Goal: Use online tool/utility: Utilize a website feature to perform a specific function

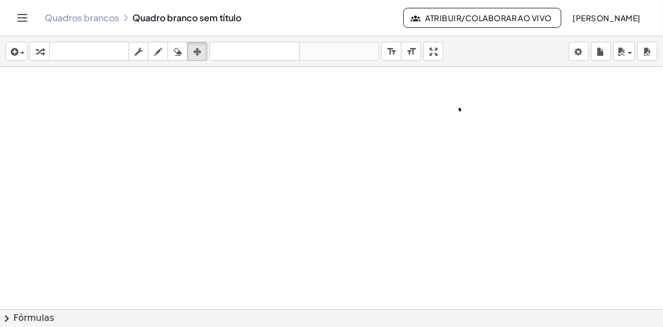
click at [197, 163] on div at bounding box center [331, 309] width 663 height 485
drag, startPoint x: 183, startPoint y: 240, endPoint x: 7, endPoint y: 65, distance: 248.8
click at [183, 240] on div at bounding box center [331, 309] width 663 height 485
click at [22, 54] on div "button" at bounding box center [16, 51] width 16 height 13
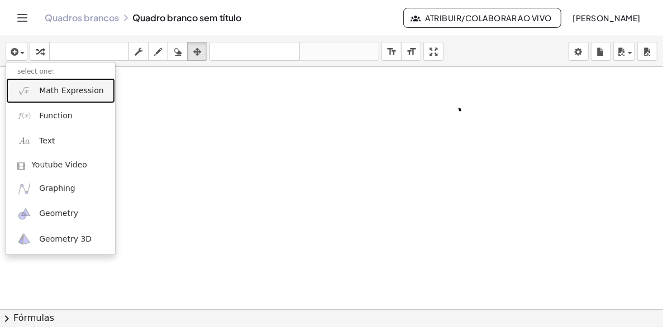
drag, startPoint x: 62, startPoint y: 92, endPoint x: 73, endPoint y: 105, distance: 17.0
click at [62, 93] on span "Math Expression" at bounding box center [71, 90] width 64 height 11
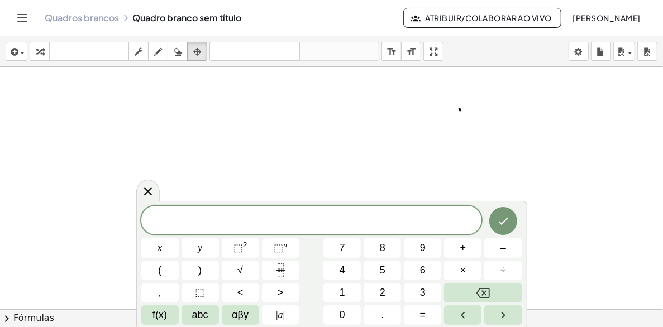
drag, startPoint x: 145, startPoint y: 201, endPoint x: 146, endPoint y: 193, distance: 7.9
click at [145, 193] on div at bounding box center [147, 191] width 23 height 22
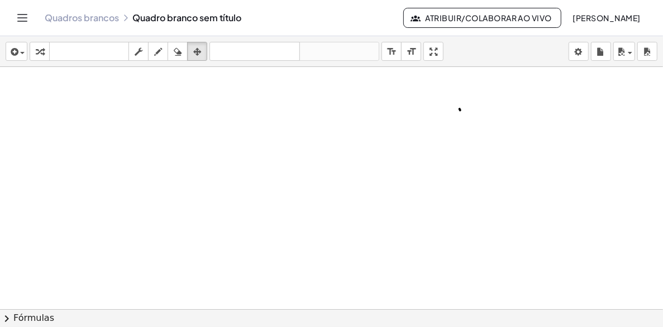
drag, startPoint x: 186, startPoint y: 198, endPoint x: 175, endPoint y: 190, distance: 13.2
click at [187, 198] on div at bounding box center [331, 309] width 663 height 485
click at [276, 123] on div at bounding box center [331, 309] width 663 height 485
click at [279, 118] on div at bounding box center [331, 309] width 663 height 485
click at [281, 116] on div at bounding box center [331, 309] width 663 height 485
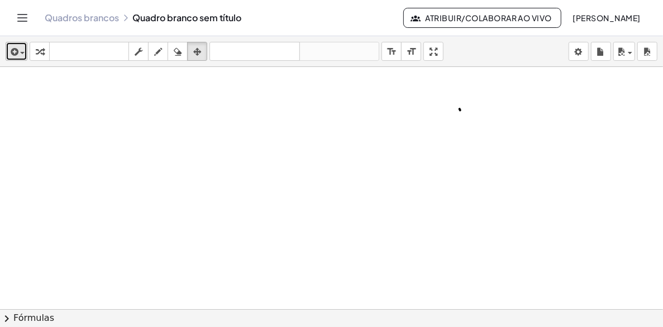
click at [20, 51] on div "button" at bounding box center [16, 51] width 16 height 13
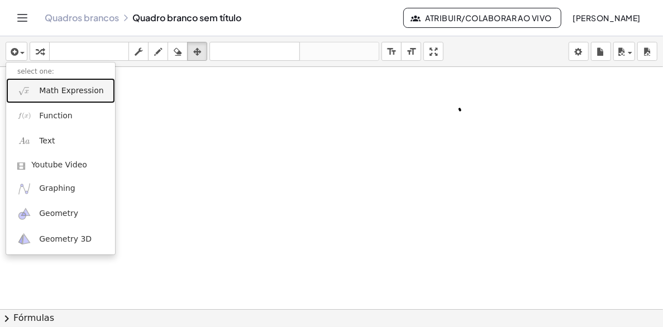
click at [77, 87] on span "Math Expression" at bounding box center [71, 90] width 64 height 11
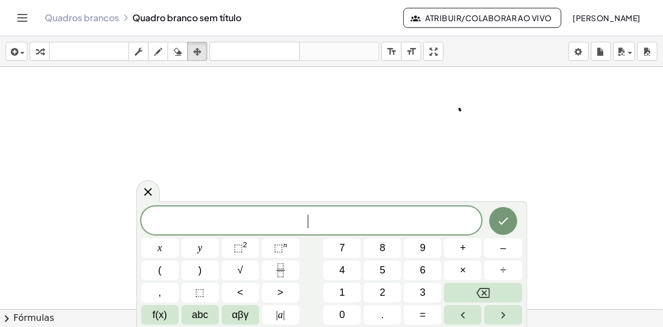
click at [446, 179] on div at bounding box center [331, 309] width 663 height 485
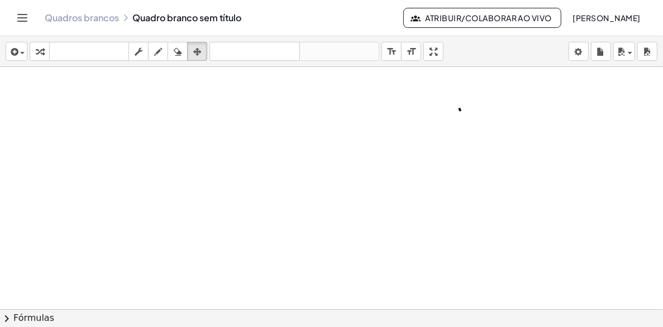
click at [446, 179] on div at bounding box center [331, 309] width 663 height 485
click at [445, 179] on div at bounding box center [331, 309] width 663 height 485
drag, startPoint x: 443, startPoint y: 179, endPoint x: 360, endPoint y: 180, distance: 82.7
click at [360, 180] on div at bounding box center [331, 309] width 663 height 485
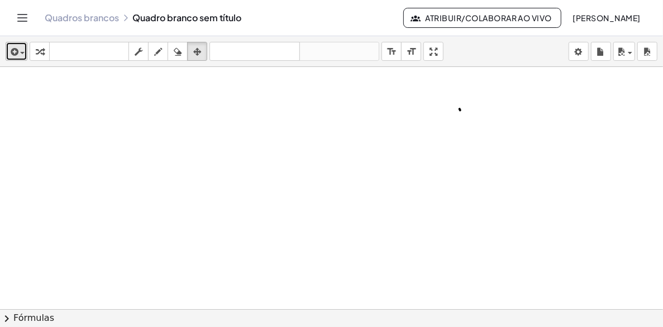
click at [20, 51] on div "button" at bounding box center [16, 51] width 16 height 13
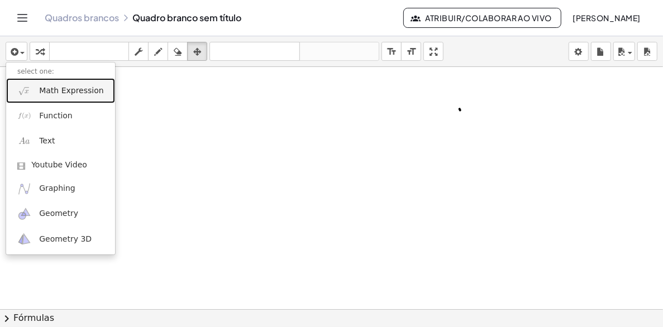
click at [80, 88] on span "Math Expression" at bounding box center [71, 90] width 64 height 11
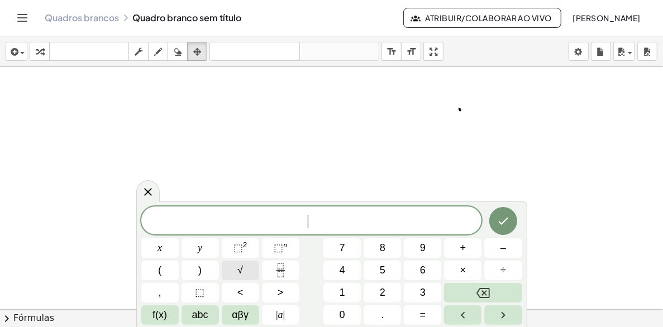
click at [249, 270] on button "√" at bounding box center [240, 271] width 37 height 20
click at [413, 271] on button "6" at bounding box center [422, 271] width 37 height 20
click at [355, 272] on button "4" at bounding box center [341, 271] width 37 height 20
click at [468, 269] on button "×" at bounding box center [462, 271] width 37 height 20
click at [418, 295] on button "3" at bounding box center [422, 293] width 37 height 20
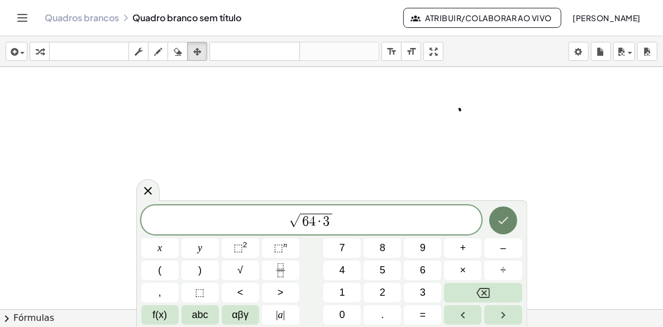
click at [507, 219] on icon "Terminado" at bounding box center [502, 220] width 13 height 13
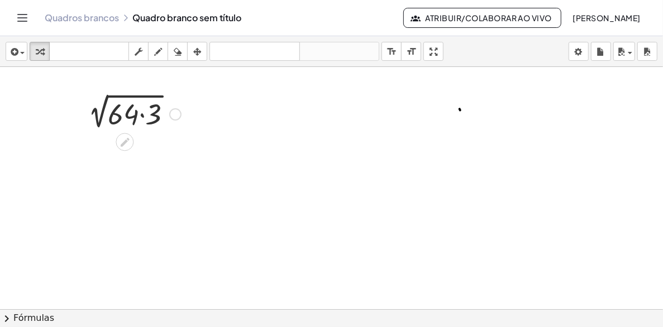
click at [135, 116] on div at bounding box center [132, 113] width 110 height 38
click at [126, 115] on div at bounding box center [132, 113] width 110 height 38
drag, startPoint x: 122, startPoint y: 116, endPoint x: 135, endPoint y: 119, distance: 13.8
click at [135, 119] on div at bounding box center [132, 113] width 110 height 38
drag, startPoint x: 135, startPoint y: 119, endPoint x: 155, endPoint y: 118, distance: 20.1
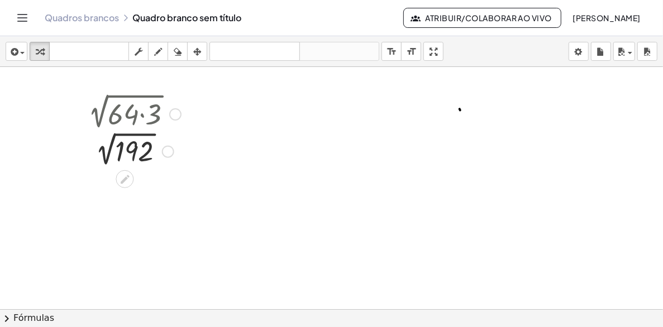
click at [135, 147] on div at bounding box center [132, 150] width 110 height 37
click at [143, 152] on div at bounding box center [135, 150] width 120 height 37
drag, startPoint x: 136, startPoint y: 150, endPoint x: 138, endPoint y: 163, distance: 13.0
click at [138, 163] on div at bounding box center [135, 150] width 120 height 37
drag, startPoint x: 130, startPoint y: 169, endPoint x: 111, endPoint y: 180, distance: 22.5
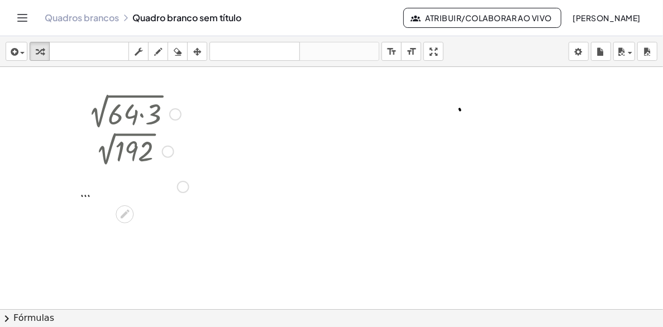
click at [131, 170] on div at bounding box center [135, 186] width 120 height 37
click at [83, 196] on div at bounding box center [135, 186] width 120 height 37
click at [86, 197] on div at bounding box center [135, 186] width 120 height 37
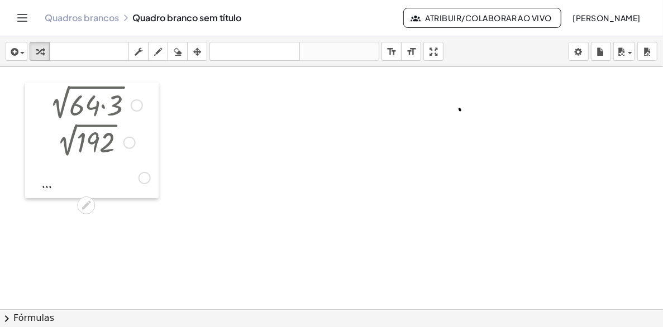
drag, startPoint x: 76, startPoint y: 186, endPoint x: 85, endPoint y: 166, distance: 21.5
click at [38, 178] on div at bounding box center [33, 141] width 17 height 116
click at [197, 49] on icon "button" at bounding box center [197, 51] width 8 height 13
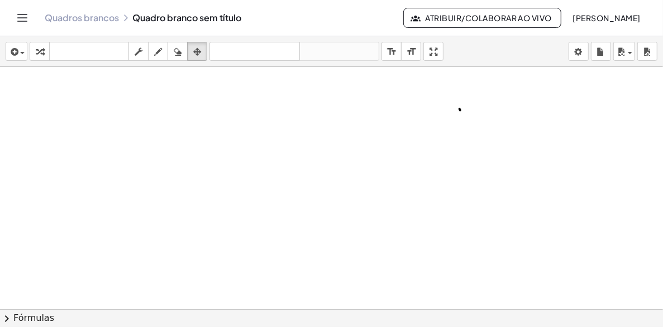
click at [138, 126] on div at bounding box center [331, 309] width 663 height 485
click at [137, 125] on div at bounding box center [331, 309] width 663 height 485
click at [99, 111] on div at bounding box center [331, 309] width 663 height 485
click at [17, 51] on icon "button" at bounding box center [13, 51] width 10 height 13
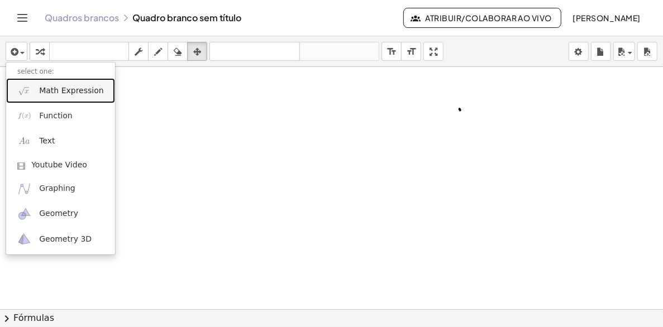
click at [80, 89] on span "Math Expression" at bounding box center [71, 90] width 64 height 11
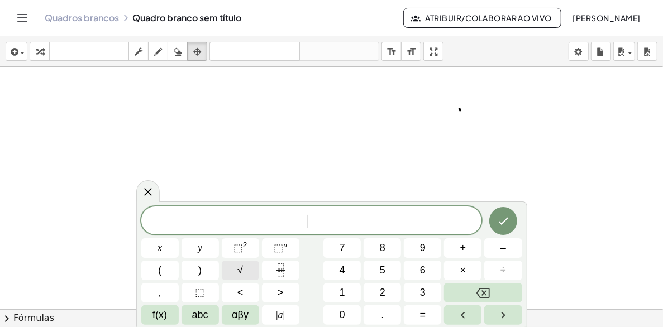
click at [245, 270] on button "√" at bounding box center [240, 271] width 37 height 20
click at [415, 275] on button "6" at bounding box center [422, 271] width 37 height 20
click at [343, 271] on span "4" at bounding box center [343, 270] width 6 height 15
click at [509, 224] on icon "Terminado" at bounding box center [502, 220] width 13 height 13
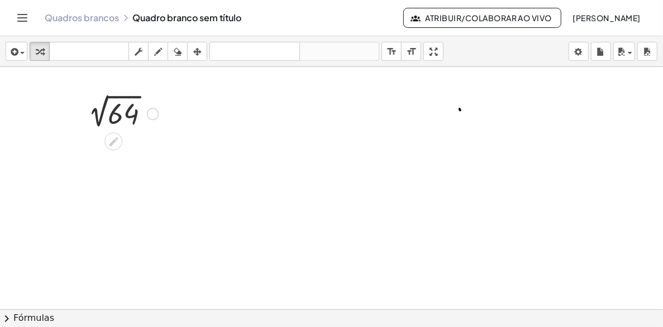
click at [120, 110] on div at bounding box center [121, 112] width 88 height 37
click at [197, 49] on icon "button" at bounding box center [197, 51] width 8 height 13
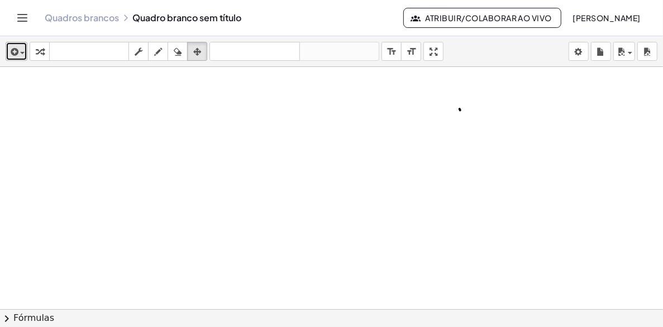
click at [21, 51] on div "button" at bounding box center [16, 51] width 16 height 13
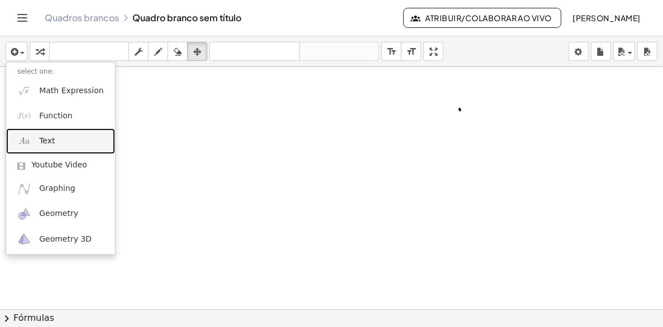
click at [56, 141] on link "Text" at bounding box center [60, 140] width 109 height 25
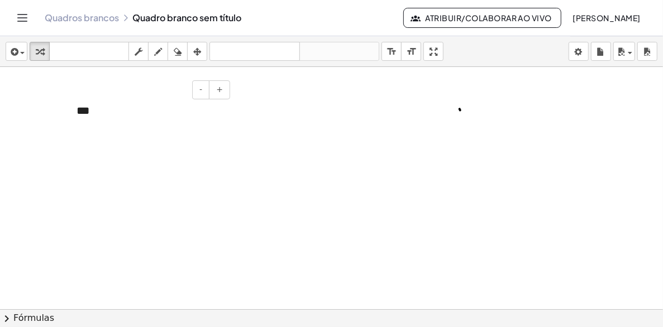
click at [148, 116] on div "***" at bounding box center [149, 111] width 168 height 39
click at [150, 114] on div "***" at bounding box center [149, 111] width 168 height 39
drag, startPoint x: 217, startPoint y: 128, endPoint x: 208, endPoint y: 154, distance: 27.2
click at [208, 154] on div "- +" at bounding box center [331, 309] width 663 height 485
click at [146, 111] on div "****" at bounding box center [149, 111] width 168 height 39
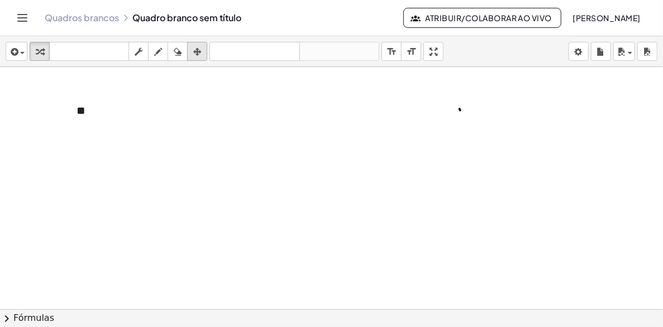
click at [198, 53] on icon "button" at bounding box center [197, 51] width 8 height 13
click at [21, 23] on icon "Alternar de navegação" at bounding box center [22, 17] width 13 height 13
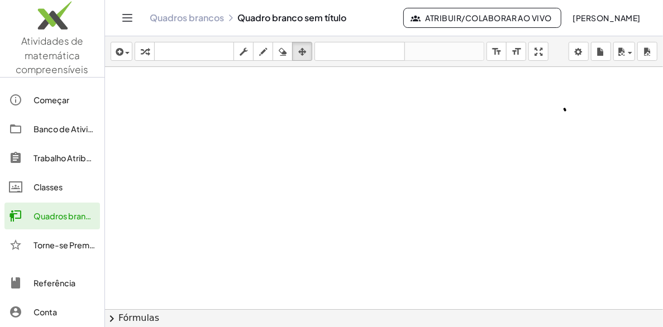
click at [126, 17] on icon "Alternar de navegação" at bounding box center [127, 18] width 9 height 7
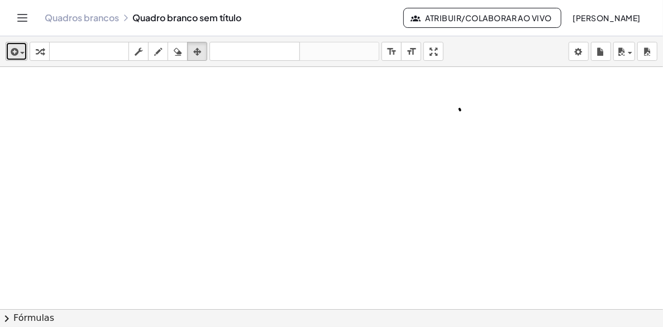
click at [15, 52] on icon "button" at bounding box center [13, 51] width 10 height 13
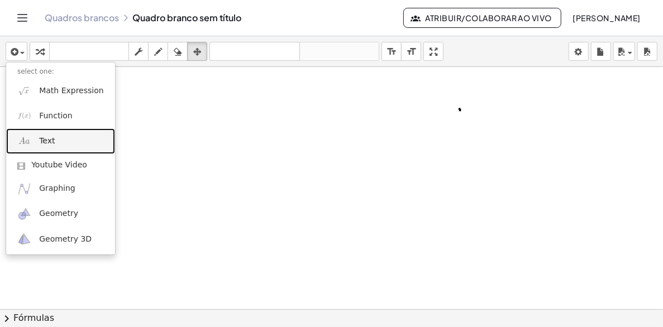
click at [42, 136] on span "Text" at bounding box center [47, 141] width 16 height 11
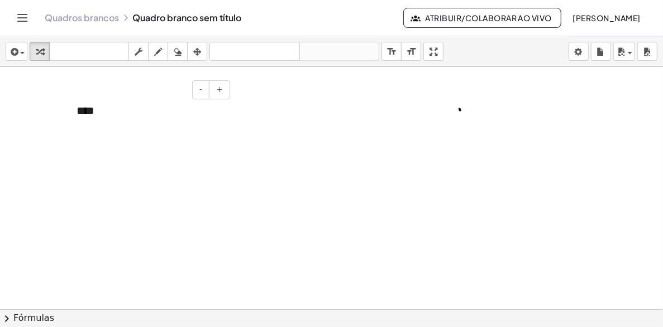
drag, startPoint x: 94, startPoint y: 109, endPoint x: 83, endPoint y: 105, distance: 12.5
click at [83, 105] on div "****" at bounding box center [149, 111] width 168 height 39
drag, startPoint x: 105, startPoint y: 107, endPoint x: 90, endPoint y: 107, distance: 15.1
click at [98, 108] on div "****" at bounding box center [149, 111] width 168 height 39
click at [93, 106] on div "**" at bounding box center [149, 111] width 168 height 39
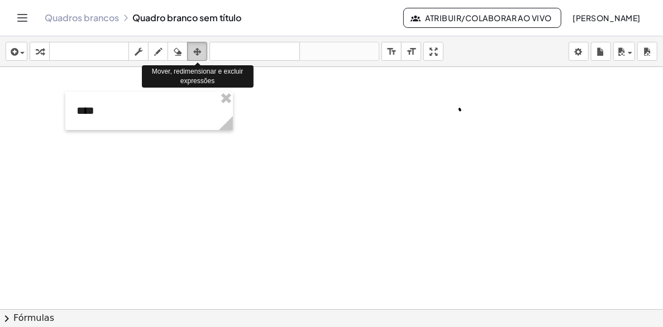
click at [197, 52] on icon "button" at bounding box center [197, 51] width 8 height 13
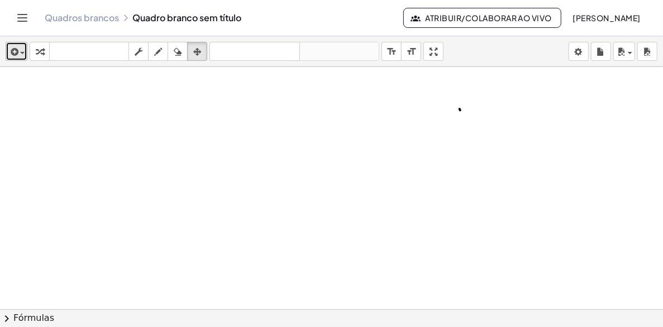
click at [22, 51] on div "button" at bounding box center [16, 51] width 16 height 13
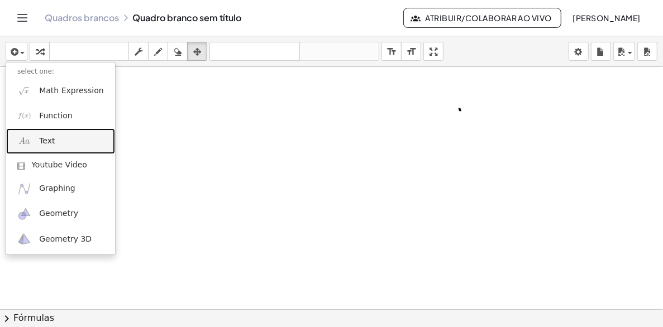
click at [61, 139] on link "Text" at bounding box center [60, 140] width 109 height 25
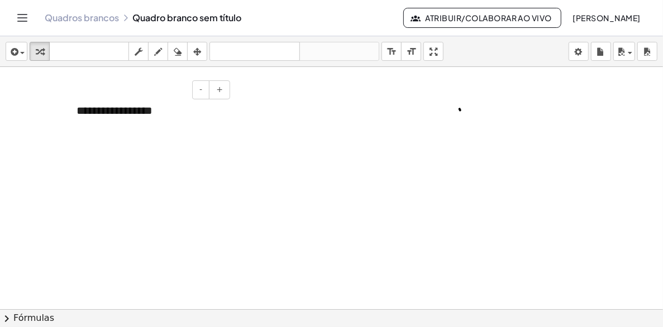
drag, startPoint x: 164, startPoint y: 111, endPoint x: 138, endPoint y: 178, distance: 71.8
click at [137, 179] on div at bounding box center [331, 309] width 663 height 485
click at [160, 140] on div at bounding box center [331, 309] width 663 height 485
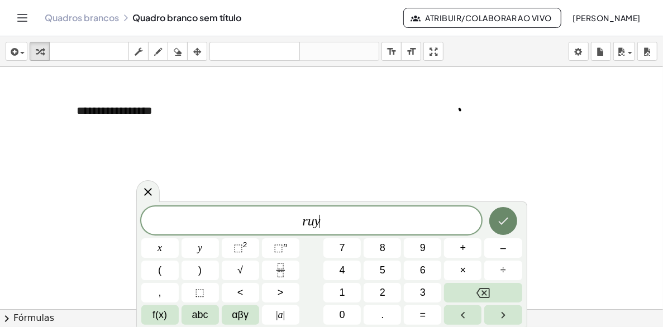
click at [501, 222] on icon "Terminado" at bounding box center [502, 220] width 13 height 13
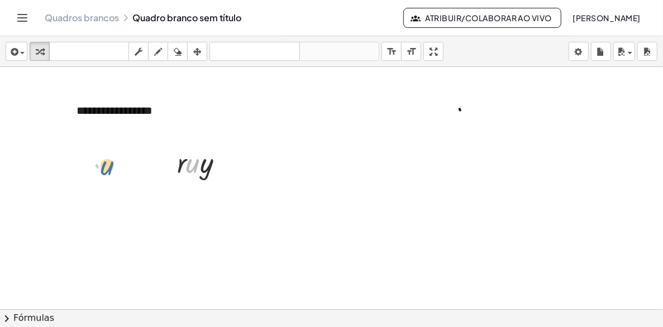
drag, startPoint x: 194, startPoint y: 170, endPoint x: 90, endPoint y: 167, distance: 104.5
drag, startPoint x: 162, startPoint y: 147, endPoint x: 174, endPoint y: 107, distance: 41.9
click at [161, 95] on div at bounding box center [167, 111] width 17 height 44
click at [259, 128] on div at bounding box center [331, 309] width 663 height 485
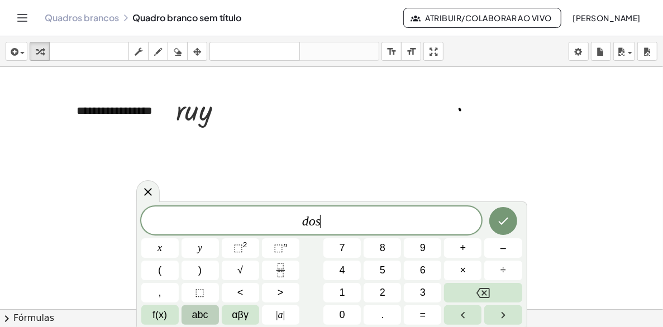
click at [196, 312] on span "abc" at bounding box center [200, 315] width 16 height 15
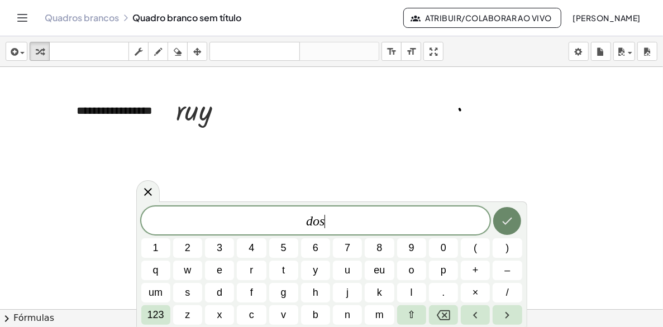
click at [512, 219] on icon "Terminado" at bounding box center [506, 220] width 13 height 13
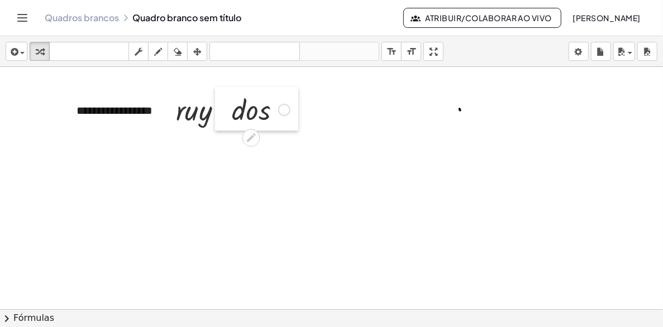
drag, startPoint x: 273, startPoint y: 131, endPoint x: 228, endPoint y: 90, distance: 60.5
click at [228, 90] on div at bounding box center [223, 109] width 17 height 44
drag, startPoint x: 223, startPoint y: 97, endPoint x: 212, endPoint y: 101, distance: 12.2
click at [212, 101] on div at bounding box center [211, 112] width 17 height 44
click at [340, 98] on div at bounding box center [331, 309] width 663 height 485
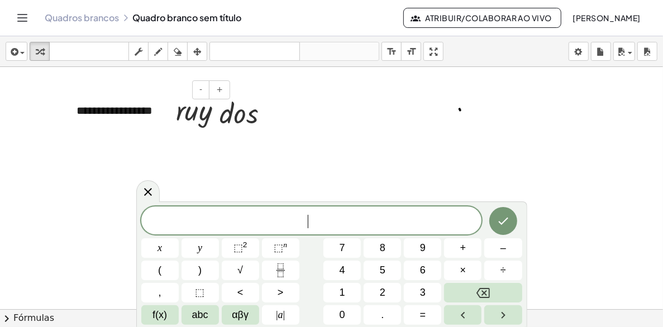
click at [147, 109] on div "**********" at bounding box center [149, 111] width 168 height 39
click at [154, 109] on div "**********" at bounding box center [149, 111] width 168 height 39
click at [195, 49] on icon "button" at bounding box center [197, 51] width 8 height 13
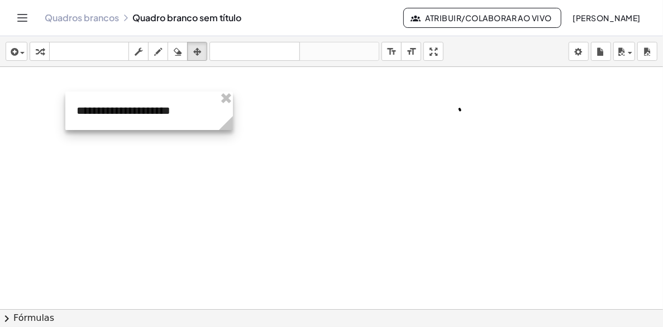
click at [200, 112] on div at bounding box center [149, 111] width 168 height 39
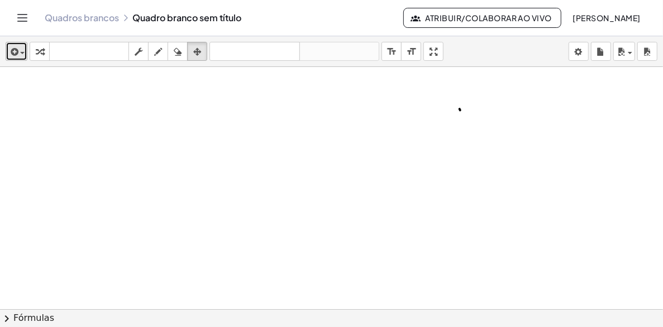
click at [22, 53] on span "button" at bounding box center [22, 53] width 4 height 2
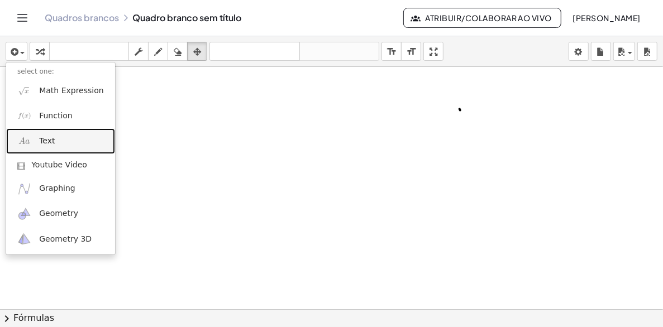
click at [46, 143] on span "Text" at bounding box center [47, 141] width 16 height 11
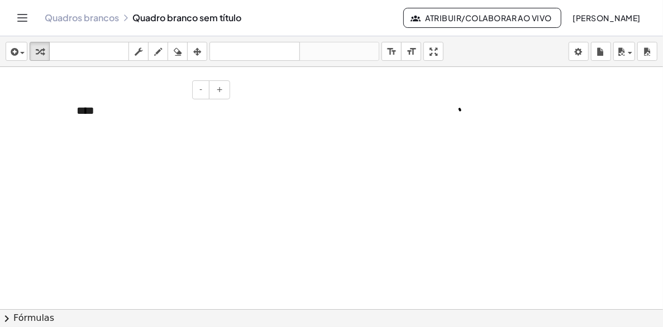
click at [125, 122] on div "****" at bounding box center [149, 111] width 168 height 39
drag, startPoint x: 204, startPoint y: 126, endPoint x: 189, endPoint y: 152, distance: 30.6
click at [189, 152] on div "- + ****" at bounding box center [331, 309] width 663 height 485
click at [193, 46] on div "button" at bounding box center [197, 51] width 15 height 13
click at [22, 53] on span "button" at bounding box center [22, 53] width 4 height 2
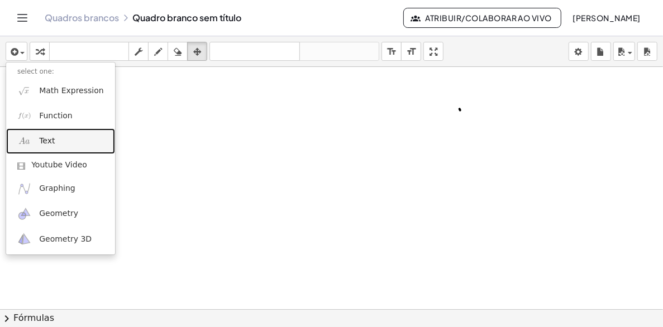
click at [52, 143] on span "Text" at bounding box center [47, 141] width 16 height 11
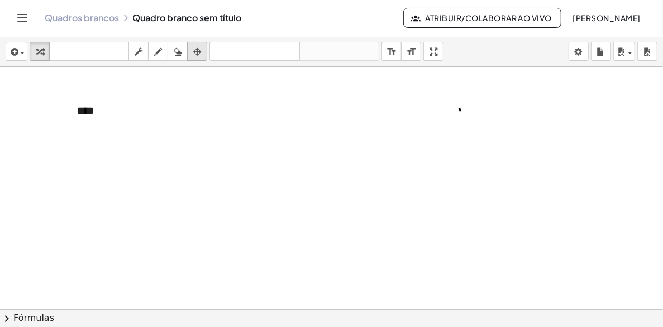
click at [198, 50] on icon "button" at bounding box center [197, 51] width 8 height 13
click at [20, 50] on span "button" at bounding box center [19, 53] width 2 height 8
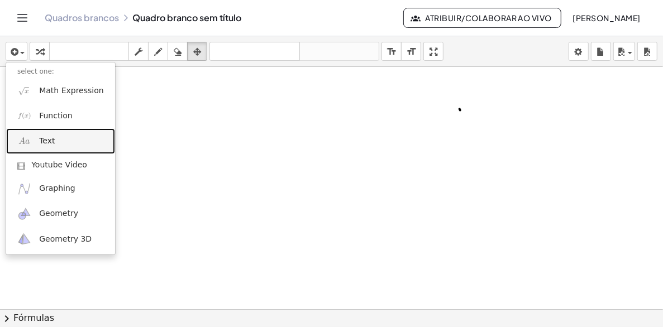
click at [37, 141] on link "Text" at bounding box center [60, 140] width 109 height 25
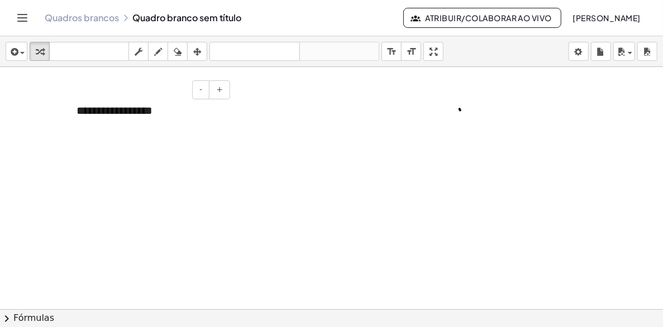
click at [166, 112] on div "**********" at bounding box center [149, 111] width 168 height 39
click at [200, 50] on icon "button" at bounding box center [197, 51] width 8 height 13
click at [87, 93] on div at bounding box center [331, 309] width 663 height 485
click at [20, 51] on span "button" at bounding box center [19, 53] width 2 height 8
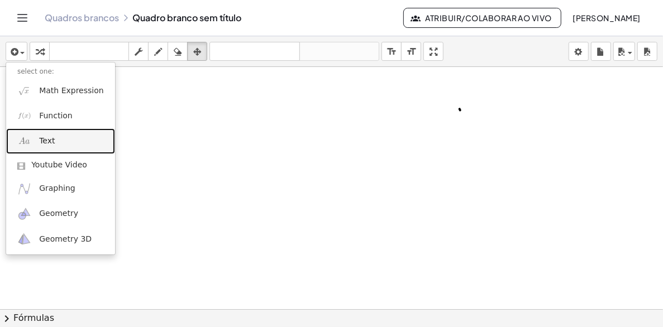
click at [40, 142] on span "Text" at bounding box center [47, 141] width 16 height 11
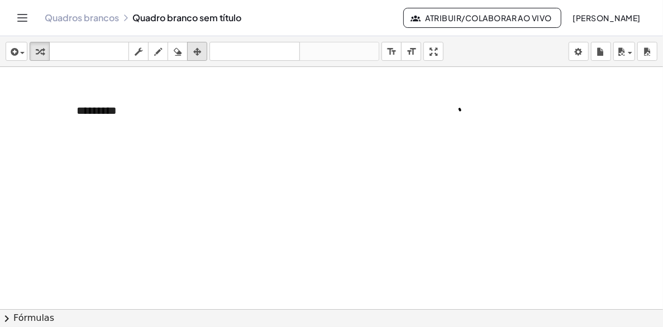
click at [199, 51] on icon "button" at bounding box center [197, 51] width 8 height 13
click at [74, 101] on div at bounding box center [331, 309] width 663 height 485
click at [176, 49] on icon "button" at bounding box center [178, 51] width 8 height 13
drag, startPoint x: 437, startPoint y: 128, endPoint x: 195, endPoint y: 114, distance: 242.2
click at [195, 114] on div at bounding box center [331, 309] width 663 height 485
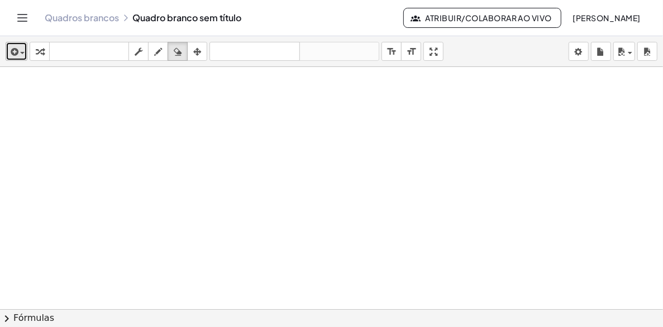
click at [19, 51] on span "button" at bounding box center [19, 53] width 2 height 8
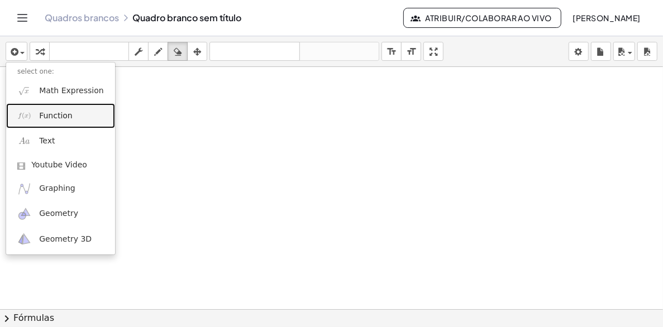
click at [51, 118] on span "Function" at bounding box center [56, 116] width 34 height 11
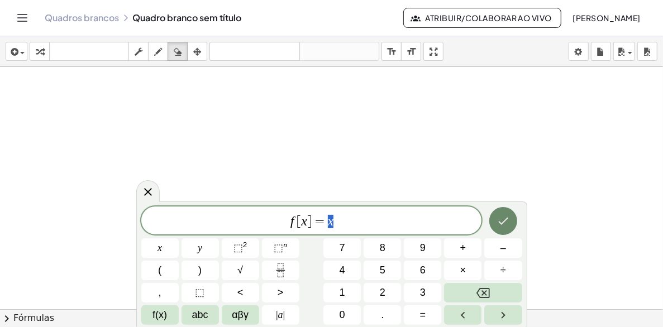
click at [501, 221] on icon "Terminado" at bounding box center [502, 220] width 13 height 13
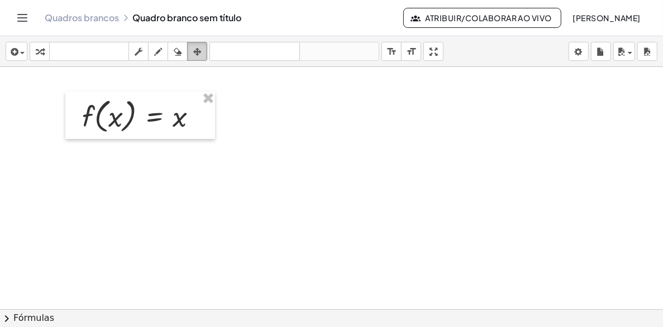
click at [199, 56] on icon "button" at bounding box center [197, 51] width 8 height 13
drag, startPoint x: 208, startPoint y: 94, endPoint x: 176, endPoint y: 95, distance: 32.4
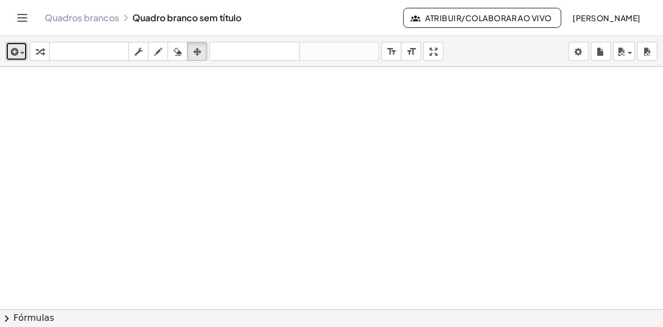
click at [20, 54] on span "button" at bounding box center [22, 53] width 4 height 2
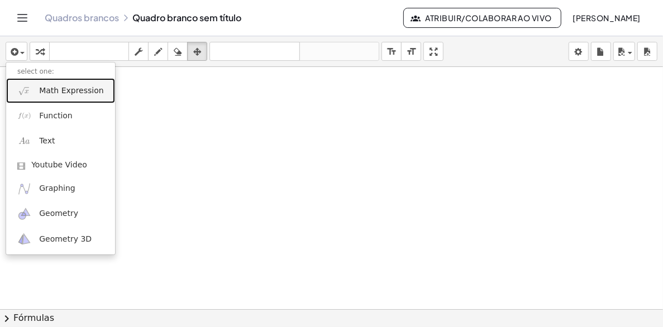
click at [34, 93] on link "Math Expression" at bounding box center [60, 90] width 109 height 25
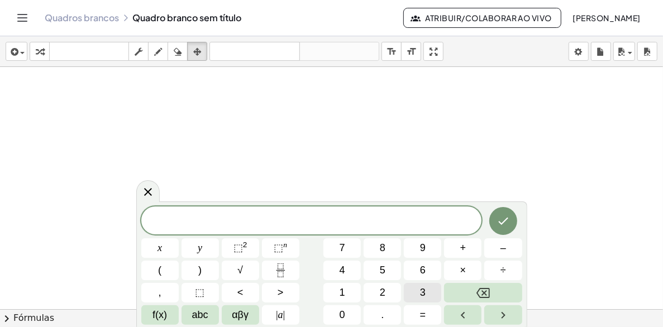
click at [417, 291] on button "3" at bounding box center [422, 293] width 37 height 20
click at [456, 271] on button "×" at bounding box center [462, 271] width 37 height 20
click at [346, 273] on button "4" at bounding box center [341, 271] width 37 height 20
click at [501, 270] on span "÷" at bounding box center [503, 270] width 6 height 15
click at [482, 288] on icon "Backspace" at bounding box center [482, 293] width 13 height 10
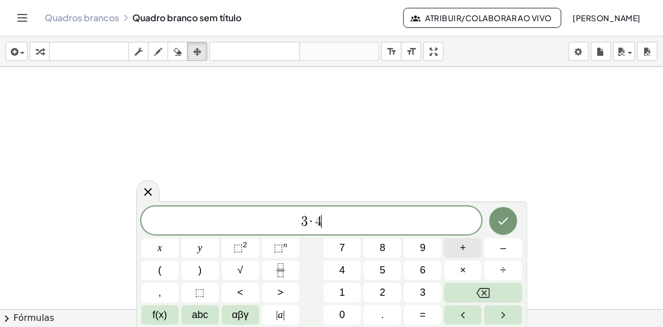
click at [465, 247] on span "+" at bounding box center [463, 248] width 6 height 15
click at [394, 288] on button "2" at bounding box center [382, 293] width 37 height 20
click at [505, 222] on icon "Terminado" at bounding box center [502, 220] width 13 height 13
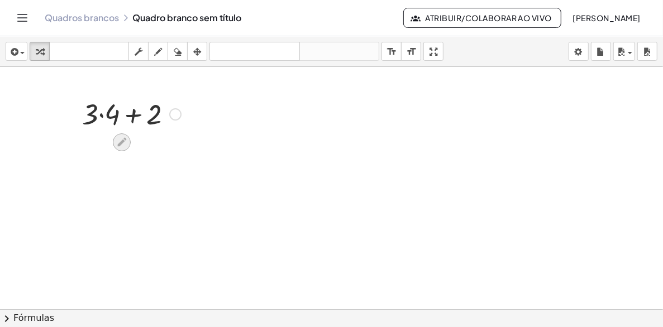
click at [123, 143] on icon at bounding box center [122, 142] width 12 height 12
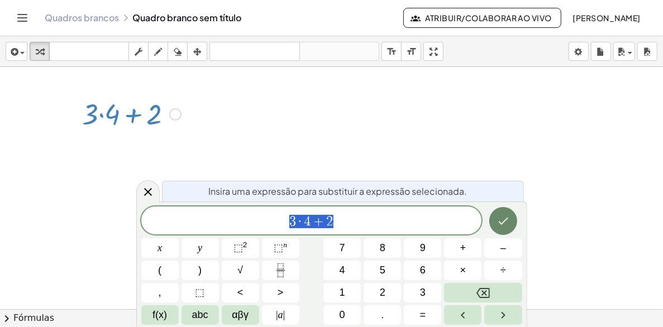
click at [501, 213] on button "Terminado" at bounding box center [503, 221] width 28 height 28
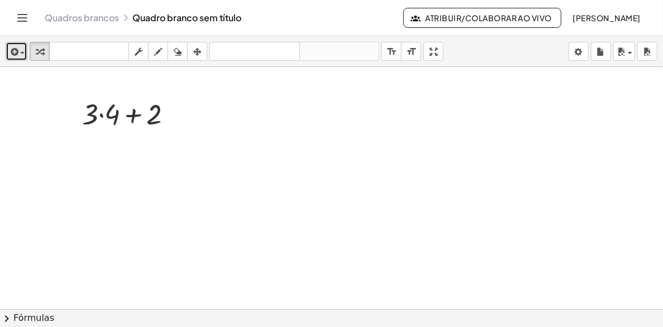
click at [16, 52] on icon "button" at bounding box center [13, 51] width 10 height 13
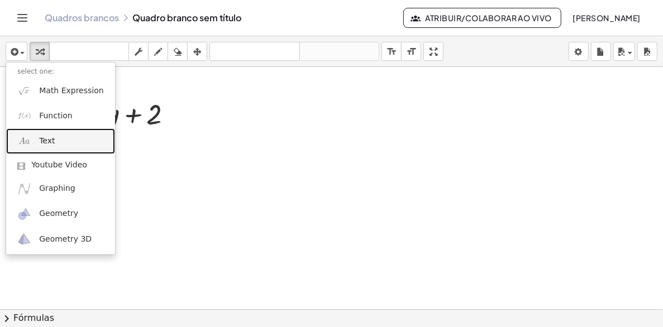
click at [32, 137] on link "Text" at bounding box center [60, 140] width 109 height 25
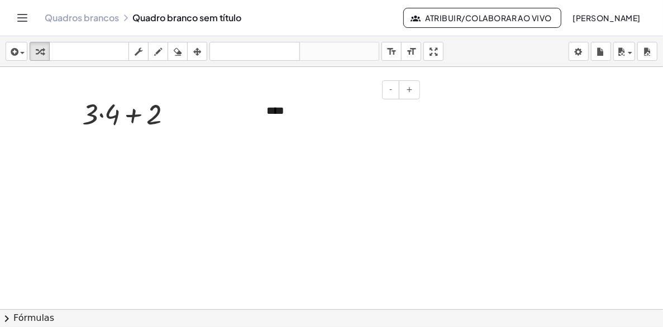
click at [307, 114] on div "****" at bounding box center [339, 111] width 168 height 39
drag, startPoint x: 307, startPoint y: 111, endPoint x: 296, endPoint y: 111, distance: 10.6
click at [296, 111] on div "***" at bounding box center [339, 111] width 168 height 39
click at [336, 113] on div "**********" at bounding box center [339, 111] width 168 height 39
click at [355, 106] on div "**********" at bounding box center [339, 119] width 168 height 54
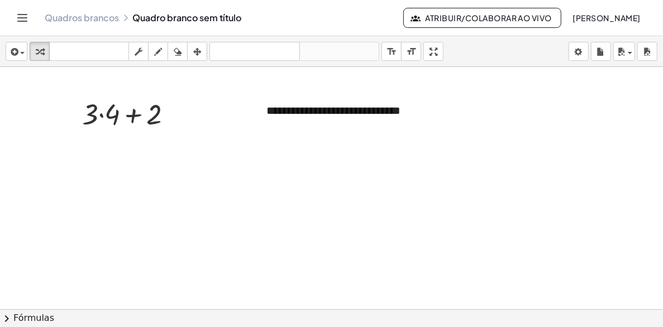
click at [487, 127] on div at bounding box center [331, 309] width 663 height 485
click at [327, 109] on font "**********" at bounding box center [333, 110] width 134 height 11
click at [464, 156] on div at bounding box center [331, 309] width 663 height 485
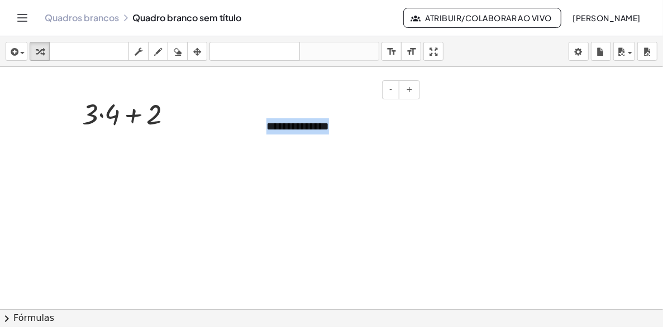
drag, startPoint x: 351, startPoint y: 128, endPoint x: 256, endPoint y: 125, distance: 95.0
click at [256, 125] on div "**********" at bounding box center [339, 135] width 168 height 86
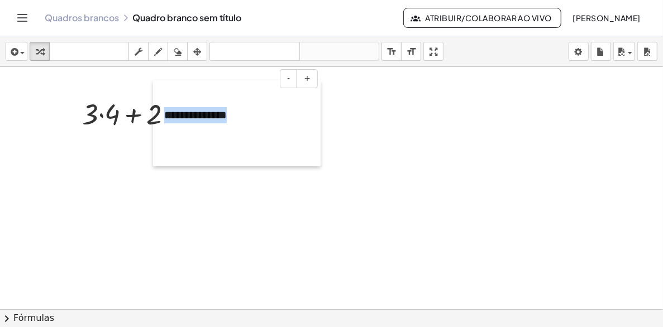
drag, startPoint x: 256, startPoint y: 116, endPoint x: 154, endPoint y: 105, distance: 102.8
click at [154, 105] on div "**********" at bounding box center [331, 309] width 663 height 485
click at [372, 112] on div at bounding box center [331, 309] width 663 height 485
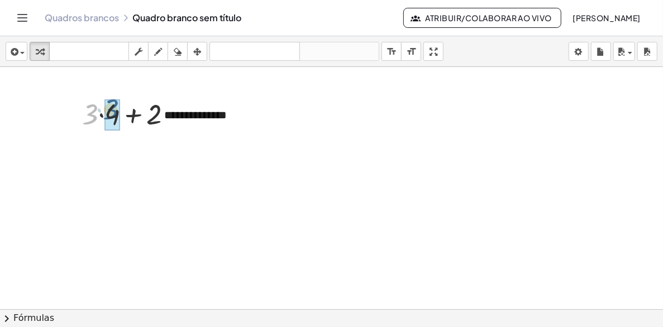
drag, startPoint x: 89, startPoint y: 108, endPoint x: 110, endPoint y: 103, distance: 21.7
drag, startPoint x: 103, startPoint y: 112, endPoint x: 148, endPoint y: 111, distance: 44.7
click at [200, 53] on icon "button" at bounding box center [197, 51] width 8 height 13
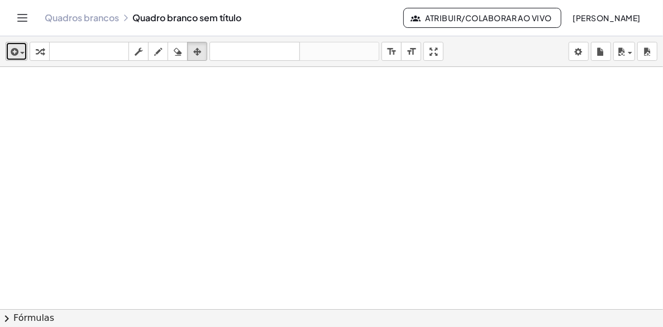
click at [16, 50] on icon "button" at bounding box center [13, 51] width 10 height 13
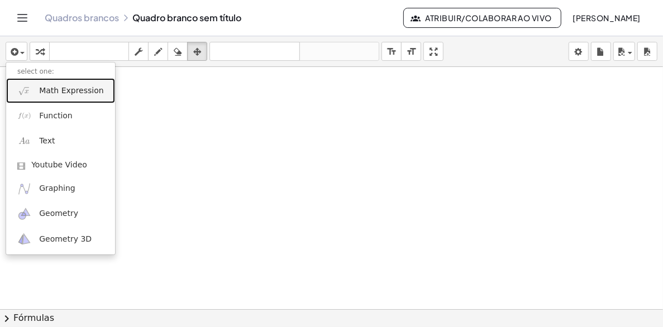
click at [74, 91] on span "Math Expression" at bounding box center [71, 90] width 64 height 11
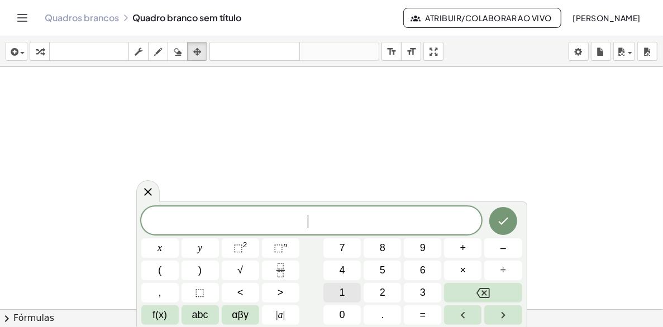
click at [352, 295] on button "1" at bounding box center [341, 293] width 37 height 20
click at [384, 294] on span "2" at bounding box center [383, 292] width 6 height 15
click at [195, 313] on span "abc" at bounding box center [200, 315] width 16 height 15
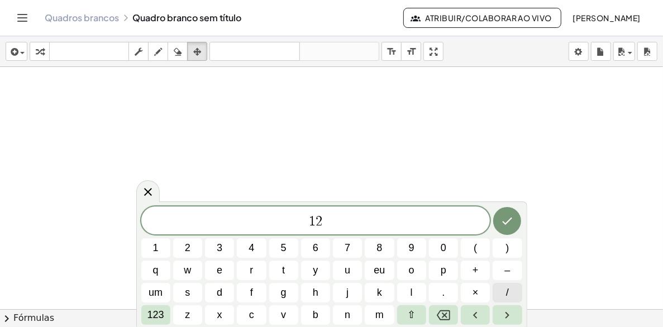
click at [510, 293] on button "/" at bounding box center [507, 293] width 29 height 20
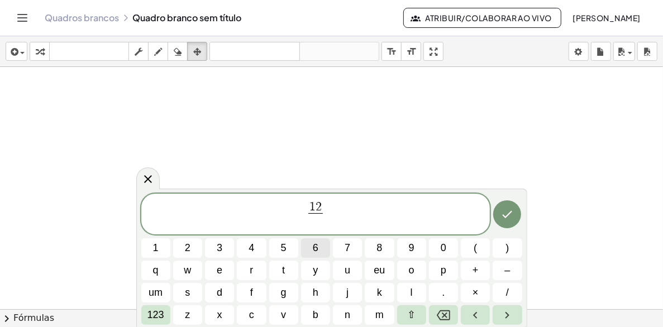
click at [317, 246] on span "6" at bounding box center [316, 248] width 6 height 15
click at [159, 313] on span "123" at bounding box center [155, 315] width 17 height 15
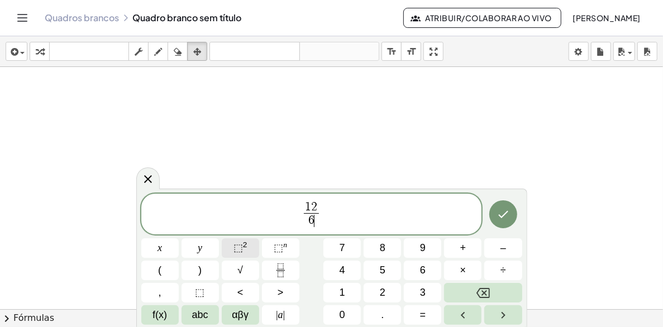
click at [244, 250] on span "⬚ 2" at bounding box center [240, 248] width 14 height 15
click at [327, 200] on span "1 2 6 ​ ​" at bounding box center [311, 215] width 341 height 30
click at [326, 202] on span "1 2 6 ​ ​" at bounding box center [311, 215] width 341 height 30
click at [317, 213] on span "1 2 6 ​ 2 ​" at bounding box center [311, 215] width 341 height 30
click at [459, 271] on button "×" at bounding box center [462, 271] width 37 height 20
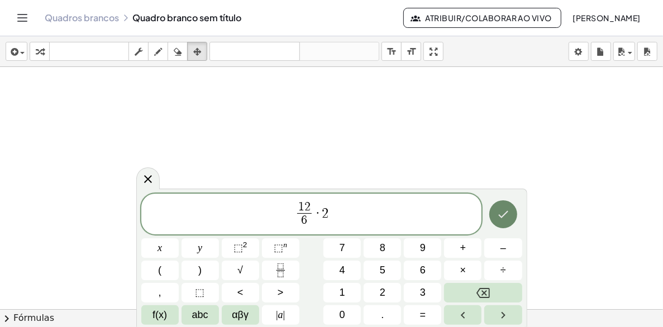
click at [501, 216] on icon "Terminado" at bounding box center [502, 214] width 13 height 13
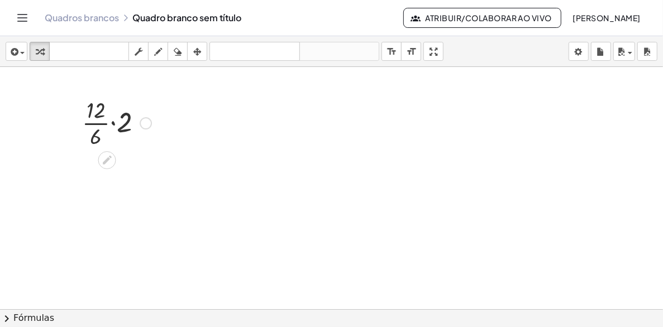
click at [94, 118] on div at bounding box center [117, 122] width 80 height 56
click at [95, 166] on div at bounding box center [117, 169] width 80 height 38
click at [99, 170] on div at bounding box center [117, 169] width 80 height 38
drag, startPoint x: 96, startPoint y: 170, endPoint x: 119, endPoint y: 166, distance: 23.2
click at [105, 203] on div at bounding box center [117, 206] width 80 height 37
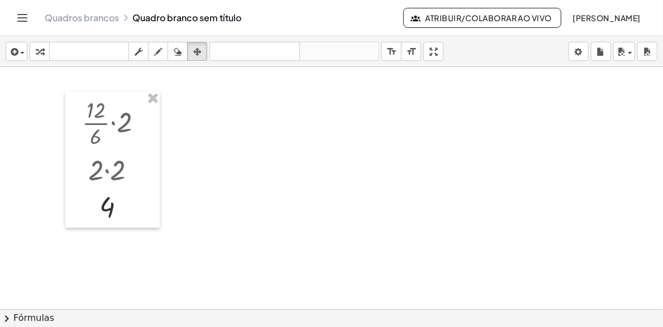
drag, startPoint x: 202, startPoint y: 51, endPoint x: 169, endPoint y: 73, distance: 39.8
click at [201, 51] on div "button" at bounding box center [197, 51] width 15 height 13
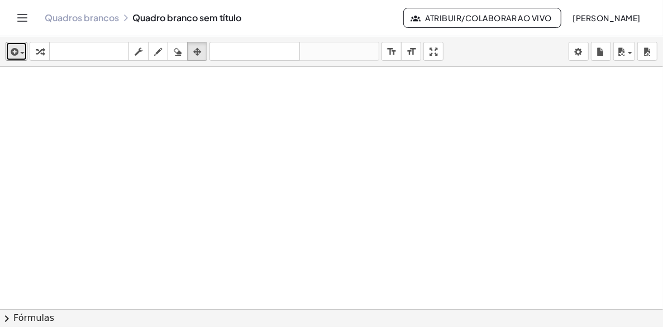
drag, startPoint x: 9, startPoint y: 55, endPoint x: 24, endPoint y: 66, distance: 18.3
click at [11, 55] on icon "button" at bounding box center [13, 51] width 10 height 13
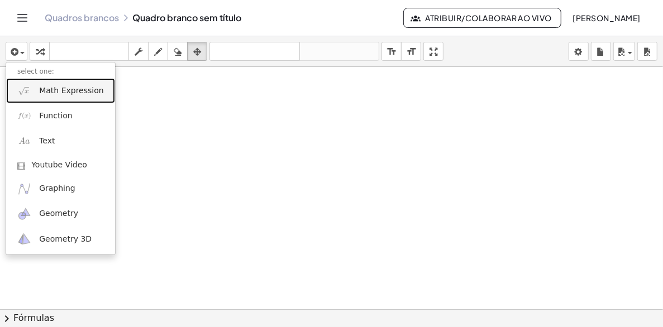
click at [77, 95] on span "Math Expression" at bounding box center [71, 90] width 64 height 11
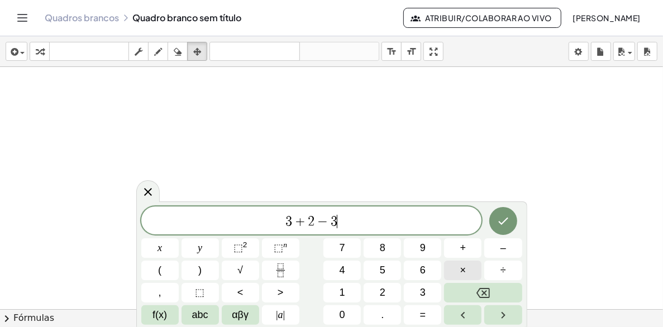
click at [466, 266] on button "×" at bounding box center [462, 271] width 37 height 20
click at [462, 268] on span "×" at bounding box center [463, 270] width 6 height 15
click at [502, 218] on icon "Terminado" at bounding box center [502, 220] width 13 height 13
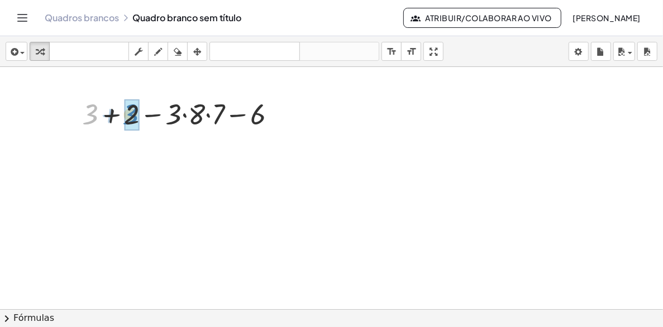
drag, startPoint x: 90, startPoint y: 109, endPoint x: 130, endPoint y: 109, distance: 40.2
drag, startPoint x: 171, startPoint y: 112, endPoint x: 192, endPoint y: 109, distance: 20.8
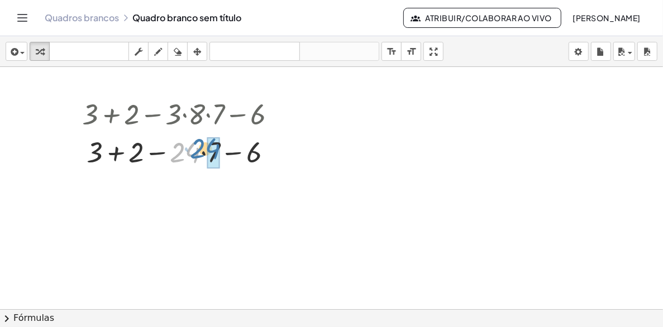
drag, startPoint x: 190, startPoint y: 147, endPoint x: 211, endPoint y: 143, distance: 20.6
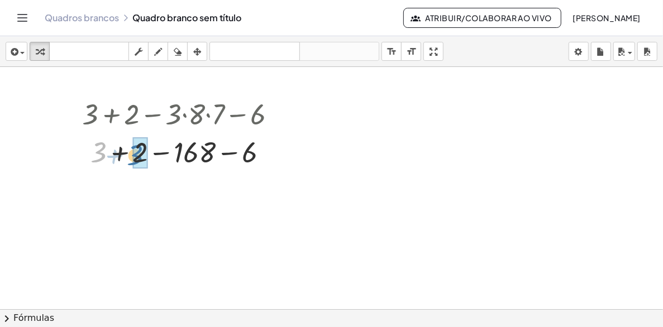
drag, startPoint x: 116, startPoint y: 150, endPoint x: 144, endPoint y: 147, distance: 28.1
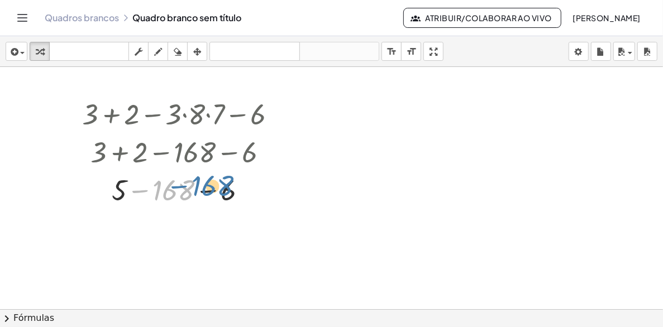
drag, startPoint x: 181, startPoint y: 188, endPoint x: 225, endPoint y: 189, distance: 43.6
click at [225, 189] on div at bounding box center [184, 189] width 214 height 38
drag, startPoint x: 122, startPoint y: 187, endPoint x: 178, endPoint y: 189, distance: 55.9
drag, startPoint x: 119, startPoint y: 190, endPoint x: 173, endPoint y: 190, distance: 54.2
drag, startPoint x: 177, startPoint y: 184, endPoint x: 165, endPoint y: 186, distance: 12.5
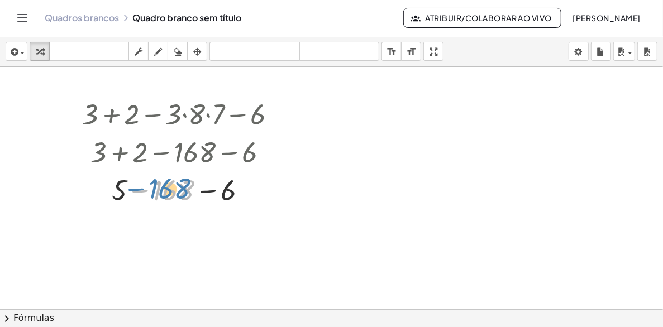
click at [165, 186] on div at bounding box center [188, 189] width 235 height 38
drag, startPoint x: 219, startPoint y: 190, endPoint x: 188, endPoint y: 183, distance: 32.1
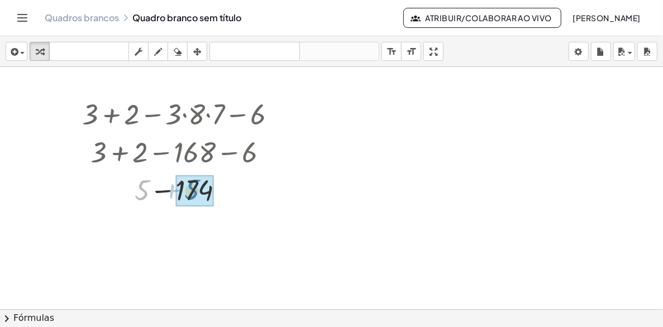
drag, startPoint x: 142, startPoint y: 184, endPoint x: 193, endPoint y: 184, distance: 50.8
click at [198, 49] on icon "button" at bounding box center [197, 51] width 8 height 13
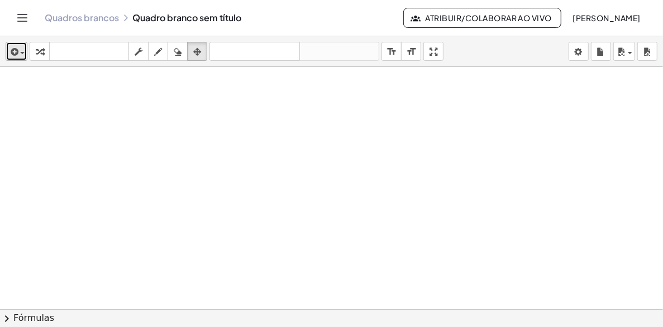
click at [15, 54] on icon "button" at bounding box center [13, 51] width 10 height 13
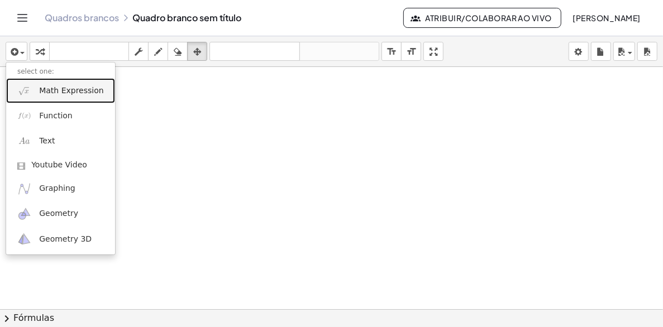
drag, startPoint x: 59, startPoint y: 90, endPoint x: 62, endPoint y: 98, distance: 8.3
click at [59, 90] on span "Math Expression" at bounding box center [71, 90] width 64 height 11
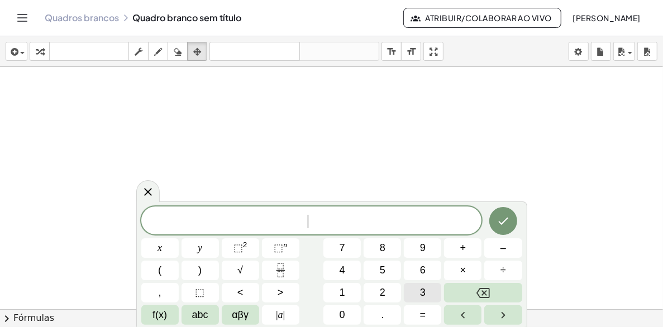
click at [411, 293] on button "3" at bounding box center [422, 293] width 37 height 20
click at [465, 272] on span "×" at bounding box center [463, 270] width 6 height 15
click at [385, 291] on span "2" at bounding box center [383, 292] width 6 height 15
click at [460, 247] on span "+" at bounding box center [463, 248] width 6 height 15
click at [343, 296] on span "1" at bounding box center [343, 292] width 6 height 15
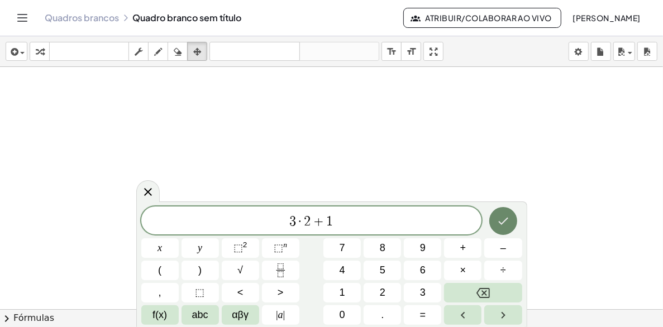
click at [503, 217] on icon "Terminado" at bounding box center [502, 220] width 13 height 13
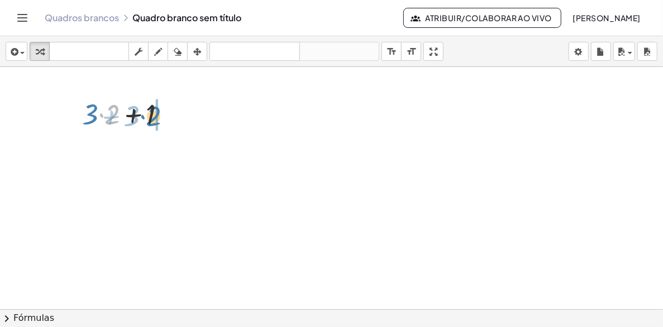
drag, startPoint x: 114, startPoint y: 109, endPoint x: 154, endPoint y: 109, distance: 39.7
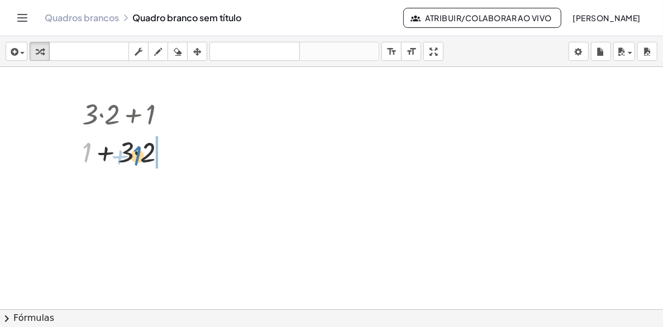
drag, startPoint x: 97, startPoint y: 140, endPoint x: 140, endPoint y: 155, distance: 45.4
click at [140, 155] on div at bounding box center [129, 151] width 104 height 38
drag, startPoint x: 90, startPoint y: 106, endPoint x: 109, endPoint y: 107, distance: 18.5
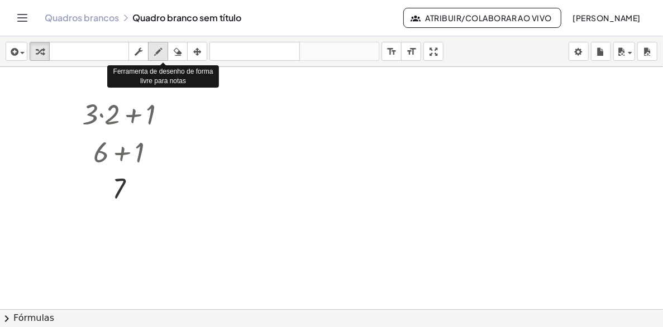
click at [161, 52] on icon "button" at bounding box center [158, 51] width 8 height 13
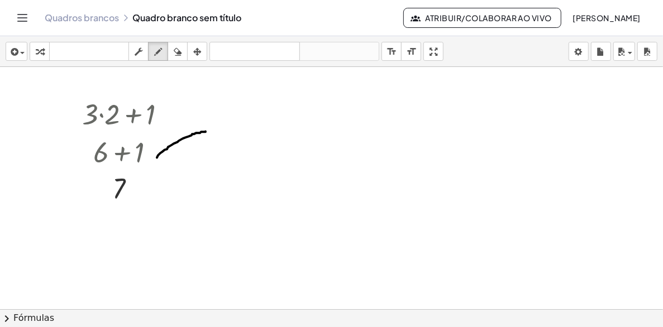
drag, startPoint x: 157, startPoint y: 157, endPoint x: 208, endPoint y: 131, distance: 57.7
click at [207, 131] on div at bounding box center [331, 309] width 663 height 485
drag, startPoint x: 204, startPoint y: 124, endPoint x: 209, endPoint y: 136, distance: 12.8
click at [209, 136] on div at bounding box center [331, 309] width 663 height 485
drag, startPoint x: 226, startPoint y: 103, endPoint x: 226, endPoint y: 116, distance: 12.8
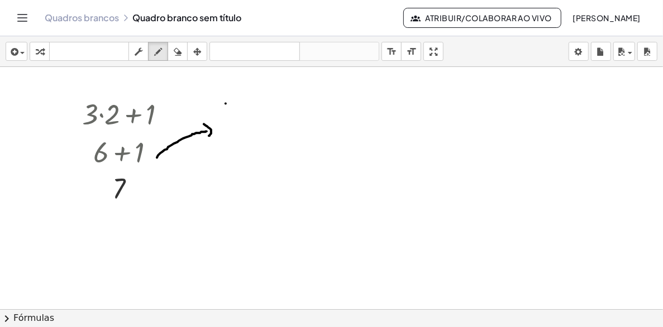
click at [226, 123] on div at bounding box center [331, 309] width 663 height 485
drag, startPoint x: 238, startPoint y: 106, endPoint x: 230, endPoint y: 111, distance: 9.8
click at [228, 111] on div at bounding box center [331, 309] width 663 height 485
drag, startPoint x: 244, startPoint y: 113, endPoint x: 244, endPoint y: 120, distance: 6.7
click at [244, 121] on div at bounding box center [331, 309] width 663 height 485
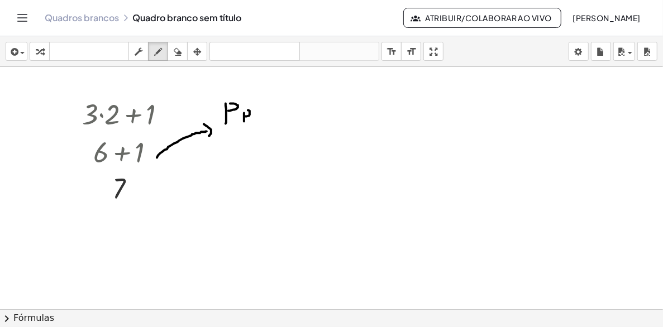
drag, startPoint x: 249, startPoint y: 111, endPoint x: 257, endPoint y: 112, distance: 7.9
click at [252, 120] on div at bounding box center [331, 309] width 663 height 485
click at [259, 121] on div at bounding box center [331, 309] width 663 height 485
click at [259, 107] on div at bounding box center [331, 309] width 663 height 485
drag, startPoint x: 265, startPoint y: 109, endPoint x: 278, endPoint y: 118, distance: 16.4
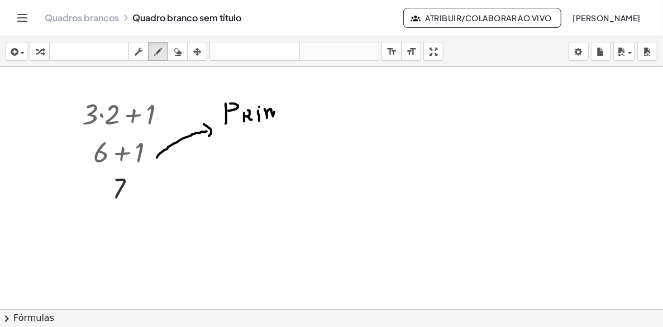
click at [278, 118] on div at bounding box center [331, 309] width 663 height 485
drag, startPoint x: 286, startPoint y: 108, endPoint x: 290, endPoint y: 114, distance: 6.8
click at [290, 114] on div at bounding box center [331, 309] width 663 height 485
click at [289, 112] on div at bounding box center [331, 309] width 663 height 485
drag, startPoint x: 291, startPoint y: 108, endPoint x: 297, endPoint y: 111, distance: 6.7
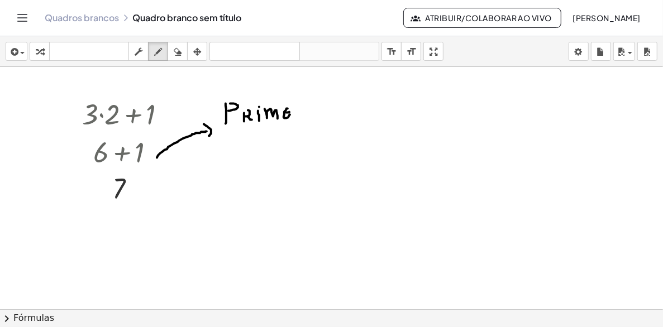
click at [292, 107] on div at bounding box center [331, 309] width 663 height 485
click at [300, 118] on div at bounding box center [331, 309] width 663 height 485
click at [300, 107] on div at bounding box center [331, 309] width 663 height 485
drag, startPoint x: 308, startPoint y: 118, endPoint x: 316, endPoint y: 106, distance: 14.6
click at [308, 111] on div at bounding box center [331, 309] width 663 height 485
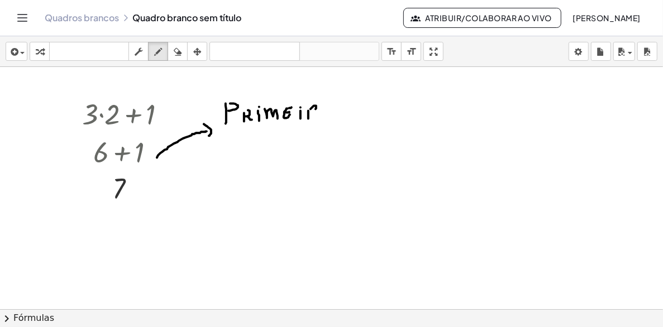
drag, startPoint x: 316, startPoint y: 106, endPoint x: 318, endPoint y: 118, distance: 12.5
click at [318, 118] on div at bounding box center [331, 309] width 663 height 485
click at [321, 112] on div at bounding box center [331, 309] width 663 height 485
drag, startPoint x: 360, startPoint y: 107, endPoint x: 378, endPoint y: 113, distance: 19.6
click at [378, 113] on div at bounding box center [331, 309] width 663 height 485
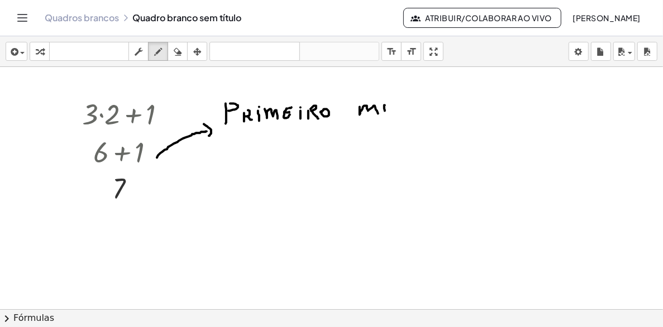
click at [390, 105] on div at bounding box center [331, 309] width 663 height 485
drag, startPoint x: 400, startPoint y: 98, endPoint x: 408, endPoint y: 109, distance: 13.5
click at [402, 109] on div at bounding box center [331, 309] width 663 height 485
drag, startPoint x: 410, startPoint y: 100, endPoint x: 410, endPoint y: 111, distance: 10.6
click at [410, 111] on div at bounding box center [331, 309] width 663 height 485
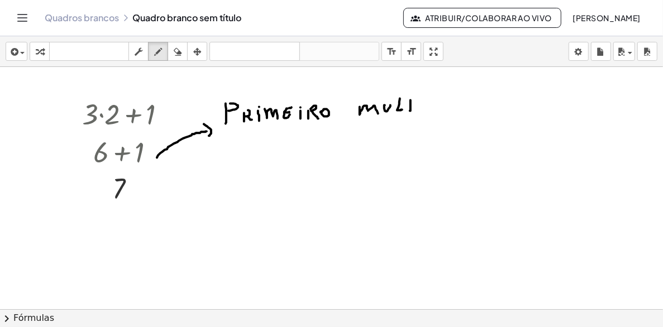
drag, startPoint x: 407, startPoint y: 101, endPoint x: 415, endPoint y: 99, distance: 8.1
click at [413, 101] on div at bounding box center [331, 309] width 663 height 485
click at [420, 109] on div at bounding box center [331, 309] width 663 height 485
drag, startPoint x: 374, startPoint y: 141, endPoint x: 367, endPoint y: 142, distance: 6.2
click at [367, 142] on div at bounding box center [331, 309] width 663 height 485
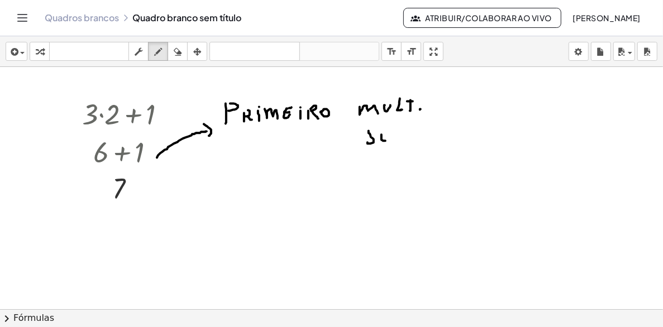
drag, startPoint x: 381, startPoint y: 140, endPoint x: 388, endPoint y: 138, distance: 6.4
click at [385, 138] on div at bounding box center [331, 309] width 663 height 485
drag, startPoint x: 396, startPoint y: 135, endPoint x: 407, endPoint y: 137, distance: 11.3
click at [407, 137] on div at bounding box center [331, 309] width 663 height 485
drag, startPoint x: 412, startPoint y: 138, endPoint x: 418, endPoint y: 142, distance: 7.8
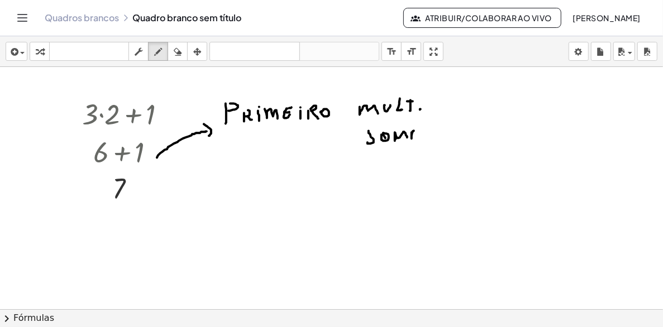
click at [418, 142] on div at bounding box center [331, 309] width 663 height 485
click at [418, 137] on div at bounding box center [331, 309] width 663 height 485
click at [371, 173] on div at bounding box center [331, 309] width 663 height 485
drag, startPoint x: 384, startPoint y: 166, endPoint x: 392, endPoint y: 166, distance: 7.8
click at [390, 165] on div at bounding box center [331, 309] width 663 height 485
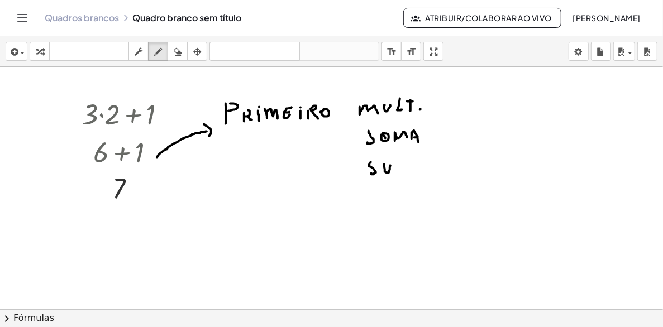
click at [399, 170] on div at bounding box center [331, 309] width 663 height 485
drag, startPoint x: 398, startPoint y: 161, endPoint x: 399, endPoint y: 171, distance: 10.7
click at [399, 171] on div at bounding box center [331, 309] width 663 height 485
click at [414, 167] on div at bounding box center [331, 309] width 663 height 485
click at [424, 135] on div at bounding box center [331, 309] width 663 height 485
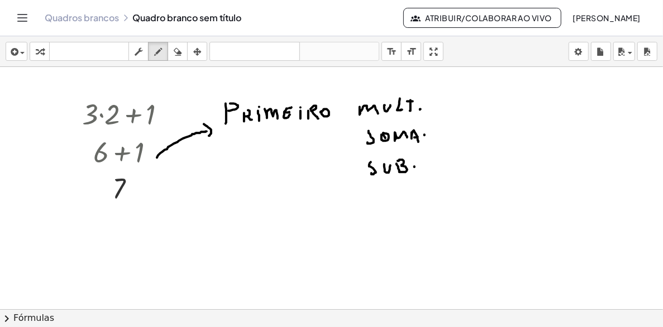
click at [376, 128] on div at bounding box center [331, 309] width 663 height 485
click at [200, 52] on icon "button" at bounding box center [197, 51] width 8 height 13
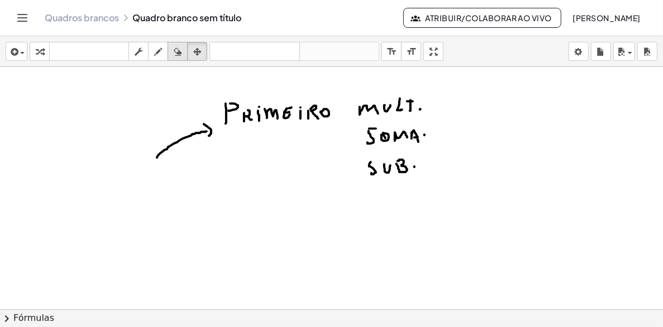
click at [181, 51] on icon "button" at bounding box center [178, 51] width 8 height 13
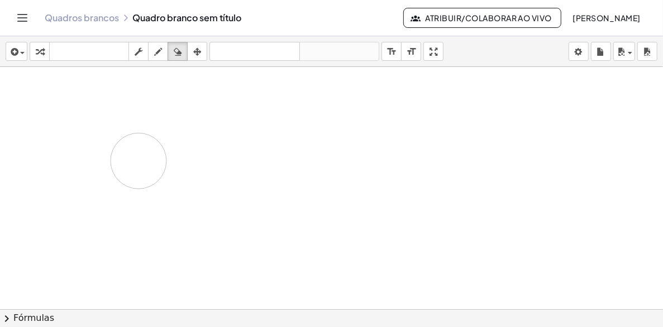
drag, startPoint x: 167, startPoint y: 157, endPoint x: 122, endPoint y: 137, distance: 49.0
click at [106, 148] on div at bounding box center [331, 309] width 663 height 485
click at [16, 16] on icon "Alternar de navegação" at bounding box center [22, 17] width 13 height 13
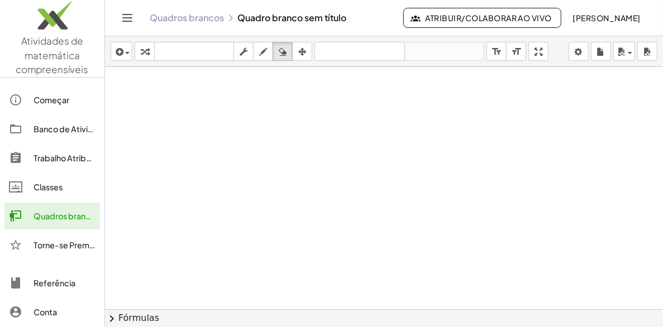
click at [127, 15] on icon "Alternar de navegação" at bounding box center [127, 18] width 9 height 7
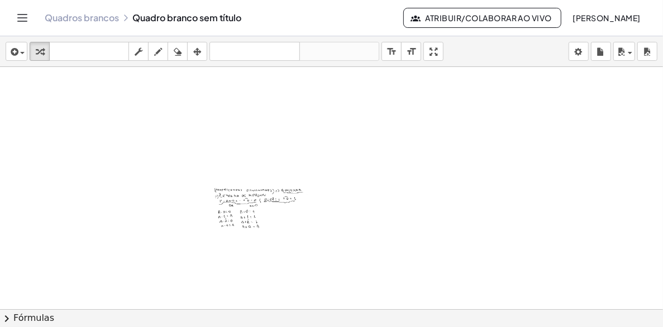
drag, startPoint x: 194, startPoint y: 170, endPoint x: 293, endPoint y: 227, distance: 114.1
click at [292, 227] on div at bounding box center [331, 309] width 663 height 485
drag, startPoint x: 195, startPoint y: 145, endPoint x: 262, endPoint y: 208, distance: 92.0
click at [262, 210] on div at bounding box center [331, 309] width 663 height 485
click at [199, 52] on icon "button" at bounding box center [197, 51] width 8 height 13
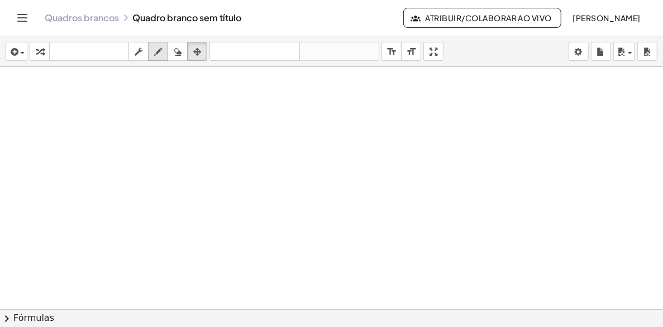
click at [161, 52] on icon "button" at bounding box center [158, 51] width 8 height 13
click at [16, 89] on div at bounding box center [331, 309] width 663 height 485
drag, startPoint x: 23, startPoint y: 82, endPoint x: 25, endPoint y: 91, distance: 9.1
click at [26, 92] on div at bounding box center [331, 309] width 663 height 485
drag, startPoint x: 18, startPoint y: 88, endPoint x: 25, endPoint y: 88, distance: 6.7
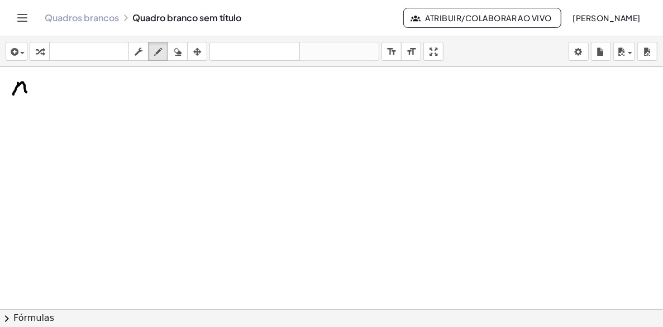
click at [24, 88] on div at bounding box center [331, 309] width 663 height 485
drag, startPoint x: 38, startPoint y: 85, endPoint x: 36, endPoint y: 94, distance: 9.6
click at [36, 94] on div at bounding box center [331, 309] width 663 height 485
click at [38, 89] on div at bounding box center [331, 309] width 663 height 485
click at [58, 92] on div at bounding box center [331, 309] width 663 height 485
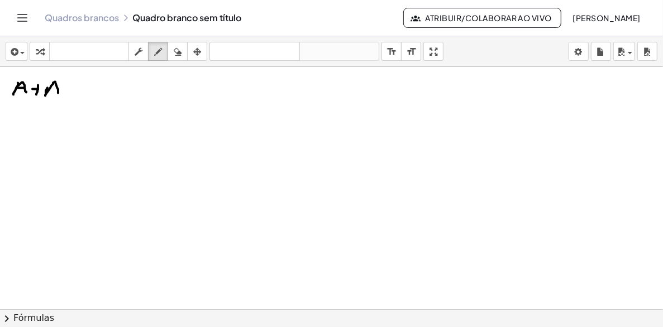
click at [52, 88] on div at bounding box center [331, 309] width 663 height 485
click at [67, 88] on div at bounding box center [331, 309] width 663 height 485
click at [67, 92] on div at bounding box center [331, 309] width 663 height 485
drag, startPoint x: 77, startPoint y: 91, endPoint x: 85, endPoint y: 92, distance: 8.4
click at [85, 92] on div at bounding box center [331, 309] width 663 height 485
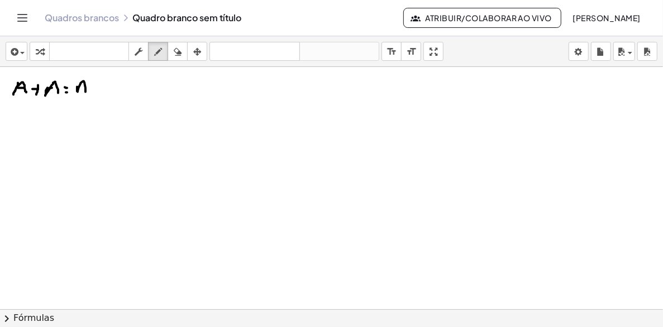
click at [86, 87] on div at bounding box center [331, 309] width 663 height 485
click at [142, 96] on div at bounding box center [331, 309] width 663 height 485
click at [140, 92] on div at bounding box center [331, 309] width 663 height 485
click at [151, 92] on div at bounding box center [331, 309] width 663 height 485
click at [164, 88] on div at bounding box center [331, 309] width 663 height 485
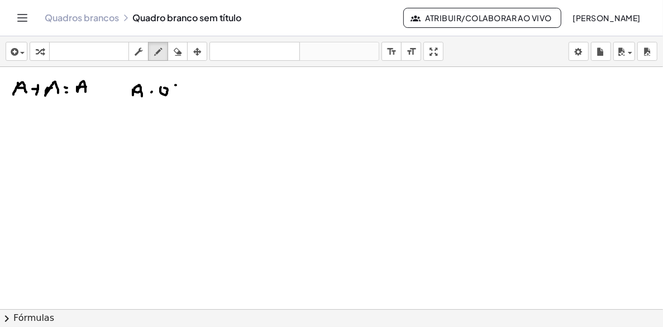
click at [181, 85] on div at bounding box center [331, 309] width 663 height 485
click at [179, 93] on div at bounding box center [331, 309] width 663 height 485
drag, startPoint x: 132, startPoint y: 120, endPoint x: 140, endPoint y: 123, distance: 8.0
click at [140, 123] on div at bounding box center [331, 309] width 663 height 485
click at [140, 117] on div at bounding box center [331, 309] width 663 height 485
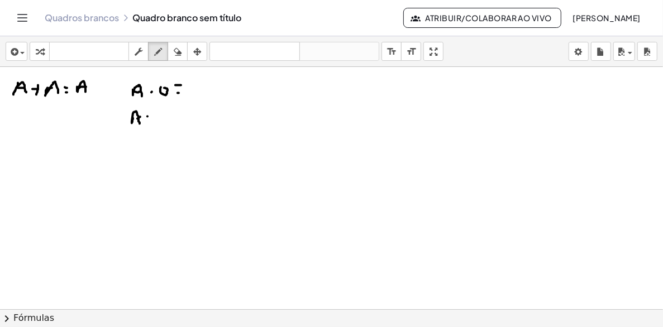
click at [147, 117] on div at bounding box center [331, 309] width 663 height 485
click at [164, 120] on div at bounding box center [331, 309] width 663 height 485
drag, startPoint x: 166, startPoint y: 122, endPoint x: 157, endPoint y: 122, distance: 8.9
click at [167, 122] on div at bounding box center [331, 309] width 663 height 485
click at [134, 147] on div at bounding box center [331, 309] width 663 height 485
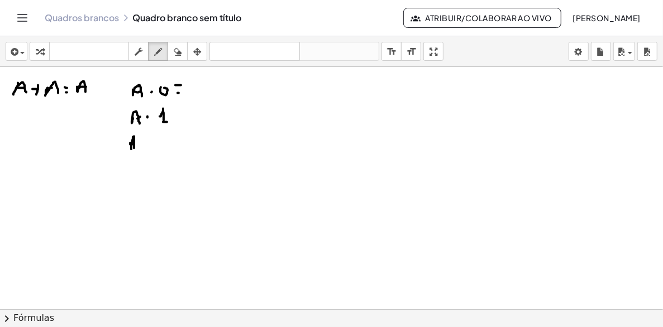
drag, startPoint x: 134, startPoint y: 144, endPoint x: 143, endPoint y: 141, distance: 9.2
click at [136, 143] on div at bounding box center [331, 309] width 663 height 485
click at [146, 141] on div at bounding box center [331, 309] width 663 height 485
click at [163, 138] on div at bounding box center [331, 309] width 663 height 485
drag, startPoint x: 163, startPoint y: 136, endPoint x: 165, endPoint y: 146, distance: 10.3
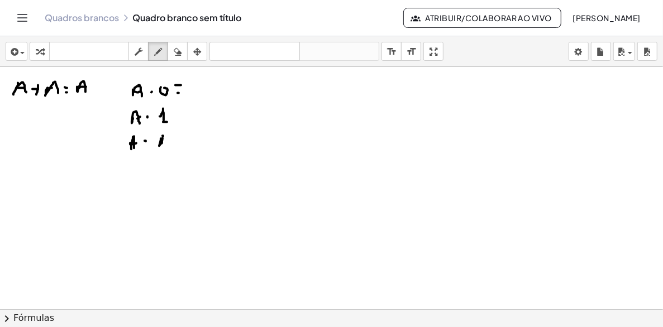
click at [165, 146] on div at bounding box center [331, 309] width 663 height 485
click at [165, 142] on div at bounding box center [331, 309] width 663 height 485
click at [166, 128] on div at bounding box center [331, 309] width 663 height 485
click at [174, 139] on div at bounding box center [331, 309] width 663 height 485
click at [176, 144] on div at bounding box center [331, 309] width 663 height 485
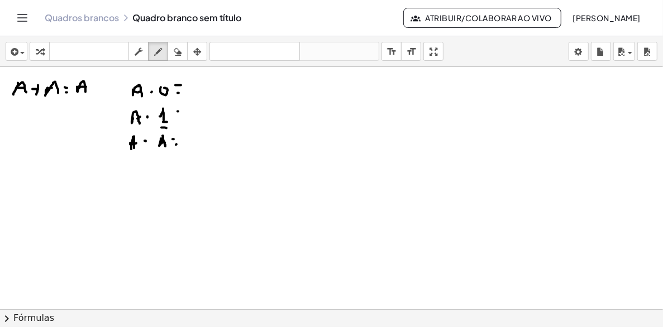
click at [179, 111] on div at bounding box center [331, 309] width 663 height 485
click at [180, 118] on div at bounding box center [331, 309] width 663 height 485
click at [136, 181] on div at bounding box center [331, 309] width 663 height 485
click at [135, 174] on div at bounding box center [331, 309] width 663 height 485
click at [143, 172] on div at bounding box center [331, 309] width 663 height 485
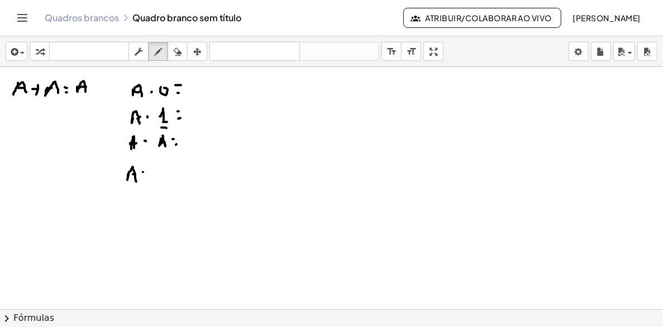
click at [169, 176] on div at bounding box center [331, 309] width 663 height 485
drag, startPoint x: 159, startPoint y: 166, endPoint x: 157, endPoint y: 173, distance: 6.9
click at [157, 173] on div at bounding box center [331, 309] width 663 height 485
click at [179, 52] on icon "button" at bounding box center [178, 51] width 8 height 13
drag, startPoint x: 158, startPoint y: 166, endPoint x: 147, endPoint y: 183, distance: 20.1
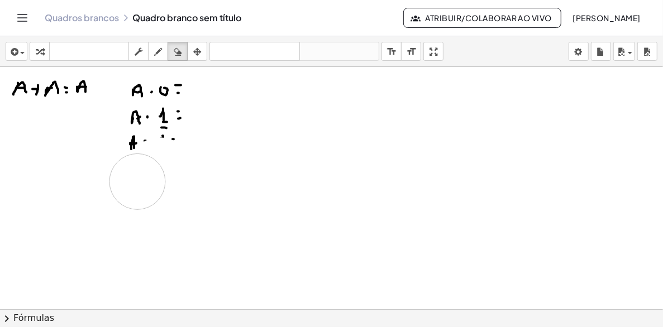
click at [138, 183] on div at bounding box center [331, 309] width 663 height 485
click at [156, 56] on icon "button" at bounding box center [158, 51] width 8 height 13
drag, startPoint x: 128, startPoint y: 171, endPoint x: 134, endPoint y: 167, distance: 7.6
click at [136, 172] on div at bounding box center [331, 309] width 663 height 485
click at [136, 165] on div at bounding box center [331, 309] width 663 height 485
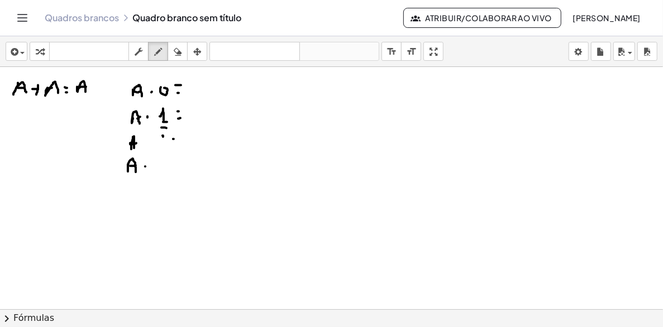
click at [145, 166] on div at bounding box center [331, 309] width 663 height 485
drag, startPoint x: 159, startPoint y: 164, endPoint x: 166, endPoint y: 164, distance: 6.7
click at [166, 164] on div at bounding box center [331, 309] width 663 height 485
click at [166, 161] on div at bounding box center [331, 309] width 663 height 485
click at [176, 157] on div at bounding box center [331, 309] width 663 height 485
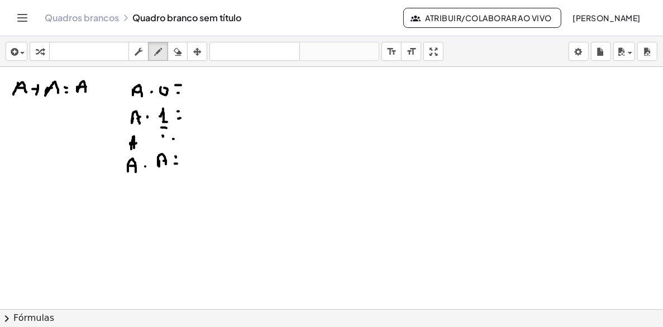
click at [177, 164] on div at bounding box center [331, 309] width 663 height 485
drag, startPoint x: 155, startPoint y: 141, endPoint x: 163, endPoint y: 146, distance: 9.8
click at [163, 146] on div at bounding box center [331, 309] width 663 height 485
click at [159, 140] on div at bounding box center [331, 309] width 663 height 485
click at [160, 130] on div at bounding box center [331, 309] width 663 height 485
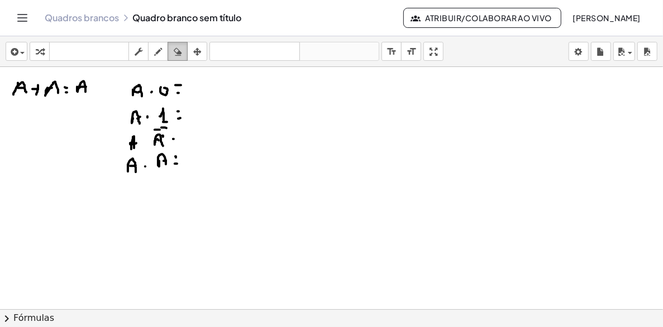
click at [174, 51] on icon "button" at bounding box center [178, 51] width 8 height 13
click at [181, 50] on icon "button" at bounding box center [178, 51] width 8 height 13
drag, startPoint x: 229, startPoint y: 155, endPoint x: 165, endPoint y: 133, distance: 68.0
click at [156, 154] on div at bounding box center [331, 309] width 663 height 485
click at [157, 52] on icon "button" at bounding box center [158, 51] width 8 height 13
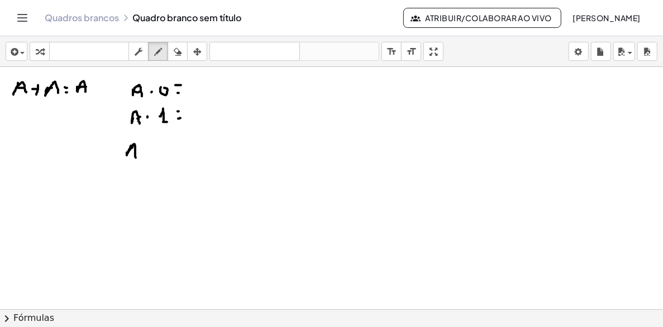
drag, startPoint x: 129, startPoint y: 150, endPoint x: 136, endPoint y: 157, distance: 10.3
click at [136, 157] on div at bounding box center [331, 309] width 663 height 485
drag, startPoint x: 131, startPoint y: 152, endPoint x: 138, endPoint y: 151, distance: 7.9
click at [137, 152] on div at bounding box center [331, 309] width 663 height 485
click at [146, 152] on div at bounding box center [331, 309] width 663 height 485
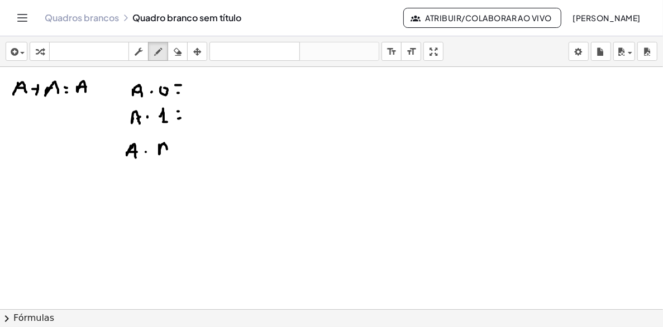
drag, startPoint x: 159, startPoint y: 154, endPoint x: 170, endPoint y: 155, distance: 10.7
click at [170, 155] on div at bounding box center [331, 309] width 663 height 485
click at [165, 150] on div at bounding box center [331, 309] width 663 height 485
click at [161, 135] on div at bounding box center [331, 309] width 663 height 485
click at [165, 135] on div at bounding box center [331, 309] width 663 height 485
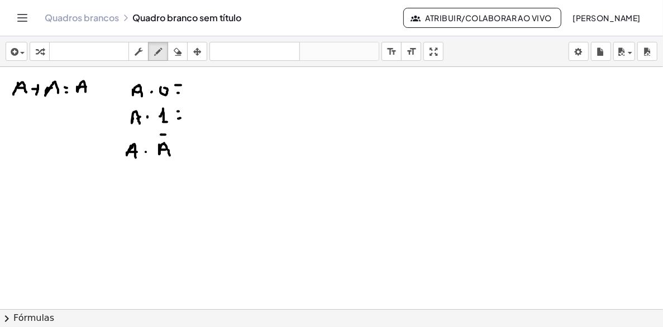
click at [183, 144] on div at bounding box center [331, 309] width 663 height 485
click at [184, 150] on div at bounding box center [331, 309] width 663 height 485
drag, startPoint x: 125, startPoint y: 180, endPoint x: 138, endPoint y: 180, distance: 13.4
click at [138, 180] on div at bounding box center [331, 309] width 663 height 485
drag, startPoint x: 133, startPoint y: 175, endPoint x: 147, endPoint y: 177, distance: 14.1
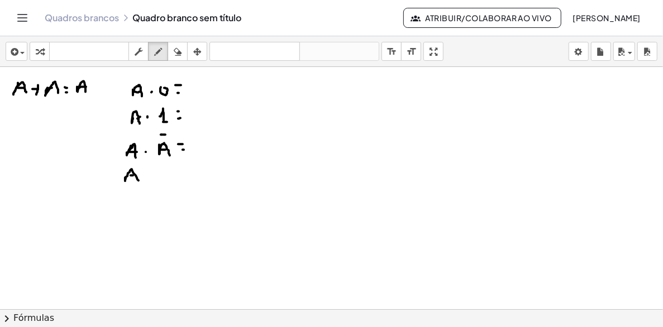
click at [138, 175] on div at bounding box center [331, 309] width 663 height 485
click at [149, 177] on div at bounding box center [331, 309] width 663 height 485
drag, startPoint x: 161, startPoint y: 179, endPoint x: 163, endPoint y: 171, distance: 7.6
click at [161, 175] on div at bounding box center [331, 309] width 663 height 485
drag, startPoint x: 165, startPoint y: 172, endPoint x: 171, endPoint y: 184, distance: 13.2
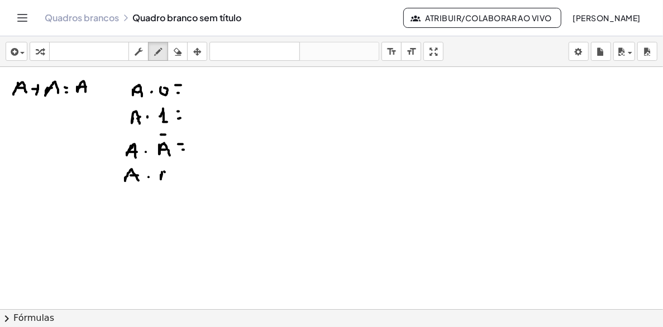
click at [171, 184] on div at bounding box center [331, 309] width 663 height 485
click at [169, 178] on div at bounding box center [331, 309] width 663 height 485
click at [158, 183] on div at bounding box center [331, 309] width 663 height 485
click at [180, 173] on div at bounding box center [331, 309] width 663 height 485
click at [180, 179] on div at bounding box center [331, 309] width 663 height 485
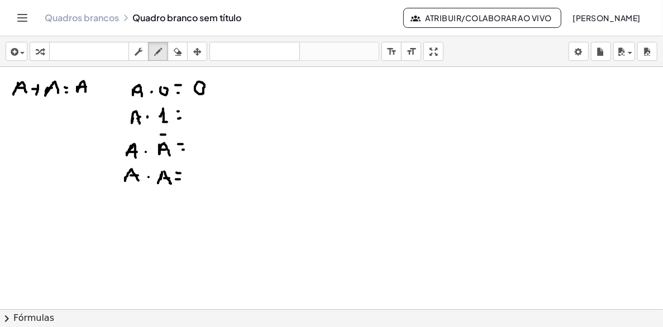
click at [195, 84] on div at bounding box center [331, 309] width 663 height 485
drag, startPoint x: 195, startPoint y: 113, endPoint x: 200, endPoint y: 101, distance: 12.5
click at [196, 109] on div at bounding box center [331, 309] width 663 height 485
drag, startPoint x: 204, startPoint y: 107, endPoint x: 208, endPoint y: 116, distance: 9.5
click at [208, 116] on div at bounding box center [331, 309] width 663 height 485
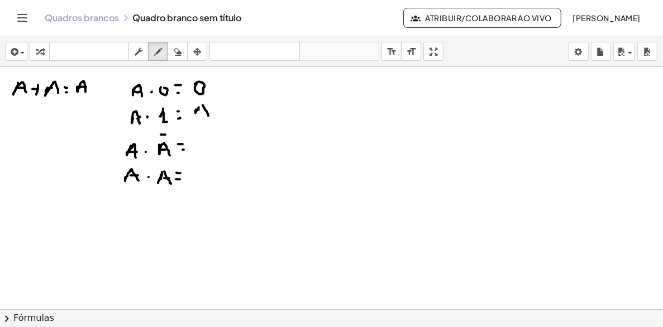
drag, startPoint x: 199, startPoint y: 109, endPoint x: 198, endPoint y: 119, distance: 9.5
click at [203, 110] on div at bounding box center [331, 309] width 663 height 485
drag, startPoint x: 198, startPoint y: 150, endPoint x: 190, endPoint y: 158, distance: 11.5
click at [200, 149] on div at bounding box center [331, 309] width 663 height 485
drag, startPoint x: 198, startPoint y: 176, endPoint x: 204, endPoint y: 178, distance: 6.9
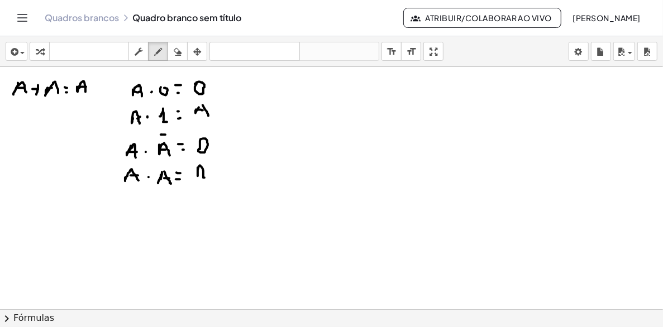
click at [204, 178] on div at bounding box center [331, 309] width 663 height 485
drag, startPoint x: 203, startPoint y: 172, endPoint x: 211, endPoint y: 171, distance: 8.4
click at [206, 172] on div at bounding box center [331, 309] width 663 height 485
drag, startPoint x: 267, startPoint y: 98, endPoint x: 270, endPoint y: 93, distance: 5.7
click at [269, 93] on div at bounding box center [331, 309] width 663 height 485
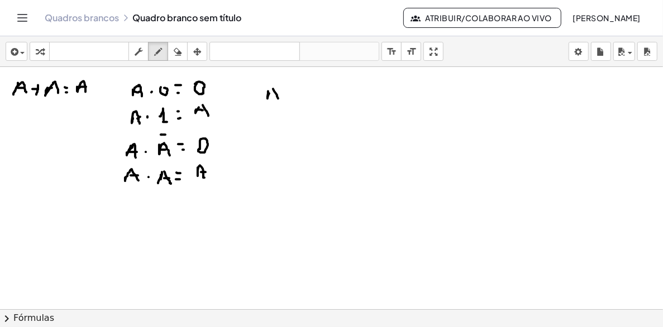
click at [278, 99] on div at bounding box center [331, 309] width 663 height 485
click at [275, 93] on div at bounding box center [331, 309] width 663 height 485
click at [293, 101] on div at bounding box center [331, 309] width 663 height 485
drag, startPoint x: 290, startPoint y: 95, endPoint x: 304, endPoint y: 92, distance: 13.8
click at [297, 95] on div at bounding box center [331, 309] width 663 height 485
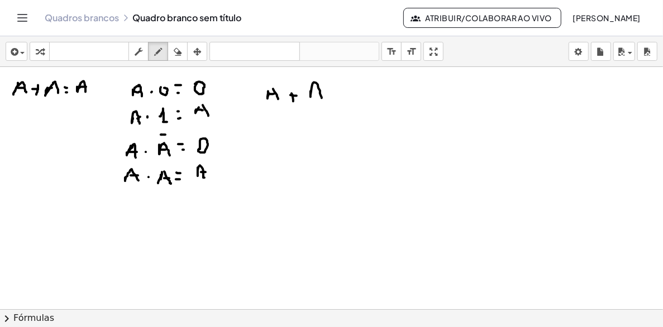
drag, startPoint x: 310, startPoint y: 95, endPoint x: 322, endPoint y: 98, distance: 11.5
click at [322, 98] on div at bounding box center [331, 309] width 663 height 485
drag, startPoint x: 314, startPoint y: 97, endPoint x: 317, endPoint y: 86, distance: 11.1
click at [318, 86] on div at bounding box center [331, 309] width 663 height 485
click at [178, 50] on icon "button" at bounding box center [178, 51] width 8 height 13
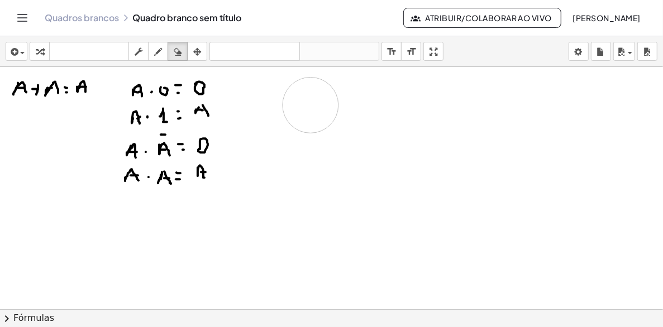
drag, startPoint x: 273, startPoint y: 88, endPoint x: 213, endPoint y: 74, distance: 61.9
click at [310, 104] on div at bounding box center [331, 309] width 663 height 485
click at [161, 52] on icon "button" at bounding box center [158, 51] width 8 height 13
drag, startPoint x: 264, startPoint y: 89, endPoint x: 275, endPoint y: 89, distance: 10.6
click at [278, 92] on div at bounding box center [331, 309] width 663 height 485
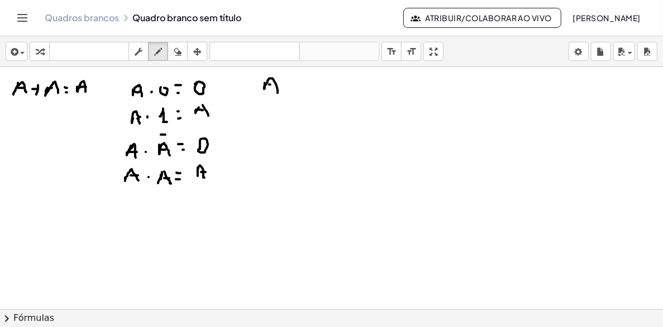
drag, startPoint x: 269, startPoint y: 84, endPoint x: 276, endPoint y: 84, distance: 6.7
click at [273, 84] on div at bounding box center [331, 309] width 663 height 485
drag, startPoint x: 291, startPoint y: 82, endPoint x: 293, endPoint y: 90, distance: 8.5
click at [293, 90] on div at bounding box center [331, 309] width 663 height 485
click at [294, 88] on div at bounding box center [331, 309] width 663 height 485
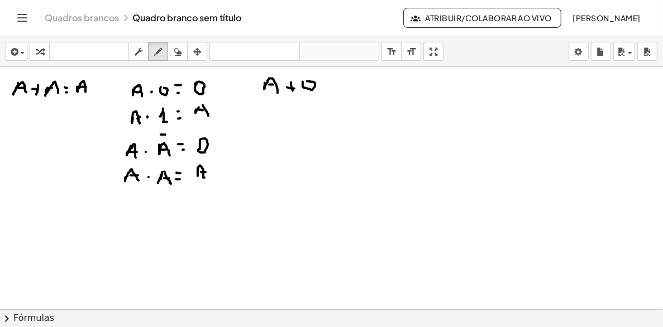
click at [304, 87] on div at bounding box center [331, 309] width 663 height 485
click at [331, 80] on div at bounding box center [331, 309] width 663 height 485
click at [328, 85] on div at bounding box center [331, 309] width 663 height 485
drag, startPoint x: 335, startPoint y: 91, endPoint x: 351, endPoint y: 89, distance: 16.3
click at [351, 89] on div at bounding box center [331, 309] width 663 height 485
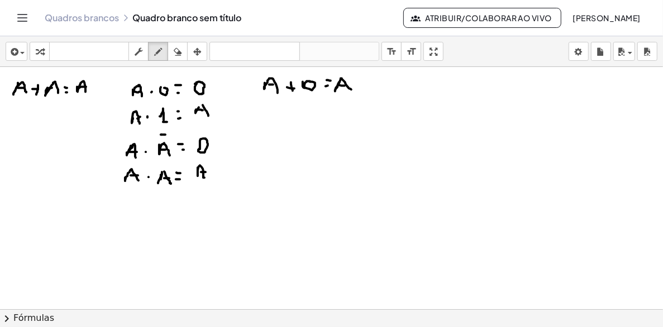
click at [345, 85] on div at bounding box center [331, 309] width 663 height 485
drag, startPoint x: 258, startPoint y: 110, endPoint x: 267, endPoint y: 119, distance: 13.0
click at [267, 119] on div at bounding box center [331, 309] width 663 height 485
click at [270, 111] on div at bounding box center [331, 309] width 663 height 485
click at [283, 117] on div at bounding box center [331, 309] width 663 height 485
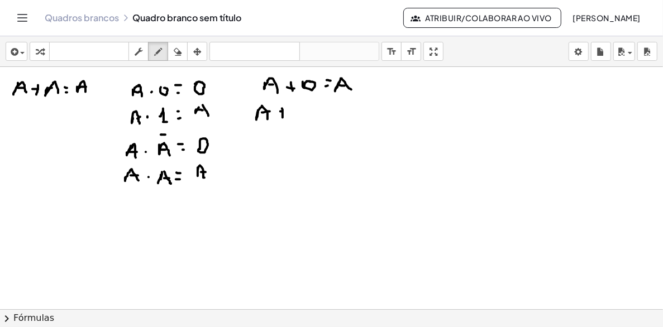
click at [284, 111] on div at bounding box center [331, 309] width 663 height 485
drag, startPoint x: 305, startPoint y: 105, endPoint x: 311, endPoint y: 114, distance: 11.0
click at [310, 115] on div at bounding box center [331, 309] width 663 height 485
drag, startPoint x: 319, startPoint y: 108, endPoint x: 316, endPoint y: 114, distance: 7.3
click at [321, 108] on div at bounding box center [331, 309] width 663 height 485
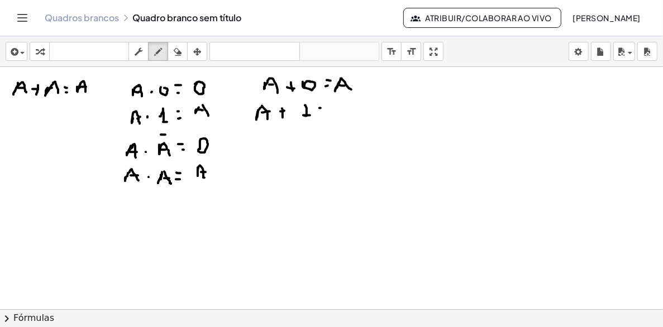
click at [322, 114] on div at bounding box center [331, 309] width 663 height 485
click at [340, 108] on div at bounding box center [331, 309] width 663 height 485
click at [341, 116] on div at bounding box center [331, 309] width 663 height 485
drag, startPoint x: 249, startPoint y: 160, endPoint x: 260, endPoint y: 154, distance: 12.7
click at [262, 155] on div at bounding box center [331, 309] width 663 height 485
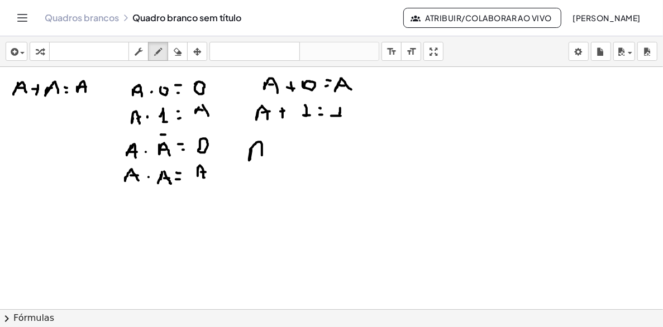
click at [262, 152] on div at bounding box center [331, 309] width 663 height 485
click at [282, 152] on div at bounding box center [331, 309] width 663 height 485
drag, startPoint x: 281, startPoint y: 144, endPoint x: 293, endPoint y: 142, distance: 11.4
click at [284, 144] on div at bounding box center [331, 309] width 663 height 485
drag, startPoint x: 295, startPoint y: 146, endPoint x: 298, endPoint y: 141, distance: 5.7
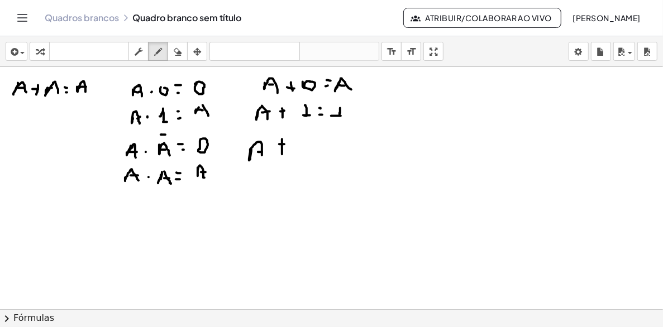
click at [297, 141] on div at bounding box center [331, 309] width 663 height 485
drag, startPoint x: 298, startPoint y: 138, endPoint x: 304, endPoint y: 151, distance: 13.7
click at [304, 151] on div at bounding box center [331, 309] width 663 height 485
click at [301, 145] on div at bounding box center [331, 309] width 663 height 485
click at [307, 130] on div at bounding box center [331, 309] width 663 height 485
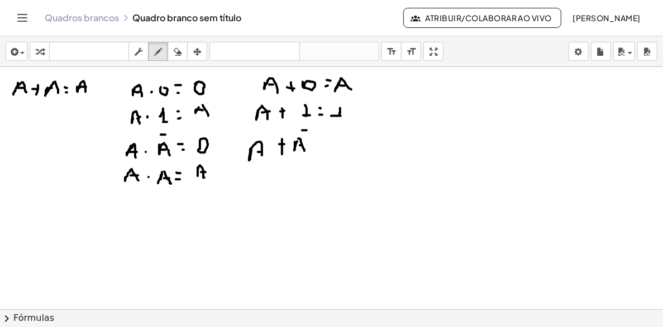
click at [318, 140] on div at bounding box center [331, 309] width 663 height 485
click at [321, 149] on div at bounding box center [331, 309] width 663 height 485
drag
click at [353, 149] on div at bounding box center [331, 309] width 663 height 485
click at [176, 47] on icon "button" at bounding box center [178, 51] width 8 height 13
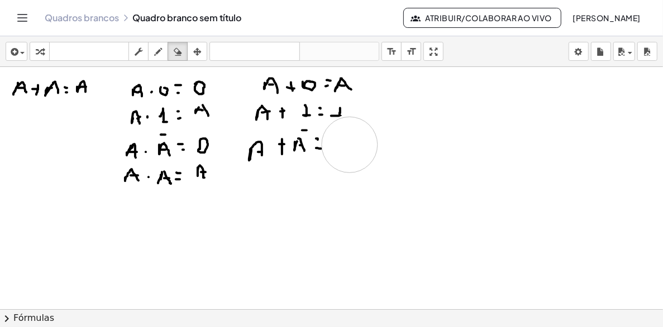
click at [354, 150] on div at bounding box center [331, 309] width 663 height 485
drag, startPoint x: 156, startPoint y: 52, endPoint x: 263, endPoint y: 155, distance: 148.5
click at [156, 53] on icon "button" at bounding box center [158, 51] width 8 height 13
drag, startPoint x: 338, startPoint y: 145, endPoint x: 342, endPoint y: 154, distance: 9.5
click at [341, 154] on div at bounding box center [331, 309] width 663 height 485
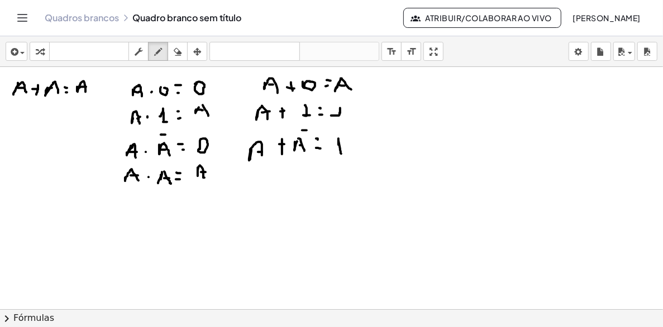
drag, startPoint x: 335, startPoint y: 155, endPoint x: 341, endPoint y: 155, distance: 6.7
click at [341, 155] on div at bounding box center [331, 309] width 663 height 485
drag, startPoint x: 249, startPoint y: 188, endPoint x: 256, endPoint y: 185, distance: 7.6
click at [262, 189] on div at bounding box center [331, 309] width 663 height 485
click at [261, 183] on div at bounding box center [331, 309] width 663 height 485
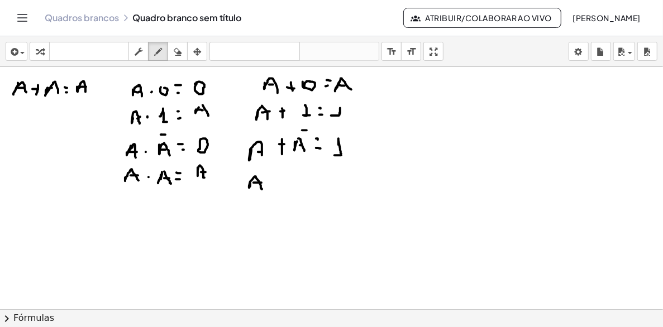
drag, startPoint x: 279, startPoint y: 183, endPoint x: 281, endPoint y: 190, distance: 8.0
click at [281, 190] on div at bounding box center [331, 309] width 663 height 485
drag, startPoint x: 279, startPoint y: 184, endPoint x: 289, endPoint y: 183, distance: 10.1
click at [289, 184] on div at bounding box center [331, 309] width 663 height 485
drag, startPoint x: 298, startPoint y: 183, endPoint x: 309, endPoint y: 190, distance: 13.3
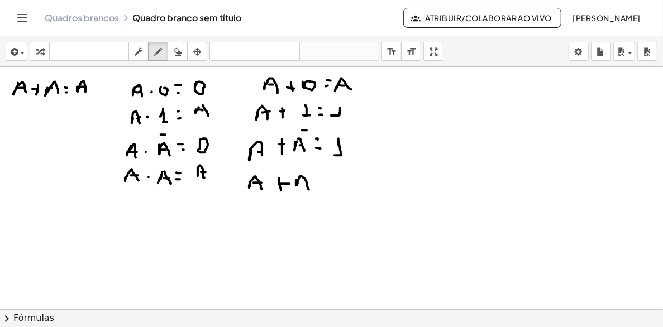
click at [309, 190] on div at bounding box center [331, 309] width 663 height 485
click at [304, 187] on div at bounding box center [331, 309] width 663 height 485
click at [330, 176] on div at bounding box center [331, 309] width 663 height 485
click at [341, 184] on div at bounding box center [331, 309] width 663 height 485
click at [337, 178] on div at bounding box center [331, 309] width 663 height 485
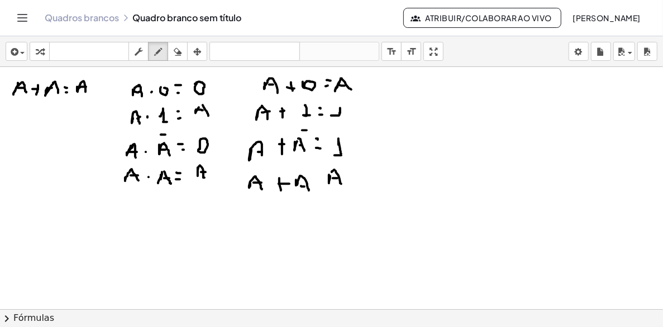
click at [331, 172] on div at bounding box center [331, 309] width 663 height 485
click at [161, 52] on icon "button" at bounding box center [158, 51] width 8 height 13
drag, startPoint x: 362, startPoint y: 79, endPoint x: 366, endPoint y: 187, distance: 107.3
click at [366, 187] on div at bounding box center [331, 309] width 663 height 485
drag, startPoint x: 391, startPoint y: 84, endPoint x: 394, endPoint y: 108, distance: 24.7
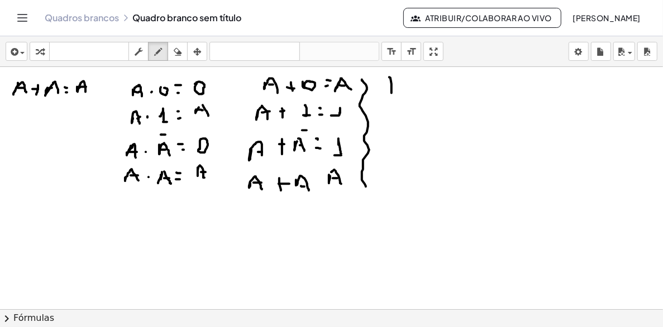
click at [394, 111] on div at bounding box center [331, 309] width 663 height 485
click at [392, 97] on div at bounding box center [331, 309] width 663 height 485
drag, startPoint x: 404, startPoint y: 102, endPoint x: 411, endPoint y: 107, distance: 8.7
click at [409, 108] on div at bounding box center [331, 309] width 663 height 485
drag, startPoint x: 409, startPoint y: 103, endPoint x: 401, endPoint y: 99, distance: 8.7
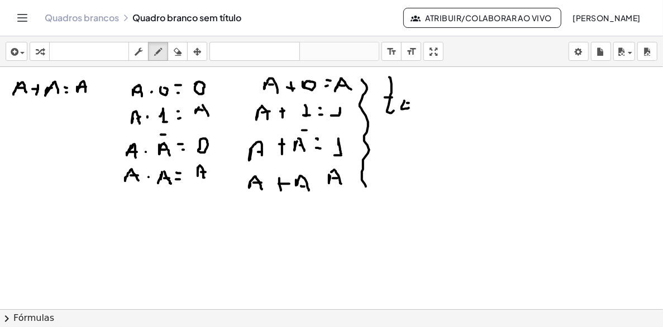
click at [413, 103] on div at bounding box center [331, 309] width 663 height 485
click at [412, 95] on div at bounding box center [331, 309] width 663 height 485
click at [417, 100] on div at bounding box center [331, 309] width 663 height 485
drag, startPoint x: 432, startPoint y: 107, endPoint x: 432, endPoint y: 99, distance: 7.3
click at [432, 106] on div at bounding box center [331, 309] width 663 height 485
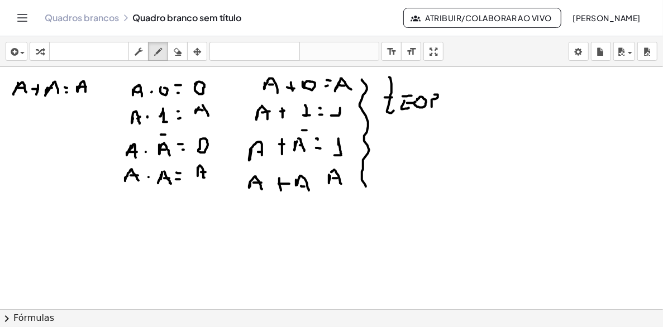
drag, startPoint x: 434, startPoint y: 99, endPoint x: 447, endPoint y: 102, distance: 12.6
click at [442, 110] on div at bounding box center [331, 309] width 663 height 485
click at [453, 106] on div at bounding box center [331, 309] width 663 height 485
click at [455, 99] on div at bounding box center [331, 309] width 663 height 485
click at [458, 92] on div at bounding box center [331, 309] width 663 height 485
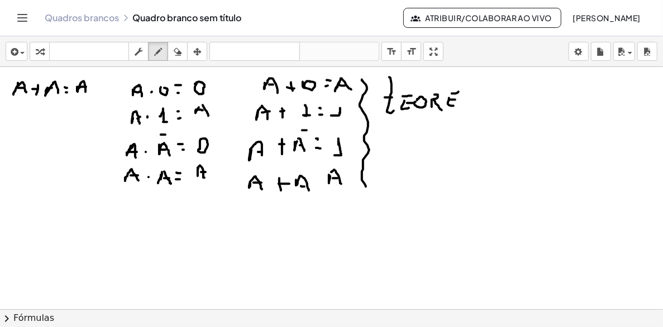
click at [465, 103] on div at bounding box center [331, 309] width 663 height 485
click at [471, 101] on div at bounding box center [331, 309] width 663 height 485
click at [480, 103] on div at bounding box center [331, 309] width 663 height 485
click at [494, 102] on div at bounding box center [331, 309] width 663 height 485
click at [493, 95] on div at bounding box center [331, 309] width 663 height 485
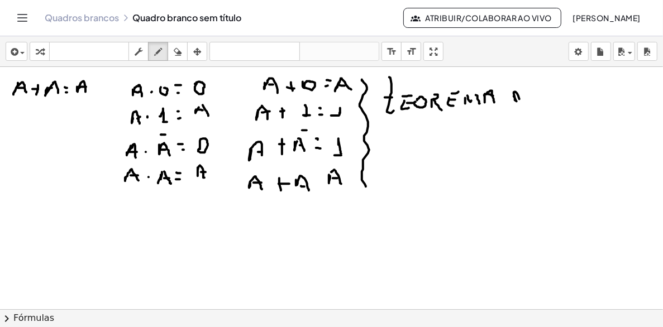
click at [519, 105] on div at bounding box center [331, 309] width 663 height 485
click at [538, 104] on div at bounding box center [331, 309] width 663 height 485
click at [533, 97] on div at bounding box center [331, 309] width 663 height 485
click at [536, 93] on div at bounding box center [331, 309] width 663 height 485
click at [409, 142] on div at bounding box center [331, 309] width 663 height 485
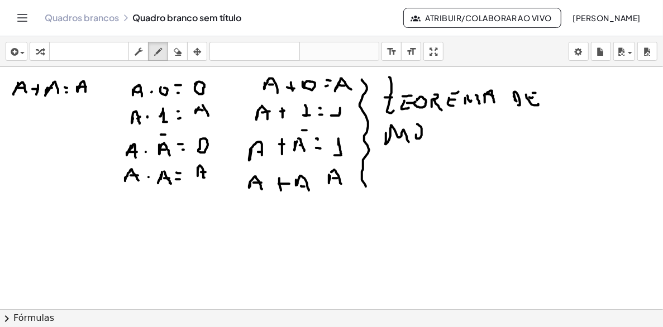
click at [417, 132] on div at bounding box center [331, 309] width 663 height 485
click at [429, 137] on div at bounding box center [331, 309] width 663 height 485
click at [438, 136] on div at bounding box center [331, 309] width 663 height 485
click at [450, 128] on div at bounding box center [331, 309] width 663 height 485
click at [467, 133] on div at bounding box center [331, 309] width 663 height 485
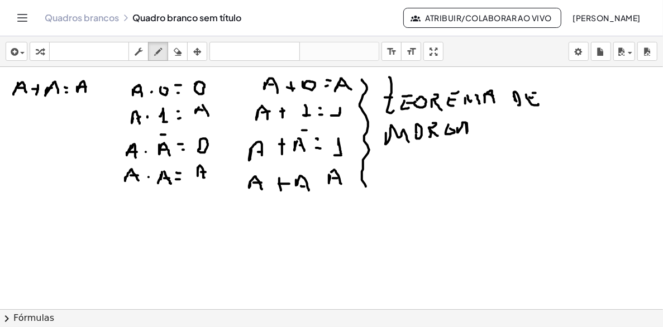
click at [467, 131] on div at bounding box center [331, 309] width 663 height 485
click at [466, 126] on div at bounding box center [331, 309] width 663 height 485
click at [485, 125] on div at bounding box center [331, 309] width 663 height 485
click at [532, 146] on div at bounding box center [331, 309] width 663 height 485
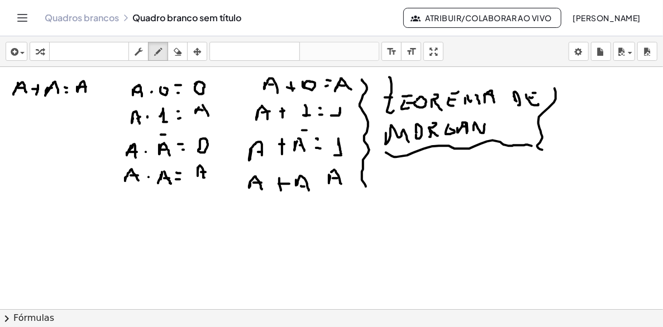
click at [526, 148] on div at bounding box center [331, 309] width 663 height 485
click at [180, 46] on icon "button" at bounding box center [178, 51] width 8 height 13
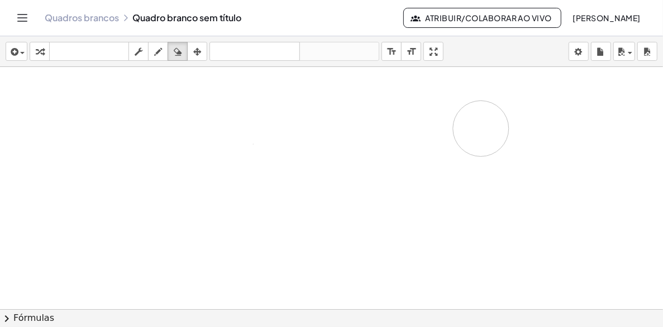
drag, startPoint x: 159, startPoint y: 138, endPoint x: 496, endPoint y: 147, distance: 336.9
click at [492, 151] on div at bounding box center [331, 309] width 663 height 485
click at [155, 47] on icon "button" at bounding box center [158, 51] width 8 height 13
click at [22, 98] on div at bounding box center [331, 309] width 663 height 485
drag, startPoint x: 27, startPoint y: 80, endPoint x: 20, endPoint y: 99, distance: 20.5
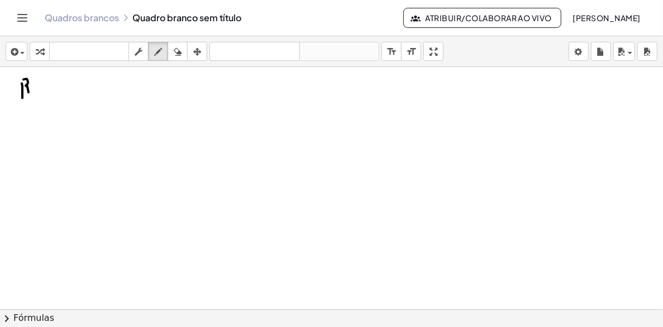
click at [20, 99] on div at bounding box center [331, 309] width 663 height 485
click at [49, 84] on div at bounding box center [331, 309] width 663 height 485
click at [46, 91] on div at bounding box center [331, 309] width 663 height 485
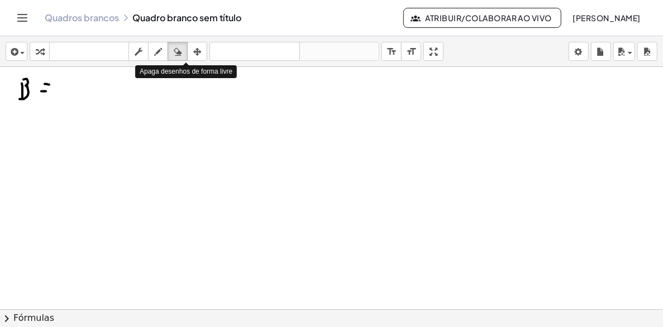
drag, startPoint x: 178, startPoint y: 51, endPoint x: 99, endPoint y: 88, distance: 87.4
click at [178, 51] on icon "button" at bounding box center [178, 51] width 8 height 13
drag, startPoint x: 45, startPoint y: 85, endPoint x: 33, endPoint y: 92, distance: 13.5
click at [33, 92] on div at bounding box center [331, 309] width 663 height 485
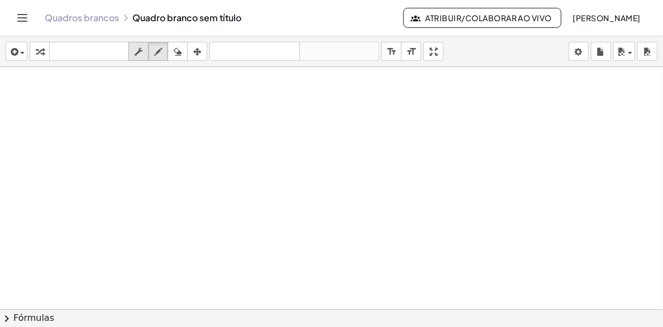
drag, startPoint x: 156, startPoint y: 54, endPoint x: 145, endPoint y: 58, distance: 11.5
click at [156, 54] on icon "button" at bounding box center [158, 51] width 8 height 13
click at [24, 93] on div at bounding box center [331, 309] width 663 height 485
click at [22, 83] on div at bounding box center [331, 309] width 663 height 485
click at [42, 95] on div at bounding box center [331, 309] width 663 height 485
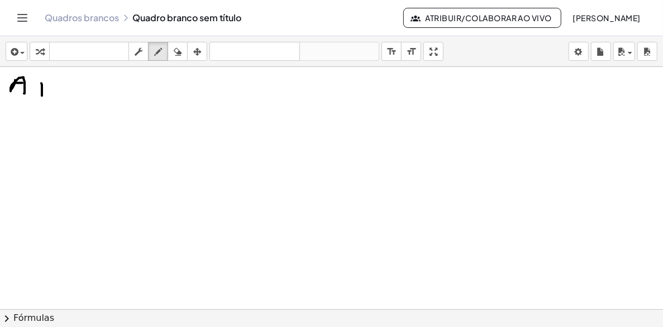
click at [49, 88] on div at bounding box center [331, 309] width 663 height 485
click at [73, 89] on div at bounding box center [331, 309] width 663 height 485
click at [68, 85] on div at bounding box center [331, 309] width 663 height 485
click at [74, 93] on div at bounding box center [331, 309] width 663 height 485
click at [86, 84] on div at bounding box center [331, 309] width 663 height 485
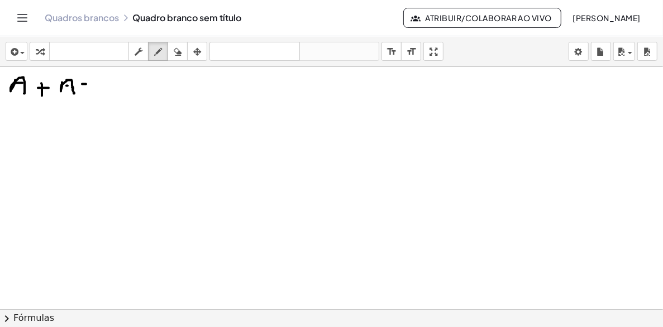
click at [89, 89] on div at bounding box center [331, 309] width 663 height 485
drag, startPoint x: 103, startPoint y: 83, endPoint x: 111, endPoint y: 89, distance: 9.9
click at [116, 92] on div at bounding box center [331, 309] width 663 height 485
click at [112, 86] on div at bounding box center [331, 309] width 663 height 485
drag, startPoint x: 151, startPoint y: 89, endPoint x: 159, endPoint y: 78, distance: 14.4
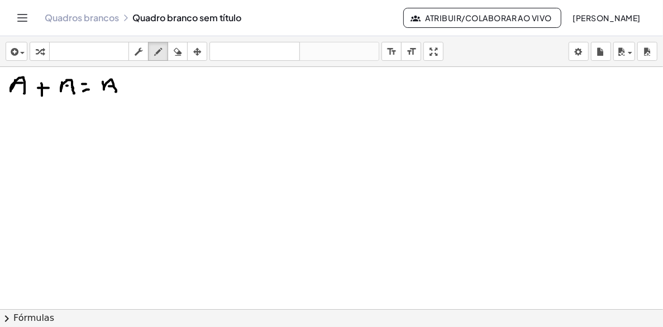
click at [151, 87] on div at bounding box center [331, 309] width 663 height 485
drag, startPoint x: 167, startPoint y: 91, endPoint x: 154, endPoint y: 84, distance: 14.8
click at [167, 90] on div at bounding box center [331, 309] width 663 height 485
drag, startPoint x: 166, startPoint y: 77, endPoint x: 152, endPoint y: 88, distance: 17.5
click at [152, 87] on div at bounding box center [331, 309] width 663 height 485
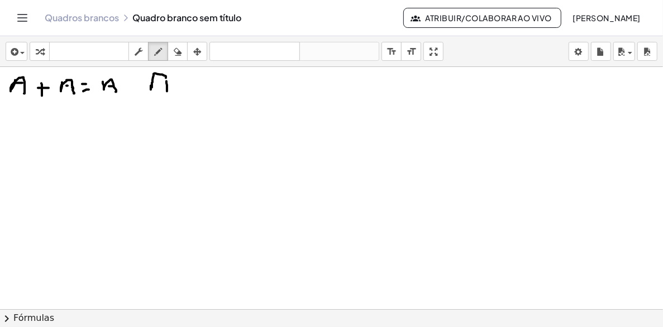
click at [162, 84] on div at bounding box center [331, 309] width 663 height 485
drag, startPoint x: 177, startPoint y: 86, endPoint x: 187, endPoint y: 87, distance: 10.1
click at [177, 87] on div at bounding box center [331, 309] width 663 height 485
drag, startPoint x: 193, startPoint y: 88, endPoint x: 205, endPoint y: 91, distance: 12.7
click at [205, 91] on div at bounding box center [331, 309] width 663 height 485
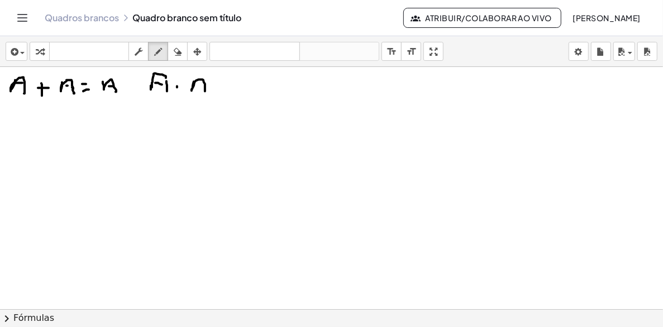
click at [202, 86] on div at bounding box center [331, 309] width 663 height 485
click at [230, 83] on div at bounding box center [331, 309] width 663 height 485
click at [227, 88] on div at bounding box center [331, 309] width 663 height 485
click at [252, 89] on div at bounding box center [331, 309] width 663 height 485
drag, startPoint x: 246, startPoint y: 85, endPoint x: 222, endPoint y: 95, distance: 25.7
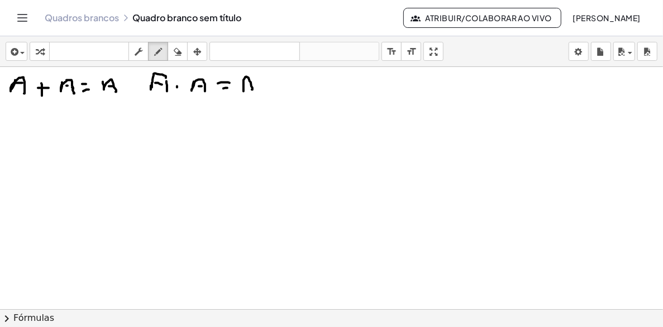
click at [251, 85] on div at bounding box center [331, 309] width 663 height 485
drag, startPoint x: 155, startPoint y: 134, endPoint x: 166, endPoint y: 140, distance: 12.7
click at [166, 140] on div at bounding box center [331, 309] width 663 height 485
click at [165, 130] on div at bounding box center [331, 309] width 663 height 485
click at [178, 132] on div at bounding box center [331, 309] width 663 height 485
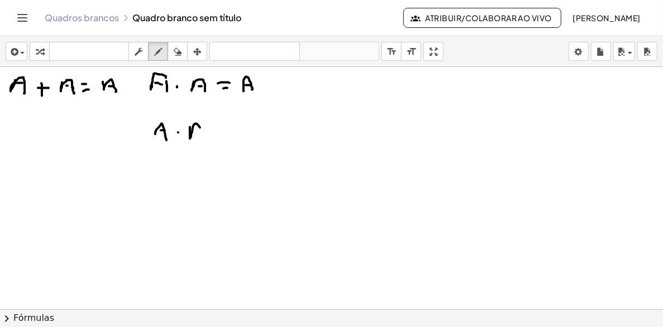
drag, startPoint x: 190, startPoint y: 131, endPoint x: 201, endPoint y: 135, distance: 11.8
click at [201, 135] on div at bounding box center [331, 309] width 663 height 485
click at [200, 130] on div at bounding box center [331, 309] width 663 height 485
click at [201, 113] on div at bounding box center [331, 309] width 663 height 485
click at [214, 128] on div at bounding box center [331, 309] width 663 height 485
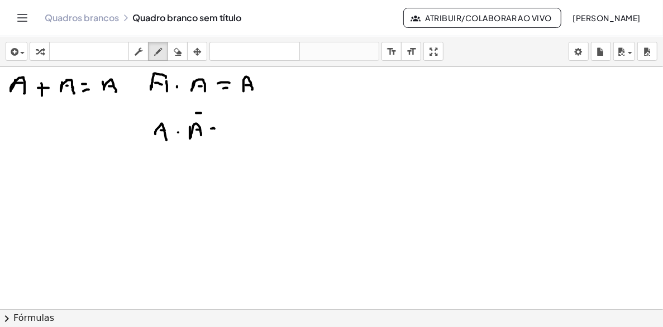
drag, startPoint x: 216, startPoint y: 137, endPoint x: 233, endPoint y: 150, distance: 21.6
click at [216, 137] on div at bounding box center [331, 309] width 663 height 485
drag, startPoint x: 244, startPoint y: 127, endPoint x: 245, endPoint y: 138, distance: 10.6
click at [245, 137] on div at bounding box center [331, 309] width 663 height 485
click at [250, 138] on div at bounding box center [331, 309] width 663 height 485
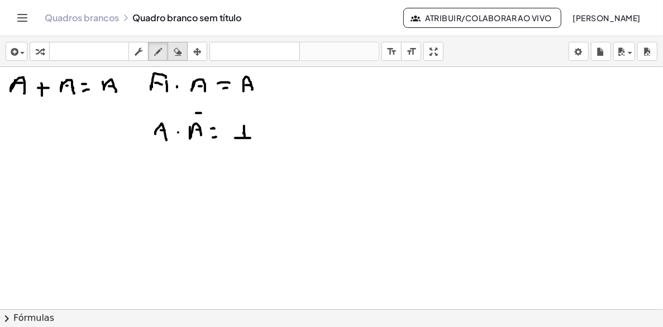
click at [178, 46] on icon "button" at bounding box center [178, 51] width 8 height 13
drag, startPoint x: 235, startPoint y: 116, endPoint x: 247, endPoint y: 131, distance: 19.5
click at [245, 133] on div at bounding box center [331, 309] width 663 height 485
drag, startPoint x: 251, startPoint y: 106, endPoint x: 243, endPoint y: 98, distance: 10.7
click at [243, 99] on div at bounding box center [331, 309] width 663 height 485
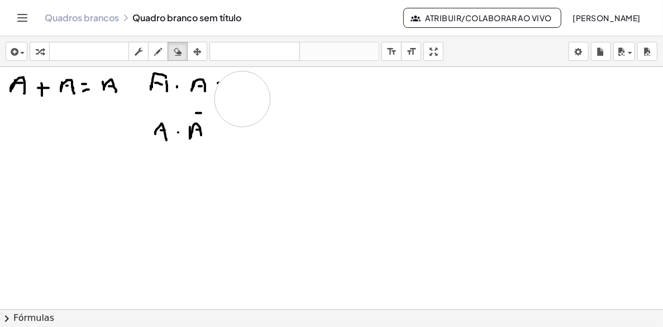
click at [237, 98] on div at bounding box center [331, 309] width 663 height 485
click at [236, 97] on div at bounding box center [331, 309] width 663 height 485
click at [157, 53] on icon "button" at bounding box center [158, 51] width 8 height 13
click at [222, 82] on div at bounding box center [331, 309] width 663 height 485
click at [223, 85] on div at bounding box center [331, 309] width 663 height 485
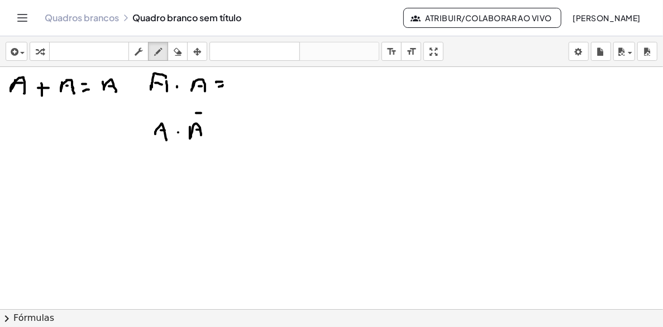
click at [244, 82] on div at bounding box center [331, 309] width 663 height 485
click at [253, 87] on div at bounding box center [331, 309] width 663 height 485
click at [251, 82] on div at bounding box center [331, 309] width 663 height 485
drag, startPoint x: 245, startPoint y: 74, endPoint x: 250, endPoint y: 83, distance: 10.3
click at [244, 80] on div at bounding box center [331, 309] width 663 height 485
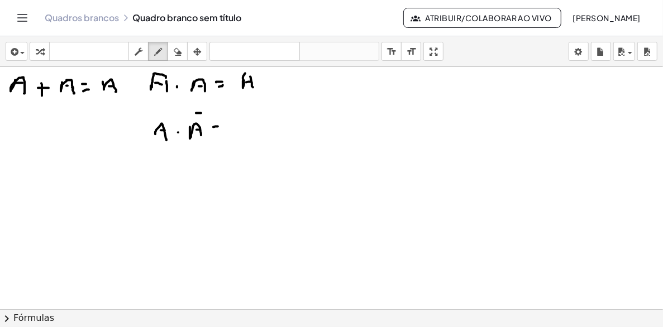
click at [218, 126] on div at bounding box center [331, 309] width 663 height 485
click at [221, 132] on div at bounding box center [331, 309] width 663 height 485
click at [242, 126] on div at bounding box center [331, 309] width 663 height 485
drag, startPoint x: 302, startPoint y: 138, endPoint x: 301, endPoint y: 131, distance: 7.3
click at [307, 134] on div at bounding box center [331, 309] width 663 height 485
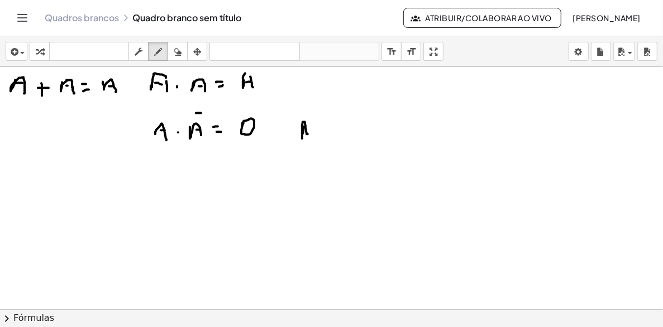
click at [319, 136] on div at bounding box center [331, 309] width 663 height 485
click at [319, 130] on div at bounding box center [331, 309] width 663 height 485
click at [336, 135] on div at bounding box center [331, 309] width 663 height 485
drag, startPoint x: 334, startPoint y: 132, endPoint x: 323, endPoint y: 133, distance: 11.3
click at [335, 132] on div at bounding box center [331, 309] width 663 height 485
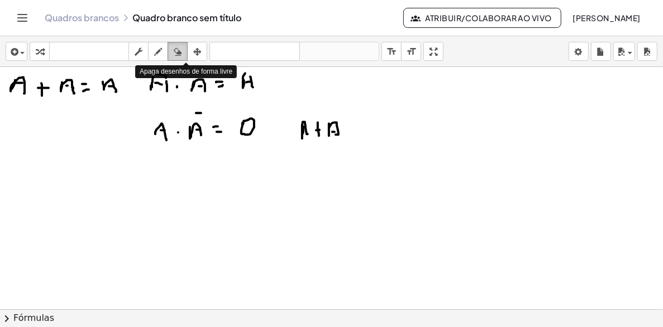
click at [174, 52] on icon "button" at bounding box center [178, 51] width 8 height 13
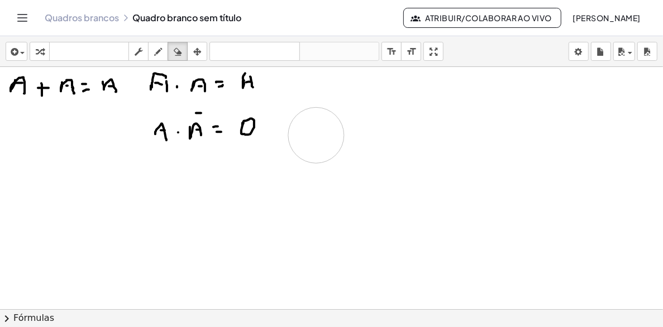
drag, startPoint x: 320, startPoint y: 137, endPoint x: 312, endPoint y: 135, distance: 8.1
click at [319, 144] on div at bounding box center [331, 309] width 663 height 485
drag, startPoint x: 160, startPoint y: 54, endPoint x: 276, endPoint y: 133, distance: 140.6
click at [161, 54] on icon "button" at bounding box center [158, 51] width 8 height 13
drag, startPoint x: 302, startPoint y: 128, endPoint x: 312, endPoint y: 130, distance: 10.2
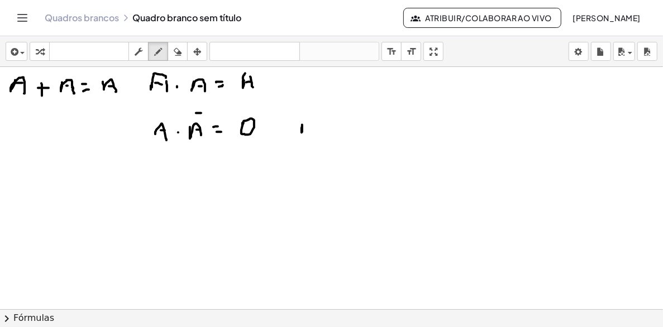
click at [304, 125] on div at bounding box center [331, 309] width 663 height 485
drag, startPoint x: 312, startPoint y: 130, endPoint x: 315, endPoint y: 141, distance: 12.1
click at [315, 141] on div at bounding box center [331, 309] width 663 height 485
click at [314, 129] on div at bounding box center [331, 309] width 663 height 485
drag, startPoint x: 301, startPoint y: 135, endPoint x: 316, endPoint y: 130, distance: 15.2
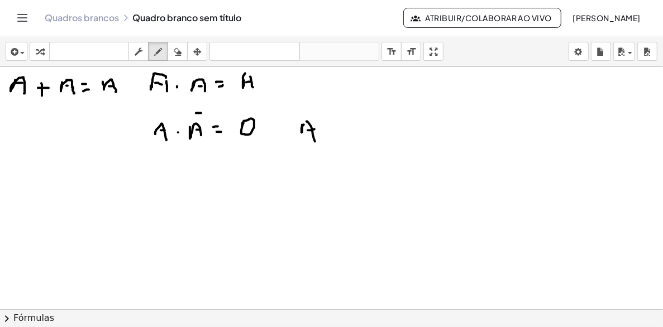
click at [301, 136] on div at bounding box center [331, 309] width 663 height 485
click at [329, 133] on div at bounding box center [331, 309] width 663 height 485
click at [332, 127] on div at bounding box center [331, 309] width 663 height 485
drag, startPoint x: 345, startPoint y: 135, endPoint x: 348, endPoint y: 125, distance: 11.1
click at [345, 133] on div at bounding box center [331, 309] width 663 height 485
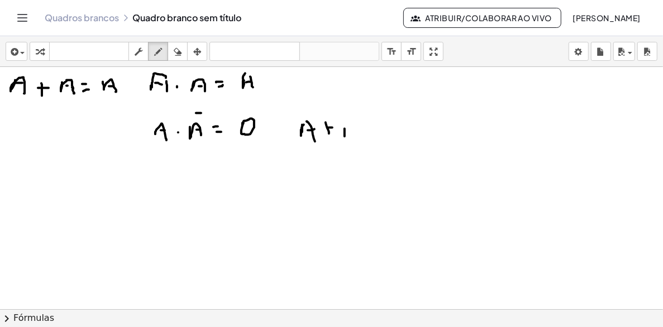
click at [353, 136] on div at bounding box center [331, 309] width 663 height 485
click at [349, 131] on div at bounding box center [331, 309] width 663 height 485
click at [346, 127] on div at bounding box center [331, 309] width 663 height 485
drag, startPoint x: 361, startPoint y: 126, endPoint x: 360, endPoint y: 133, distance: 7.5
click at [362, 126] on div at bounding box center [331, 309] width 663 height 485
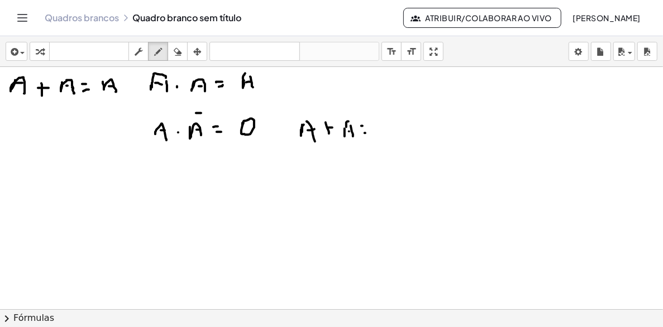
click at [365, 133] on div at bounding box center [331, 309] width 663 height 485
click at [178, 49] on icon "button" at bounding box center [178, 51] width 8 height 13
click at [404, 77] on div at bounding box center [331, 309] width 663 height 485
click at [155, 50] on div "button" at bounding box center [158, 51] width 15 height 13
click at [387, 79] on div at bounding box center [331, 309] width 663 height 485
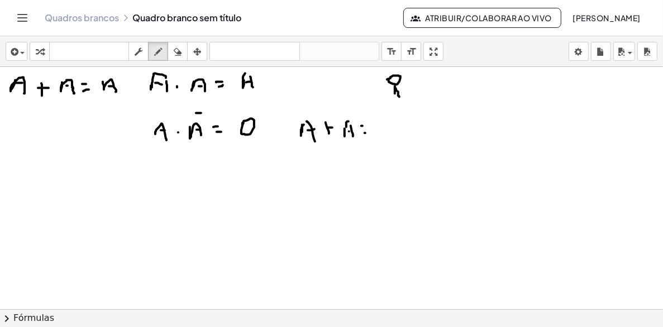
drag, startPoint x: 395, startPoint y: 93, endPoint x: 399, endPoint y: 99, distance: 6.8
click at [402, 99] on div at bounding box center [331, 309] width 663 height 485
drag, startPoint x: 392, startPoint y: 99, endPoint x: 399, endPoint y: 98, distance: 6.8
click at [399, 98] on div at bounding box center [331, 309] width 663 height 485
click at [179, 51] on icon "button" at bounding box center [178, 51] width 8 height 13
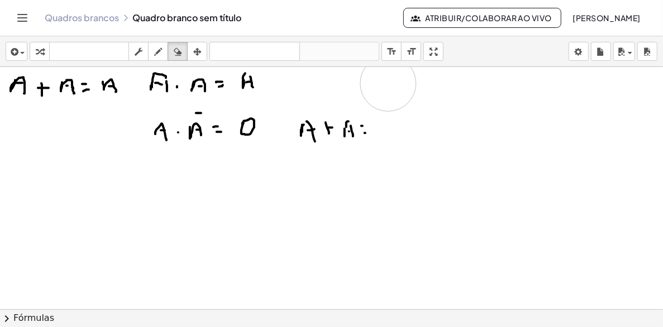
drag, startPoint x: 382, startPoint y: 87, endPoint x: 390, endPoint y: 84, distance: 8.7
click at [390, 88] on div at bounding box center [331, 309] width 663 height 485
click at [161, 51] on icon "button" at bounding box center [158, 51] width 8 height 13
drag, startPoint x: 200, startPoint y: 199, endPoint x: 195, endPoint y: 199, distance: 5.6
click at [196, 193] on div at bounding box center [331, 309] width 663 height 485
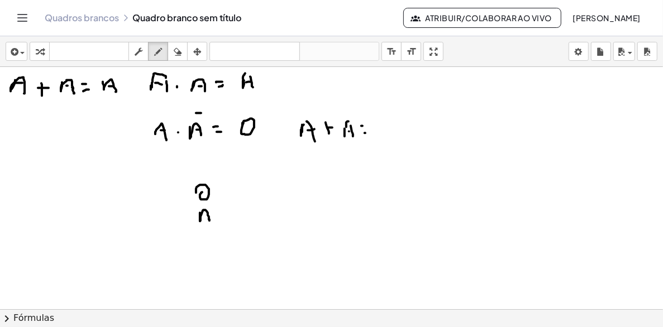
drag, startPoint x: 200, startPoint y: 213, endPoint x: 203, endPoint y: 218, distance: 6.5
click at [208, 219] on div at bounding box center [331, 309] width 663 height 485
click at [207, 216] on div at bounding box center [331, 309] width 663 height 485
drag, startPoint x: 201, startPoint y: 217, endPoint x: 207, endPoint y: 216, distance: 6.2
click at [209, 215] on div at bounding box center [331, 309] width 663 height 485
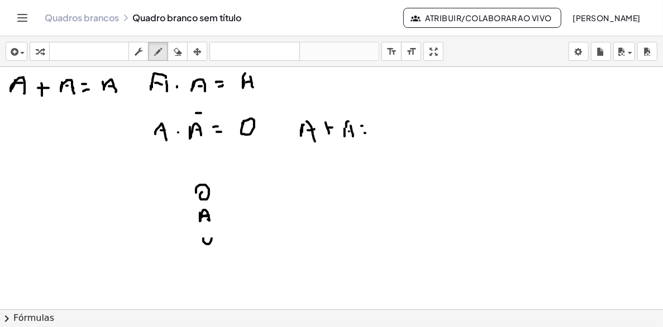
click at [203, 240] on div at bounding box center [331, 309] width 663 height 485
click at [211, 267] on div at bounding box center [331, 309] width 663 height 485
drag, startPoint x: 204, startPoint y: 262, endPoint x: 212, endPoint y: 261, distance: 7.9
click at [212, 261] on div at bounding box center [331, 309] width 663 height 485
click at [374, 128] on div at bounding box center [331, 309] width 663 height 485
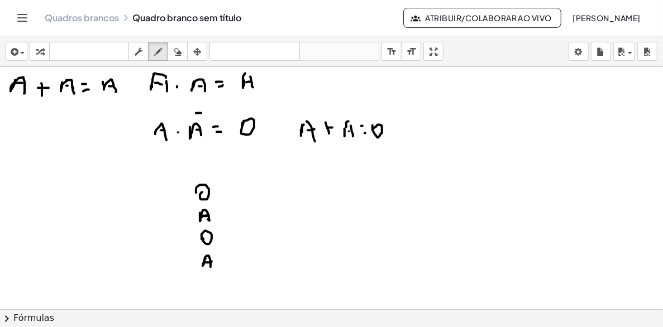
click at [349, 114] on div at bounding box center [331, 309] width 663 height 485
click at [178, 52] on icon "button" at bounding box center [178, 51] width 8 height 13
drag, startPoint x: 39, startPoint y: 74, endPoint x: 34, endPoint y: 87, distance: 14.3
click at [34, 87] on div "inserir select one: Math Expression Function Text Youtube Video Graphing Geomet…" at bounding box center [331, 181] width 663 height 291
click at [177, 51] on icon "button" at bounding box center [178, 51] width 8 height 13
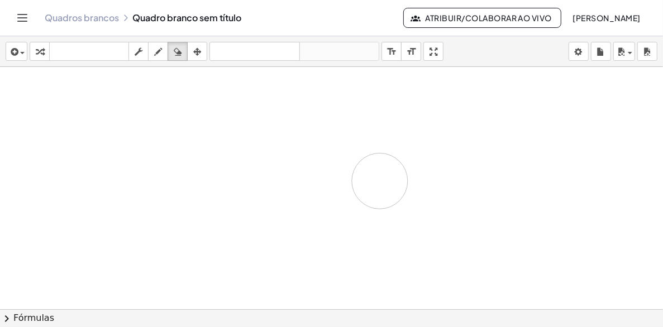
drag, startPoint x: 35, startPoint y: 88, endPoint x: 303, endPoint y: 203, distance: 291.5
click at [390, 185] on div at bounding box center [331, 309] width 663 height 485
click at [155, 51] on icon "button" at bounding box center [158, 51] width 8 height 13
drag, startPoint x: 15, startPoint y: 80, endPoint x: 20, endPoint y: 96, distance: 16.8
click at [20, 96] on div at bounding box center [331, 309] width 663 height 485
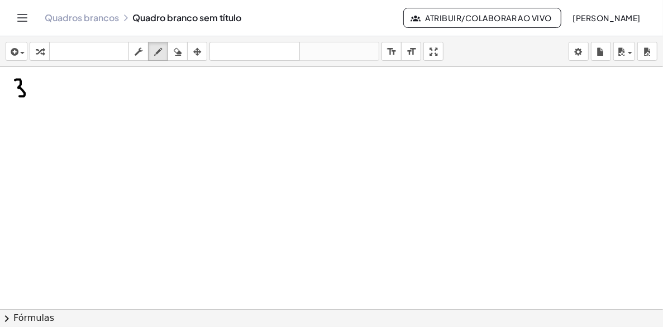
drag, startPoint x: 32, startPoint y: 92, endPoint x: 44, endPoint y: 89, distance: 12.5
click at [32, 92] on div at bounding box center [331, 309] width 663 height 485
drag, startPoint x: 42, startPoint y: 85, endPoint x: 44, endPoint y: 93, distance: 8.1
click at [44, 93] on div at bounding box center [331, 309] width 663 height 485
drag, startPoint x: 70, startPoint y: 89, endPoint x: 69, endPoint y: 97, distance: 7.3
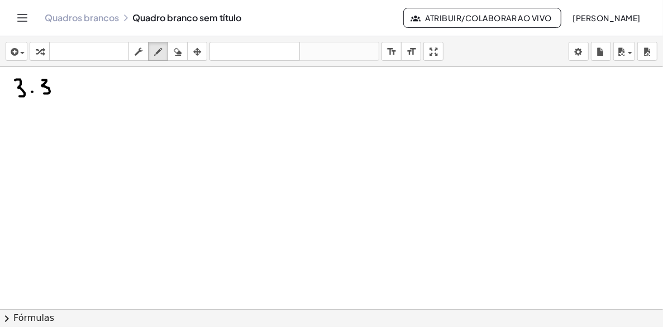
click at [70, 97] on div at bounding box center [331, 309] width 663 height 485
drag, startPoint x: 71, startPoint y: 90, endPoint x: 88, endPoint y: 89, distance: 16.8
click at [71, 90] on div at bounding box center [331, 309] width 663 height 485
drag, startPoint x: 94, startPoint y: 83, endPoint x: 99, endPoint y: 96, distance: 14.5
click at [99, 97] on div at bounding box center [331, 309] width 663 height 485
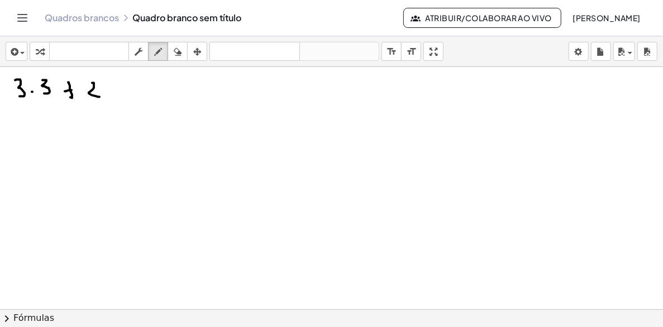
drag, startPoint x: 112, startPoint y: 84, endPoint x: 113, endPoint y: 95, distance: 11.3
click at [113, 95] on div at bounding box center [331, 309] width 663 height 485
drag, startPoint x: 114, startPoint y: 89, endPoint x: 123, endPoint y: 85, distance: 9.8
click at [117, 88] on div at bounding box center [331, 309] width 663 height 485
drag, startPoint x: 127, startPoint y: 82, endPoint x: 139, endPoint y: 89, distance: 13.5
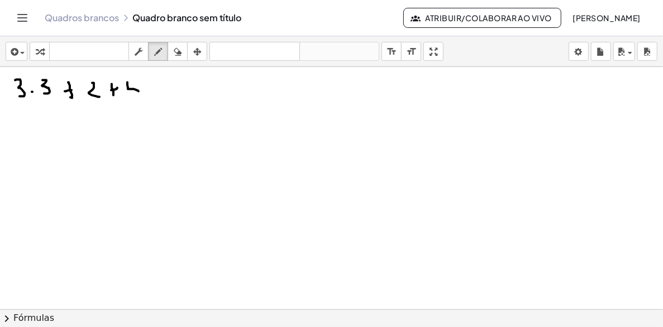
click at [139, 89] on div at bounding box center [331, 309] width 663 height 485
drag, startPoint x: 139, startPoint y: 89, endPoint x: 141, endPoint y: 98, distance: 9.2
click at [141, 98] on div at bounding box center [331, 309] width 663 height 485
click at [159, 85] on div at bounding box center [331, 309] width 663 height 485
click at [157, 90] on div at bounding box center [331, 309] width 663 height 485
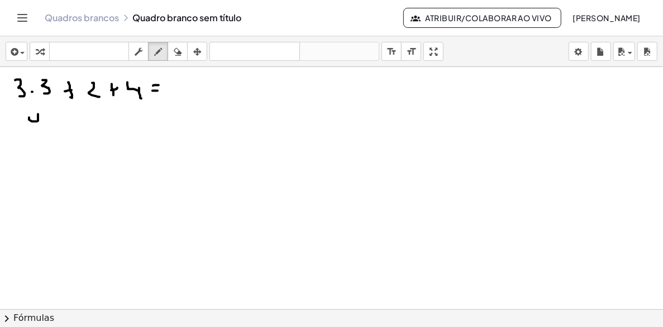
drag, startPoint x: 38, startPoint y: 121, endPoint x: 37, endPoint y: 114, distance: 6.8
click at [37, 114] on div at bounding box center [331, 309] width 663 height 485
click at [30, 114] on div at bounding box center [331, 309] width 663 height 485
drag, startPoint x: 40, startPoint y: 123, endPoint x: 61, endPoint y: 126, distance: 21.3
click at [35, 127] on div at bounding box center [331, 309] width 663 height 485
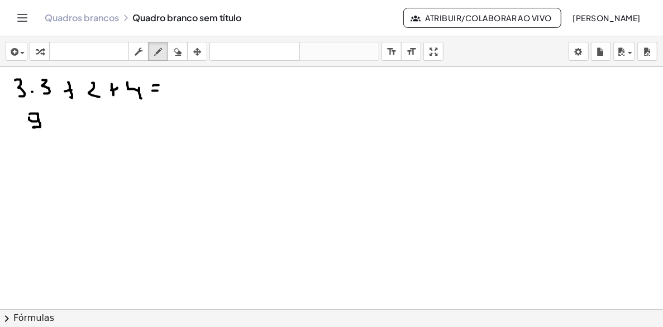
drag, startPoint x: 64, startPoint y: 114, endPoint x: 65, endPoint y: 127, distance: 13.0
click at [65, 128] on div at bounding box center [331, 309] width 663 height 485
drag, startPoint x: 61, startPoint y: 121, endPoint x: 89, endPoint y: 116, distance: 28.4
click at [69, 121] on div at bounding box center [331, 309] width 663 height 485
drag, startPoint x: 111, startPoint y: 77, endPoint x: 122, endPoint y: 79, distance: 11.9
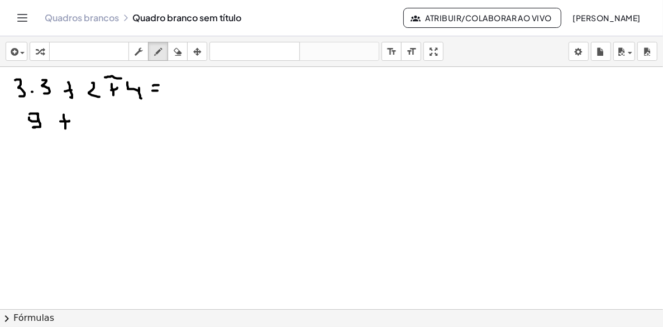
click at [122, 79] on div at bounding box center [331, 309] width 663 height 485
drag, startPoint x: 101, startPoint y: 117, endPoint x: 109, endPoint y: 122, distance: 9.3
click at [102, 123] on div at bounding box center [331, 309] width 663 height 485
click at [38, 147] on div at bounding box center [331, 309] width 663 height 485
click at [34, 152] on div at bounding box center [331, 309] width 663 height 485
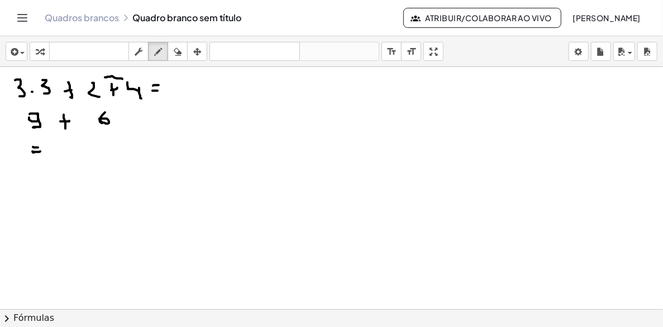
drag, startPoint x: 32, startPoint y: 151, endPoint x: 40, endPoint y: 151, distance: 7.8
click at [40, 151] on div at bounding box center [331, 309] width 663 height 485
drag, startPoint x: 61, startPoint y: 144, endPoint x: 66, endPoint y: 149, distance: 6.7
click at [66, 147] on div at bounding box center [331, 309] width 663 height 485
drag, startPoint x: 60, startPoint y: 150, endPoint x: 67, endPoint y: 150, distance: 6.7
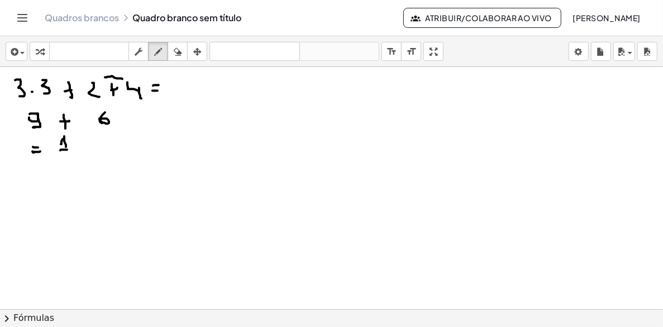
click at [67, 150] on div at bounding box center [331, 309] width 663 height 485
drag, startPoint x: 78, startPoint y: 137, endPoint x: 84, endPoint y: 138, distance: 6.4
click at [80, 145] on div at bounding box center [331, 309] width 663 height 485
click at [87, 132] on div at bounding box center [331, 309] width 663 height 485
click at [87, 130] on div at bounding box center [331, 309] width 663 height 485
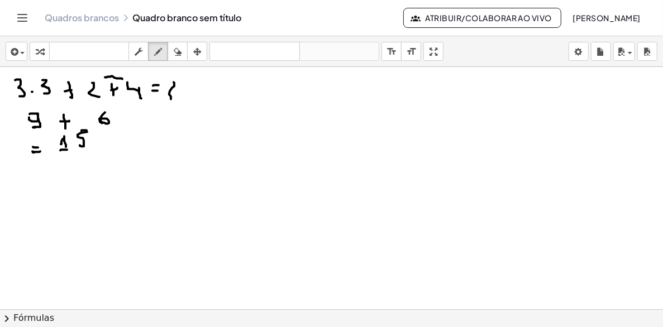
drag, startPoint x: 170, startPoint y: 91, endPoint x: 172, endPoint y: 112, distance: 21.3
click at [172, 111] on div at bounding box center [331, 309] width 663 height 485
click at [174, 119] on div at bounding box center [331, 309] width 663 height 485
click at [173, 123] on div at bounding box center [331, 309] width 663 height 485
drag, startPoint x: 171, startPoint y: 135, endPoint x: 174, endPoint y: 161, distance: 25.8
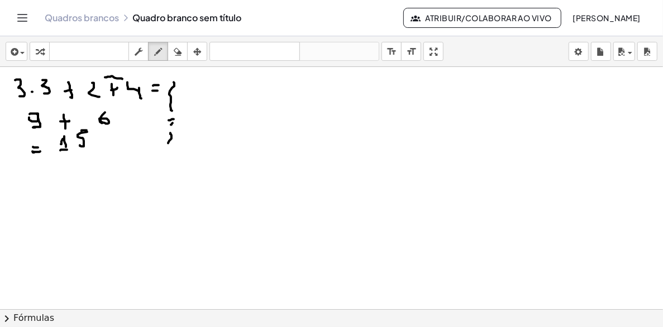
click at [174, 162] on div at bounding box center [331, 309] width 663 height 485
drag, startPoint x: 199, startPoint y: 81, endPoint x: 195, endPoint y: 98, distance: 17.6
click at [195, 98] on div at bounding box center [331, 309] width 663 height 485
drag, startPoint x: 218, startPoint y: 86, endPoint x: 219, endPoint y: 96, distance: 10.1
click at [219, 96] on div at bounding box center [331, 309] width 663 height 485
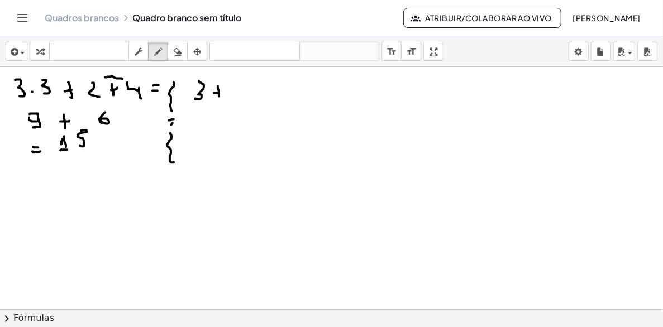
click at [219, 93] on div at bounding box center [331, 309] width 663 height 485
drag, startPoint x: 232, startPoint y: 85, endPoint x: 236, endPoint y: 93, distance: 9.0
click at [236, 93] on div at bounding box center [331, 309] width 663 height 485
click at [254, 91] on div at bounding box center [331, 309] width 663 height 485
drag, startPoint x: 273, startPoint y: 84, endPoint x: 279, endPoint y: 83, distance: 6.8
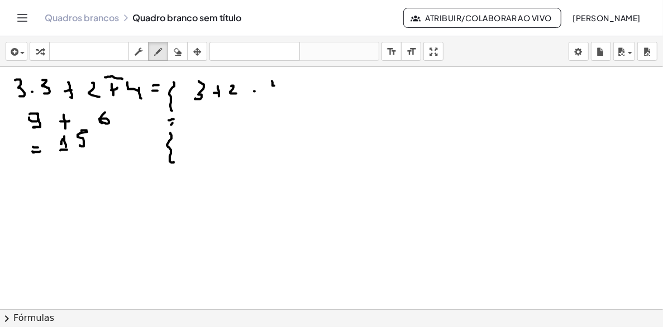
click at [279, 83] on div at bounding box center [331, 309] width 663 height 485
drag, startPoint x: 279, startPoint y: 83, endPoint x: 281, endPoint y: 97, distance: 14.1
click at [281, 97] on div at bounding box center [331, 309] width 663 height 485
drag, startPoint x: 296, startPoint y: 88, endPoint x: 290, endPoint y: 89, distance: 6.4
click at [294, 92] on div at bounding box center [331, 309] width 663 height 485
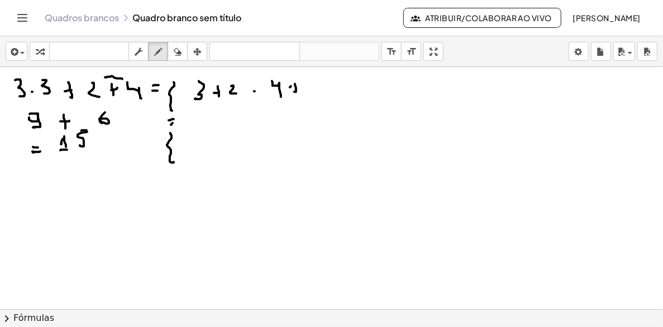
click at [295, 84] on div at bounding box center [331, 309] width 663 height 485
click at [315, 87] on div at bounding box center [331, 309] width 663 height 485
click at [318, 95] on div at bounding box center [331, 309] width 663 height 485
click at [331, 88] on div at bounding box center [331, 309] width 663 height 485
click at [329, 92] on div at bounding box center [331, 309] width 663 height 485
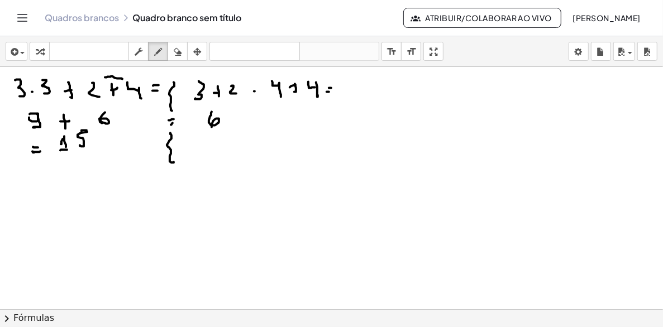
click at [212, 126] on div at bounding box center [331, 309] width 663 height 485
click at [179, 52] on icon "button" at bounding box center [178, 51] width 8 height 13
click at [217, 127] on div at bounding box center [331, 309] width 663 height 485
click at [160, 50] on icon "button" at bounding box center [158, 51] width 8 height 13
click at [199, 102] on div at bounding box center [331, 309] width 663 height 485
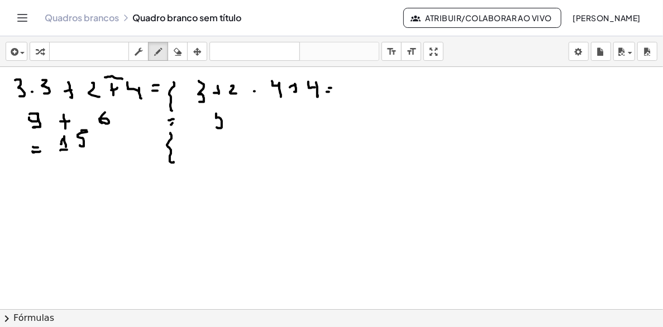
click at [217, 123] on div at bounding box center [331, 309] width 663 height 485
click at [222, 111] on div at bounding box center [331, 309] width 663 height 485
click at [244, 122] on div at bounding box center [331, 309] width 663 height 485
click at [282, 113] on div at bounding box center [331, 309] width 663 height 485
click at [221, 150] on div at bounding box center [331, 309] width 663 height 485
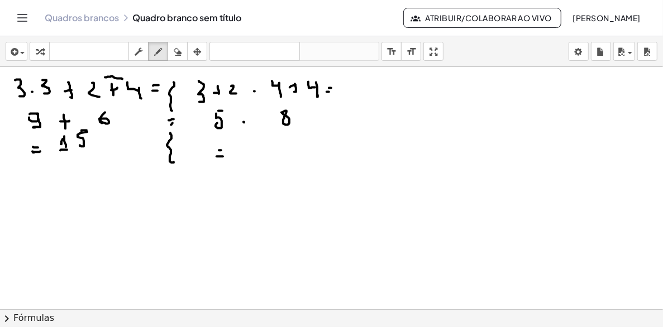
click at [223, 156] on div at bounding box center [331, 309] width 663 height 485
click at [251, 155] on div at bounding box center [331, 309] width 663 height 485
click at [257, 150] on div at bounding box center [331, 309] width 663 height 485
click at [350, 118] on div at bounding box center [331, 309] width 663 height 485
click at [354, 129] on div at bounding box center [331, 309] width 663 height 485
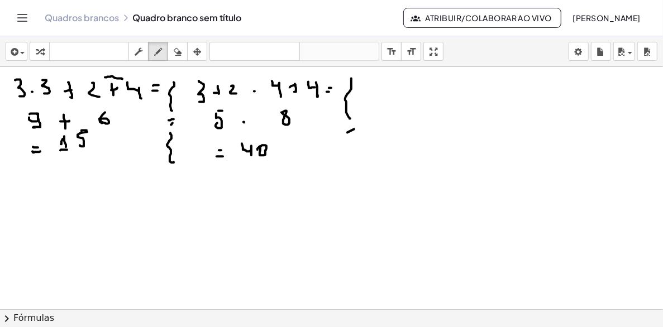
click at [355, 133] on div at bounding box center [331, 309] width 663 height 485
click at [352, 163] on div at bounding box center [331, 309] width 663 height 485
drag, startPoint x: 387, startPoint y: 81, endPoint x: 383, endPoint y: 93, distance: 12.5
click at [383, 93] on div at bounding box center [331, 309] width 663 height 485
drag, startPoint x: 403, startPoint y: 83, endPoint x: 404, endPoint y: 93, distance: 10.2
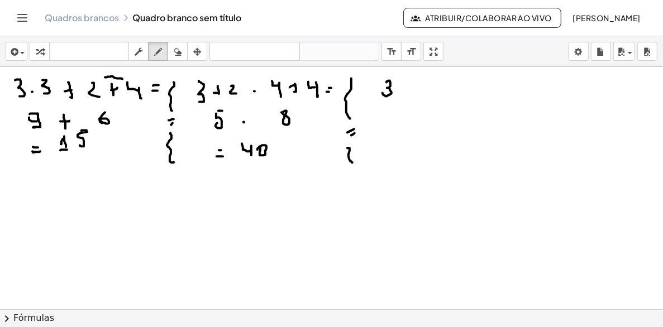
click at [404, 93] on div at bounding box center [331, 309] width 663 height 485
click at [407, 89] on div at bounding box center [331, 309] width 663 height 485
drag, startPoint x: 419, startPoint y: 94, endPoint x: 424, endPoint y: 83, distance: 11.5
click at [424, 84] on div at bounding box center [331, 309] width 663 height 485
drag, startPoint x: 424, startPoint y: 83, endPoint x: 417, endPoint y: 82, distance: 6.8
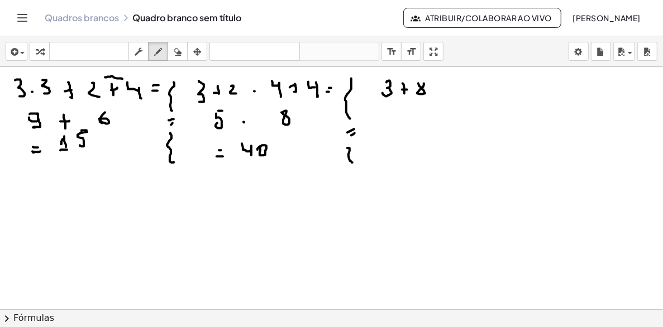
click at [417, 82] on div at bounding box center [331, 309] width 663 height 485
click at [440, 88] on div at bounding box center [331, 309] width 663 height 485
click at [462, 92] on div at bounding box center [331, 309] width 663 height 485
drag, startPoint x: 464, startPoint y: 77, endPoint x: 474, endPoint y: 76, distance: 9.6
click at [468, 76] on div at bounding box center [331, 309] width 663 height 485
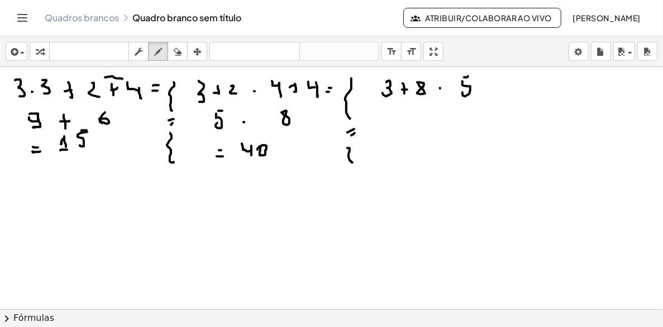
click at [479, 87] on div at bounding box center [331, 309] width 663 height 485
drag, startPoint x: 494, startPoint y: 78, endPoint x: 494, endPoint y: 92, distance: 14.5
click at [493, 92] on div at bounding box center [331, 309] width 663 height 485
click at [513, 80] on div at bounding box center [331, 309] width 663 height 485
click at [518, 88] on div at bounding box center [331, 309] width 663 height 485
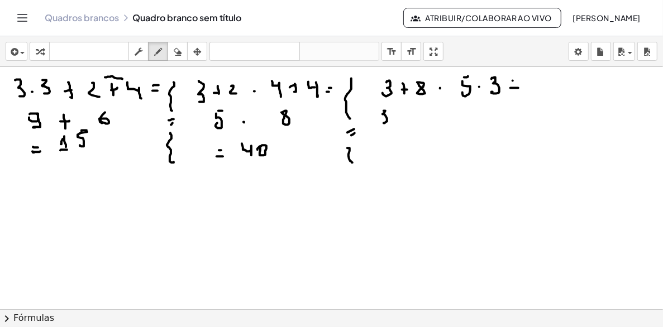
drag, startPoint x: 384, startPoint y: 111, endPoint x: 383, endPoint y: 121, distance: 10.6
click at [383, 122] on div at bounding box center [331, 309] width 663 height 485
click at [403, 125] on div at bounding box center [331, 309] width 663 height 485
click at [407, 118] on div at bounding box center [331, 309] width 663 height 485
drag, startPoint x: 421, startPoint y: 120, endPoint x: 434, endPoint y: 121, distance: 13.0
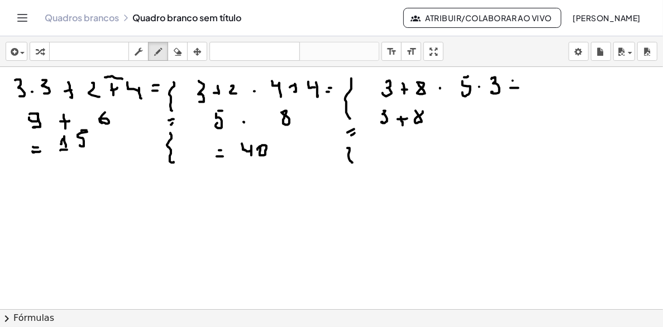
click at [421, 111] on div at bounding box center [331, 309] width 663 height 485
drag, startPoint x: 435, startPoint y: 121, endPoint x: 448, endPoint y: 120, distance: 12.9
click at [437, 121] on div at bounding box center [331, 309] width 663 height 485
click at [475, 121] on div at bounding box center [331, 309] width 663 height 485
drag, startPoint x: 470, startPoint y: 122, endPoint x: 479, endPoint y: 122, distance: 9.5
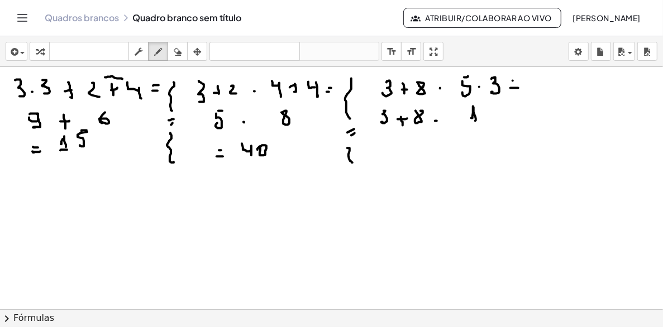
click at [479, 122] on div at bounding box center [331, 309] width 663 height 485
click at [485, 116] on div at bounding box center [331, 309] width 663 height 485
drag, startPoint x: 490, startPoint y: 105, endPoint x: 497, endPoint y: 105, distance: 7.3
click at [497, 105] on div at bounding box center [331, 309] width 663 height 485
drag, startPoint x: 394, startPoint y: 140, endPoint x: 398, endPoint y: 145, distance: 6.7
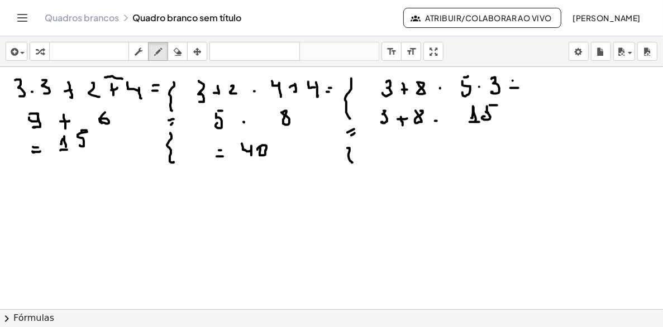
click at [397, 152] on div at bounding box center [331, 309] width 663 height 485
click at [399, 153] on div at bounding box center [331, 309] width 663 height 485
drag, startPoint x: 408, startPoint y: 141, endPoint x: 410, endPoint y: 152, distance: 11.0
click at [410, 152] on div at bounding box center [331, 309] width 663 height 485
click at [415, 151] on div at bounding box center [331, 309] width 663 height 485
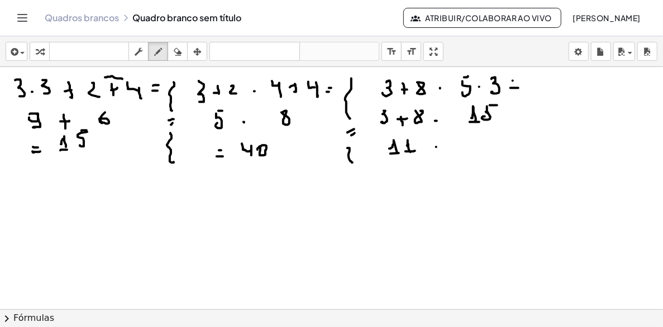
click at [435, 147] on div at bounding box center [331, 309] width 663 height 485
click at [471, 146] on div at bounding box center [331, 309] width 663 height 485
click at [476, 147] on div at bounding box center [331, 309] width 663 height 485
click at [480, 144] on div at bounding box center [331, 309] width 663 height 485
click at [491, 130] on div at bounding box center [331, 309] width 663 height 485
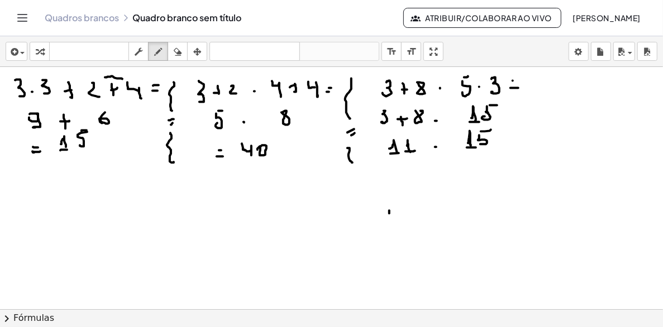
click at [388, 218] on div at bounding box center [331, 309] width 663 height 485
click at [389, 219] on div at bounding box center [331, 309] width 663 height 485
click at [407, 216] on div at bounding box center [331, 309] width 663 height 485
click at [412, 216] on div at bounding box center [331, 309] width 663 height 485
drag, startPoint x: 390, startPoint y: 231, endPoint x: 393, endPoint y: 240, distance: 9.9
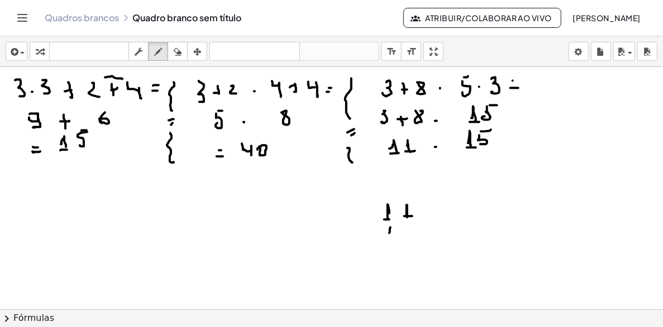
click at [393, 240] on div at bounding box center [331, 309] width 663 height 485
drag, startPoint x: 394, startPoint y: 241, endPoint x: 402, endPoint y: 238, distance: 8.1
click at [395, 241] on div at bounding box center [331, 309] width 663 height 485
click at [408, 238] on div at bounding box center [331, 309] width 663 height 485
click at [413, 227] on div at bounding box center [331, 309] width 663 height 485
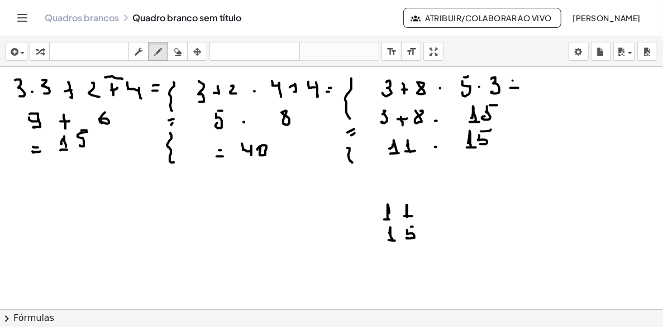
click at [372, 232] on div at bounding box center [331, 309] width 663 height 485
click at [380, 229] on div at bounding box center [331, 309] width 663 height 485
click at [372, 227] on div at bounding box center [331, 309] width 663 height 485
click at [383, 230] on div at bounding box center [331, 309] width 663 height 485
click at [178, 48] on icon "button" at bounding box center [178, 51] width 8 height 13
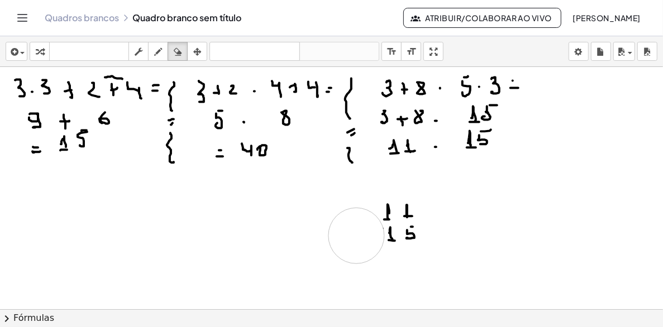
drag, startPoint x: 327, startPoint y: 241, endPoint x: 356, endPoint y: 236, distance: 29.6
click at [356, 236] on div at bounding box center [331, 309] width 663 height 485
click at [154, 56] on icon "button" at bounding box center [158, 51] width 8 height 13
drag, startPoint x: 374, startPoint y: 224, endPoint x: 368, endPoint y: 233, distance: 11.0
click at [368, 233] on div at bounding box center [331, 309] width 663 height 485
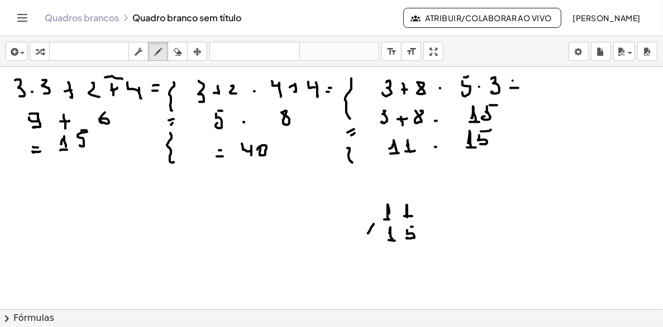
click at [375, 231] on div at bounding box center [331, 309] width 663 height 485
drag, startPoint x: 373, startPoint y: 249, endPoint x: 436, endPoint y: 249, distance: 63.1
click at [436, 249] on div at bounding box center [331, 309] width 663 height 485
drag, startPoint x: 411, startPoint y: 260, endPoint x: 414, endPoint y: 267, distance: 8.3
click at [413, 270] on div at bounding box center [331, 309] width 663 height 485
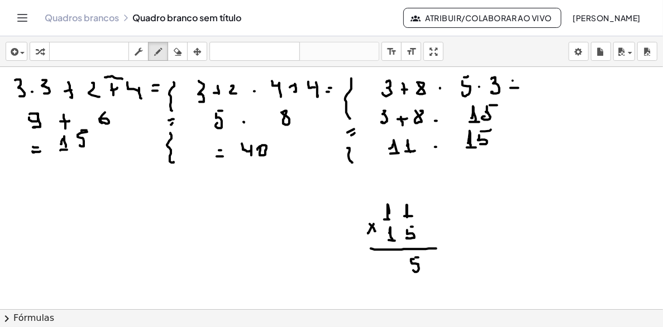
click at [418, 257] on div at bounding box center [331, 309] width 663 height 485
drag, startPoint x: 394, startPoint y: 259, endPoint x: 390, endPoint y: 269, distance: 10.8
click at [390, 269] on div at bounding box center [331, 309] width 663 height 485
click at [398, 257] on div at bounding box center [331, 309] width 663 height 485
drag, startPoint x: 397, startPoint y: 274, endPoint x: 396, endPoint y: 289, distance: 15.1
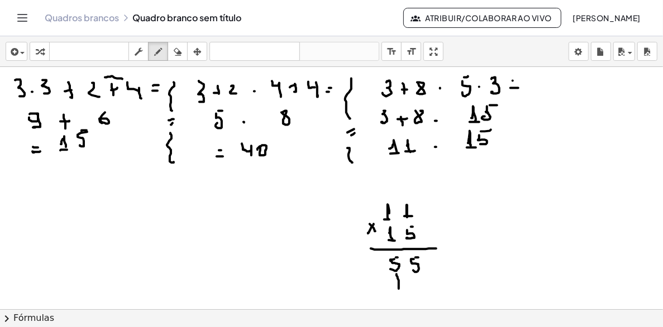
click at [396, 289] on div at bounding box center [331, 309] width 663 height 485
click at [403, 286] on div at bounding box center [331, 309] width 663 height 485
drag, startPoint x: 379, startPoint y: 281, endPoint x: 380, endPoint y: 275, distance: 5.7
click at [380, 276] on div at bounding box center [331, 309] width 663 height 485
drag, startPoint x: 380, startPoint y: 275, endPoint x: 382, endPoint y: 289, distance: 14.1
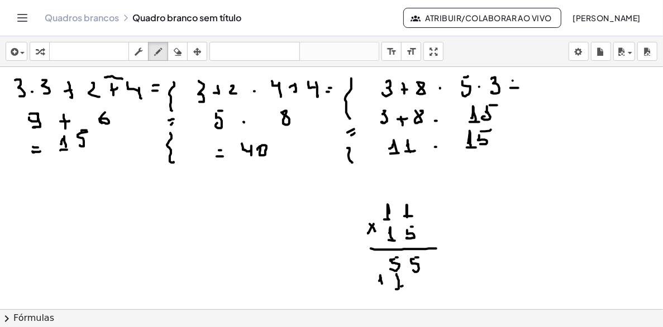
click at [382, 289] on div at bounding box center [331, 309] width 663 height 485
click at [387, 289] on div at bounding box center [331, 309] width 663 height 485
drag, startPoint x: 394, startPoint y: 293, endPoint x: 368, endPoint y: 295, distance: 26.3
click at [368, 295] on div at bounding box center [331, 309] width 663 height 485
drag, startPoint x: 419, startPoint y: 294, endPoint x: 414, endPoint y: 302, distance: 10.1
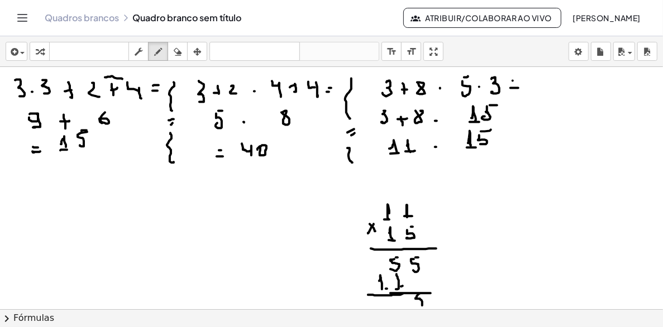
click at [413, 303] on div at bounding box center [331, 309] width 663 height 485
click at [428, 294] on div at bounding box center [331, 309] width 663 height 485
click at [399, 303] on div at bounding box center [331, 309] width 663 height 485
drag, startPoint x: 385, startPoint y: 298, endPoint x: 386, endPoint y: 305, distance: 8.0
click at [386, 305] on div at bounding box center [331, 309] width 663 height 485
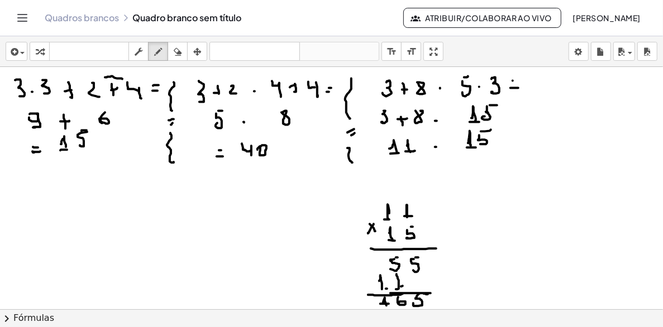
click at [389, 304] on div at bounding box center [331, 309] width 663 height 485
drag, startPoint x: 389, startPoint y: 170, endPoint x: 390, endPoint y: 176, distance: 5.8
click at [391, 170] on div at bounding box center [331, 309] width 663 height 485
click at [386, 178] on div at bounding box center [331, 309] width 663 height 485
drag, startPoint x: 410, startPoint y: 166, endPoint x: 410, endPoint y: 175, distance: 8.9
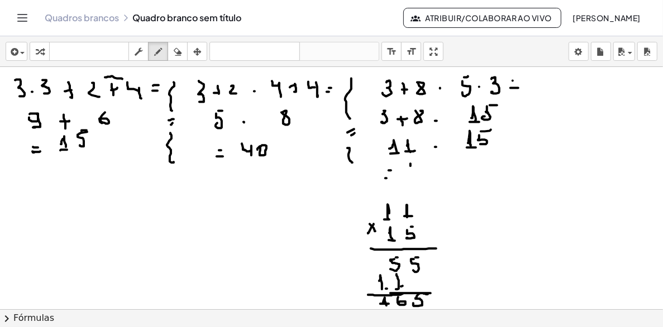
click at [410, 175] on div at bounding box center [331, 309] width 663 height 485
drag, startPoint x: 402, startPoint y: 178, endPoint x: 413, endPoint y: 176, distance: 11.2
click at [413, 176] on div at bounding box center [331, 309] width 663 height 485
click at [421, 171] on div at bounding box center [331, 309] width 663 height 485
click at [422, 157] on div at bounding box center [331, 309] width 663 height 485
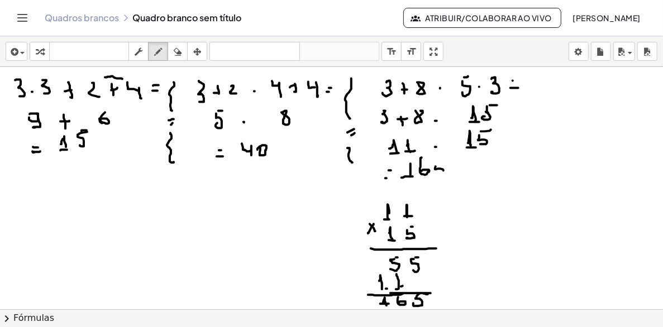
drag, startPoint x: 443, startPoint y: 169, endPoint x: 438, endPoint y: 173, distance: 6.0
click at [438, 175] on div at bounding box center [331, 309] width 663 height 485
drag, startPoint x: 440, startPoint y: 161, endPoint x: 446, endPoint y: 161, distance: 6.7
click at [446, 161] on div at bounding box center [331, 309] width 663 height 485
drag, startPoint x: 253, startPoint y: 164, endPoint x: 267, endPoint y: 164, distance: 14.5
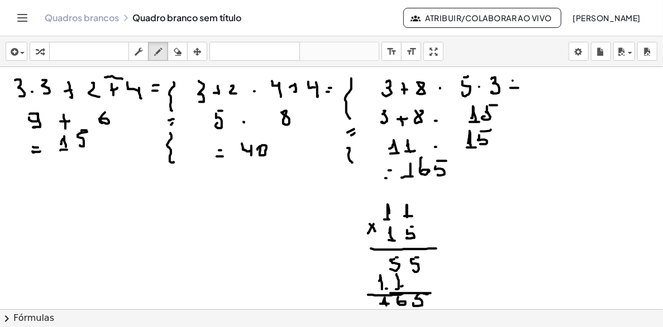
click at [266, 164] on div at bounding box center [331, 309] width 663 height 485
drag, startPoint x: 71, startPoint y: 156, endPoint x: 79, endPoint y: 157, distance: 7.8
click at [76, 156] on div at bounding box center [331, 309] width 663 height 485
drag, startPoint x: 430, startPoint y: 182, endPoint x: 462, endPoint y: 182, distance: 31.8
click at [462, 182] on div at bounding box center [331, 309] width 663 height 485
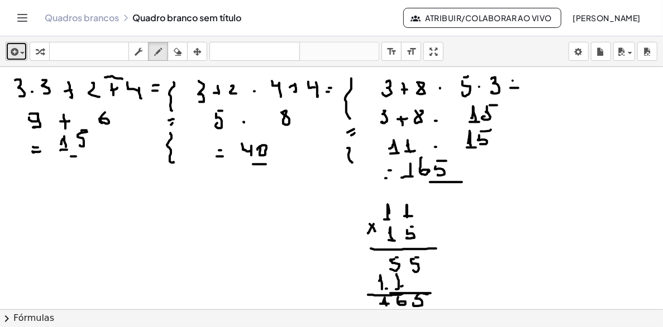
click at [12, 49] on icon "button" at bounding box center [13, 51] width 10 height 13
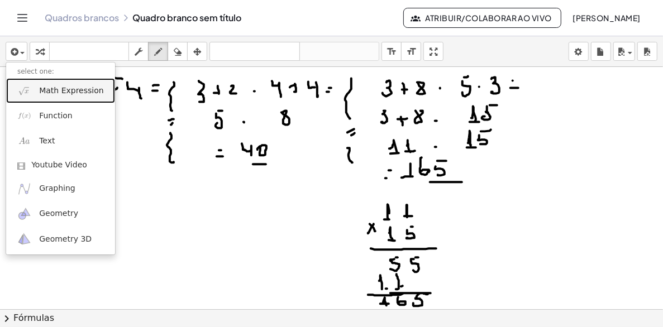
drag, startPoint x: 73, startPoint y: 87, endPoint x: 264, endPoint y: 255, distance: 254.8
click at [73, 87] on span "Math Expression" at bounding box center [71, 90] width 64 height 11
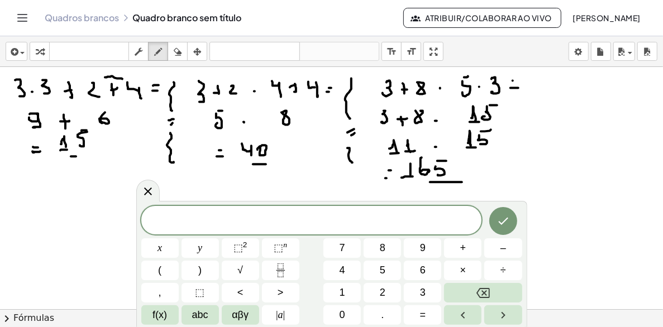
click at [591, 164] on div at bounding box center [331, 309] width 663 height 485
click at [423, 295] on span "3" at bounding box center [423, 292] width 6 height 15
click at [461, 249] on span "+" at bounding box center [463, 248] width 6 height 15
click at [383, 250] on span "8" at bounding box center [383, 248] width 6 height 15
click at [462, 269] on span "×" at bounding box center [463, 270] width 6 height 15
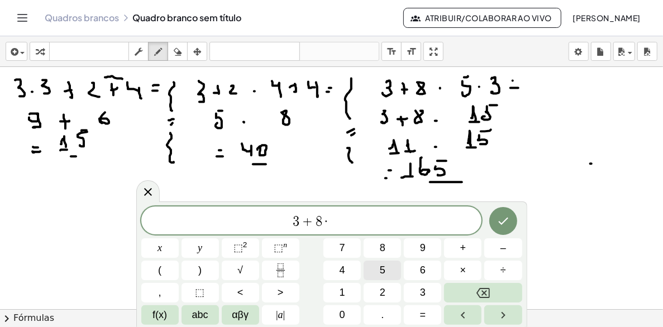
click at [384, 265] on span "5" at bounding box center [383, 270] width 6 height 15
click at [457, 267] on button "×" at bounding box center [462, 271] width 37 height 20
click at [429, 294] on button "3" at bounding box center [422, 293] width 37 height 20
click at [505, 219] on icon "Terminado" at bounding box center [503, 221] width 10 height 7
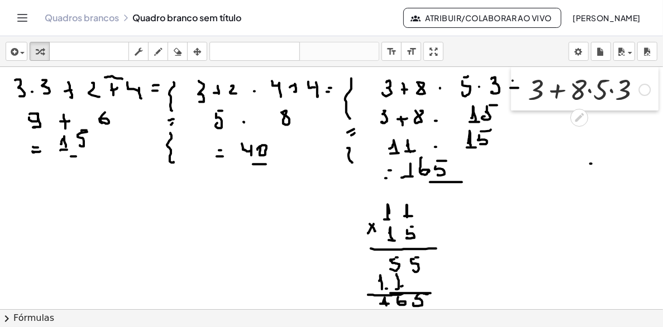
drag, startPoint x: 80, startPoint y: 107, endPoint x: 526, endPoint y: 82, distance: 446.4
click at [526, 82] on div at bounding box center [519, 89] width 17 height 44
drag, startPoint x: 598, startPoint y: 87, endPoint x: 620, endPoint y: 92, distance: 22.2
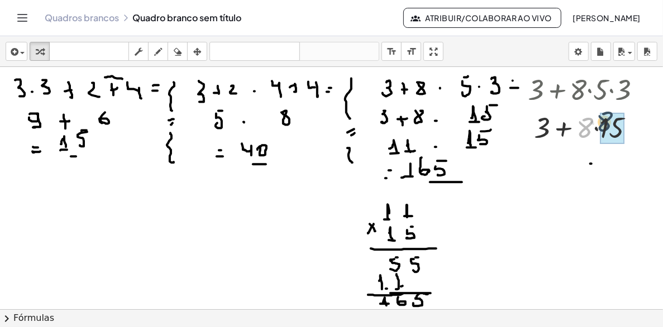
drag, startPoint x: 584, startPoint y: 127, endPoint x: 608, endPoint y: 122, distance: 24.5
drag, startPoint x: 557, startPoint y: 123, endPoint x: 598, endPoint y: 135, distance: 42.3
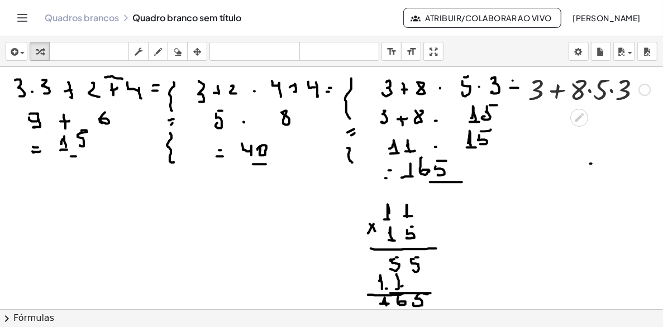
click at [590, 93] on div at bounding box center [588, 89] width 133 height 38
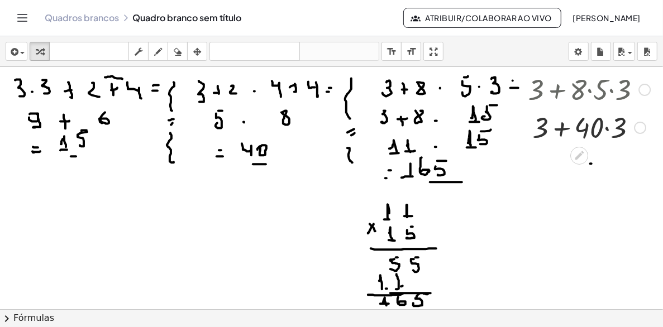
drag, startPoint x: 594, startPoint y: 128, endPoint x: 557, endPoint y: 105, distance: 43.9
click at [557, 104] on div at bounding box center [588, 89] width 133 height 38
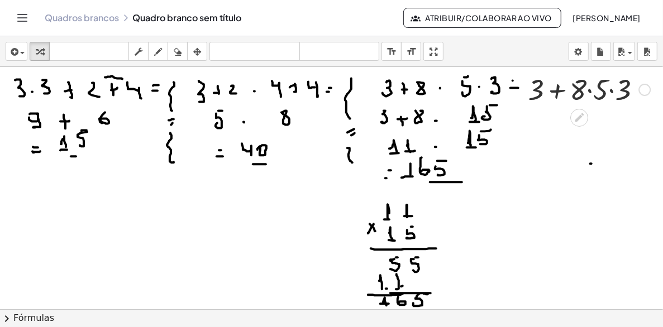
click at [647, 90] on div at bounding box center [644, 90] width 12 height 12
click at [581, 117] on icon at bounding box center [579, 117] width 9 height 9
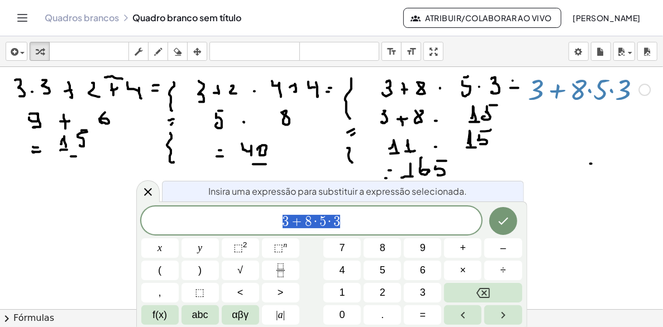
click at [372, 209] on div "3 + 8 · 5 · 3" at bounding box center [311, 221] width 341 height 28
click at [317, 219] on span "·" at bounding box center [316, 221] width 8 height 13
click at [154, 270] on button "(" at bounding box center [159, 271] width 37 height 20
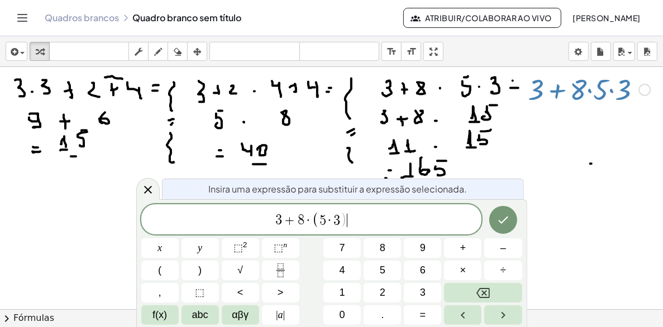
click at [352, 223] on span "3 + 8 · ( 5 · 3 ) ​" at bounding box center [311, 220] width 341 height 18
click at [206, 269] on button ")" at bounding box center [199, 271] width 37 height 20
click at [273, 219] on span "​ 3 + 8 · ( 5 · 3 )" at bounding box center [311, 220] width 341 height 18
click at [161, 269] on span "(" at bounding box center [159, 270] width 3 height 15
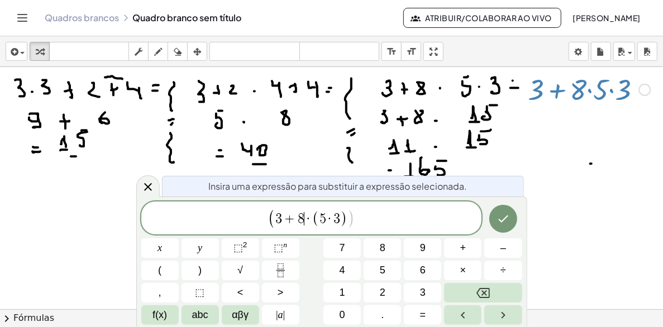
click at [305, 216] on span "·" at bounding box center [308, 218] width 8 height 13
click at [200, 269] on span ")" at bounding box center [199, 270] width 3 height 15
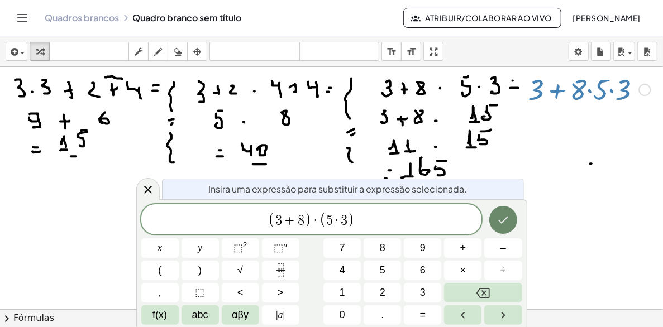
click at [507, 217] on icon "Terminado" at bounding box center [502, 219] width 13 height 13
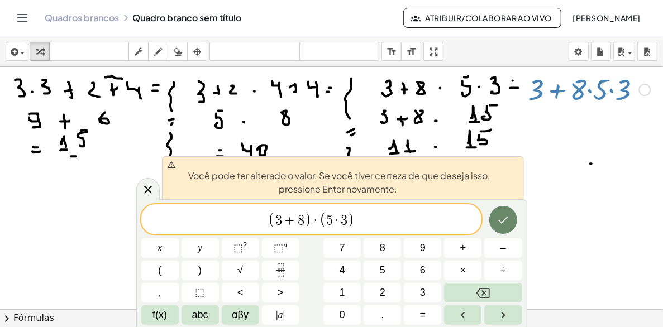
click at [504, 221] on icon "Terminado" at bounding box center [502, 219] width 13 height 13
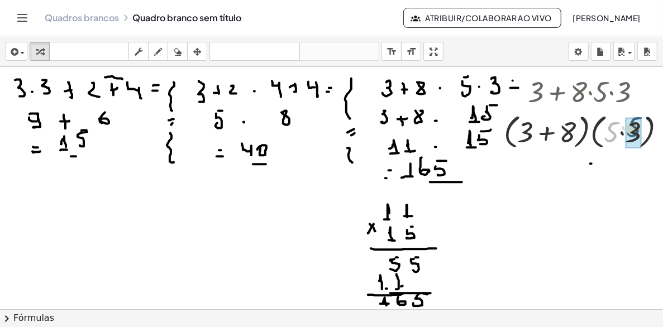
drag, startPoint x: 609, startPoint y: 131, endPoint x: 630, endPoint y: 130, distance: 21.3
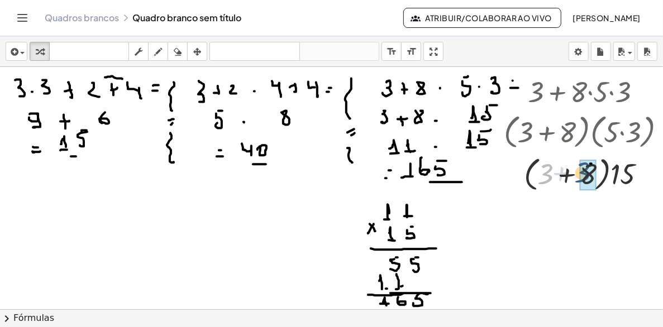
drag, startPoint x: 545, startPoint y: 171, endPoint x: 585, endPoint y: 170, distance: 40.2
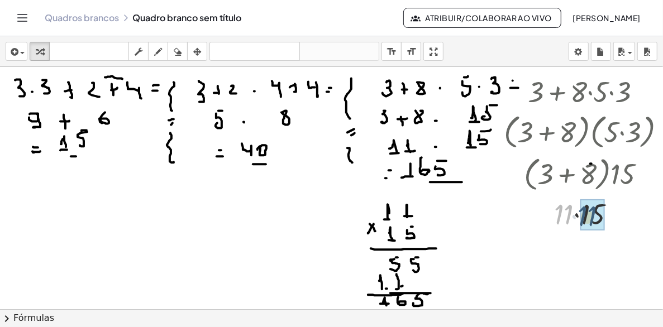
drag, startPoint x: 562, startPoint y: 208, endPoint x: 584, endPoint y: 210, distance: 21.3
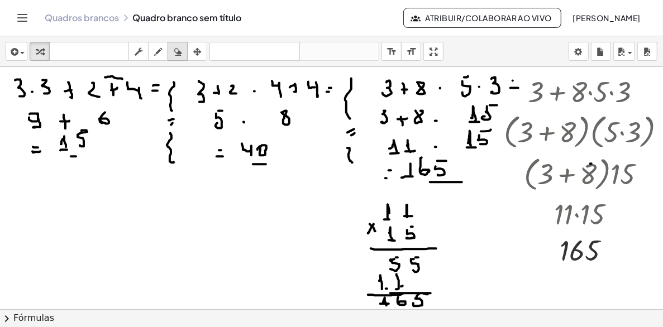
click at [182, 54] on div "button" at bounding box center [177, 51] width 15 height 13
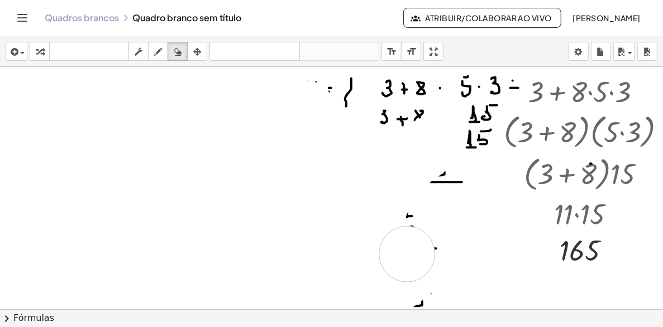
drag, startPoint x: 96, startPoint y: 124, endPoint x: 422, endPoint y: 223, distance: 340.3
click at [408, 252] on div at bounding box center [343, 309] width 686 height 485
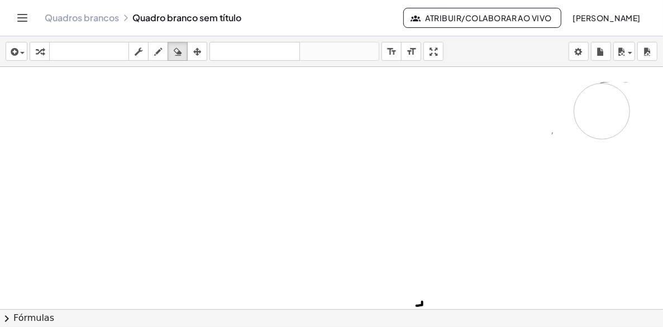
drag, startPoint x: 428, startPoint y: 227, endPoint x: 359, endPoint y: 245, distance: 72.2
click at [576, 117] on div at bounding box center [343, 309] width 686 height 485
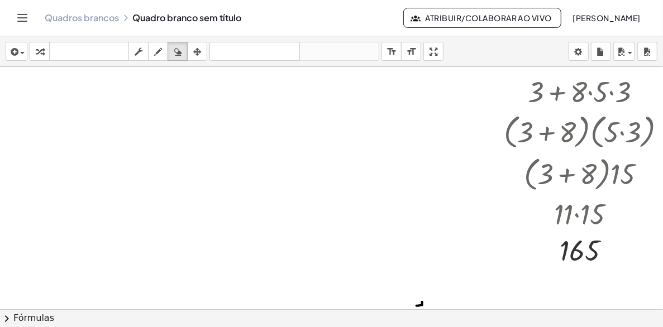
click at [539, 102] on div at bounding box center [343, 309] width 686 height 485
click at [623, 94] on div at bounding box center [343, 309] width 686 height 485
click at [157, 55] on icon "button" at bounding box center [158, 51] width 8 height 13
click at [520, 88] on div at bounding box center [343, 309] width 686 height 485
click at [198, 51] on icon "button" at bounding box center [197, 51] width 8 height 13
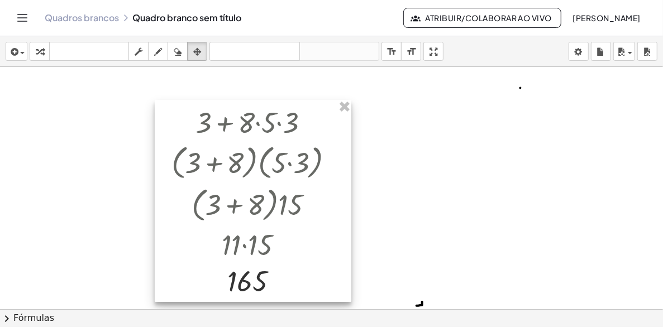
drag, startPoint x: 503, startPoint y: 99, endPoint x: 199, endPoint y: 144, distance: 307.6
click at [179, 125] on div at bounding box center [253, 201] width 197 height 203
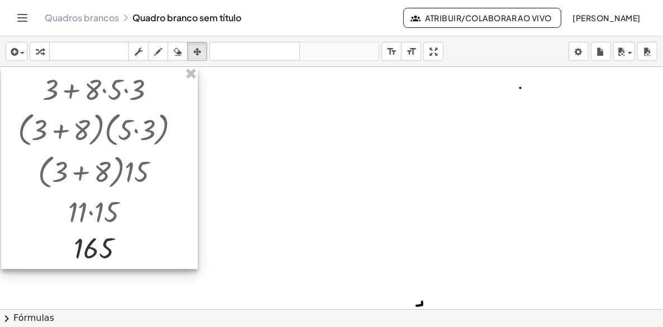
drag, startPoint x: 200, startPoint y: 152, endPoint x: 69, endPoint y: 130, distance: 133.2
click at [49, 107] on div at bounding box center [99, 168] width 197 height 203
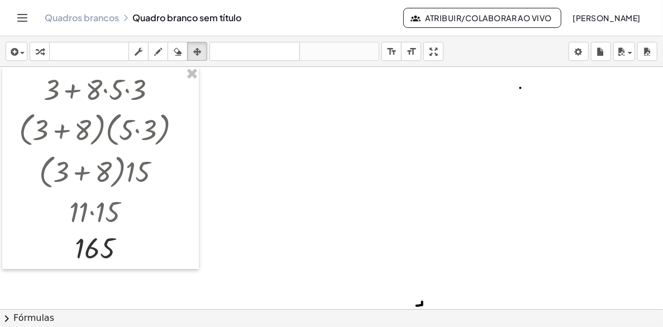
click at [245, 112] on div at bounding box center [343, 309] width 686 height 485
click at [244, 114] on div at bounding box center [343, 309] width 686 height 485
click at [196, 52] on icon "button" at bounding box center [197, 51] width 8 height 13
click at [199, 50] on icon "button" at bounding box center [197, 51] width 8 height 13
click at [156, 46] on icon "button" at bounding box center [158, 51] width 8 height 13
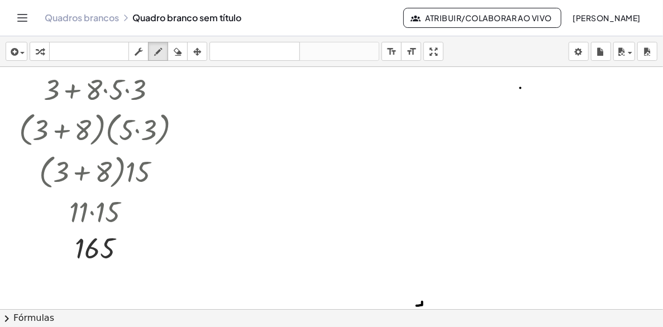
click at [197, 93] on div at bounding box center [343, 309] width 686 height 485
drag, startPoint x: 189, startPoint y: 79, endPoint x: 197, endPoint y: 84, distance: 10.1
click at [197, 84] on div at bounding box center [343, 309] width 686 height 485
click at [207, 91] on div at bounding box center [343, 309] width 686 height 485
drag, startPoint x: 204, startPoint y: 82, endPoint x: 214, endPoint y: 90, distance: 12.7
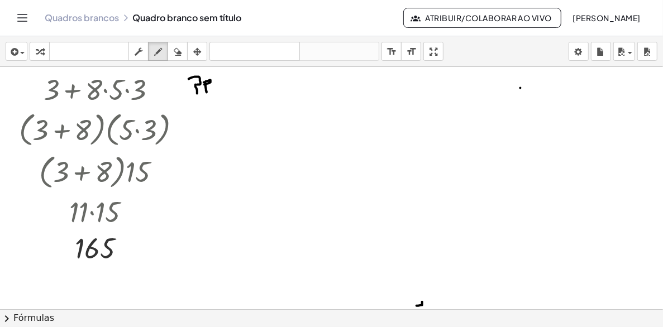
click at [213, 90] on div at bounding box center [343, 309] width 686 height 485
drag, startPoint x: 218, startPoint y: 84, endPoint x: 221, endPoint y: 92, distance: 8.8
click at [221, 93] on div at bounding box center [343, 309] width 686 height 485
click at [221, 79] on div at bounding box center [343, 309] width 686 height 485
drag, startPoint x: 228, startPoint y: 90, endPoint x: 243, endPoint y: 89, distance: 15.6
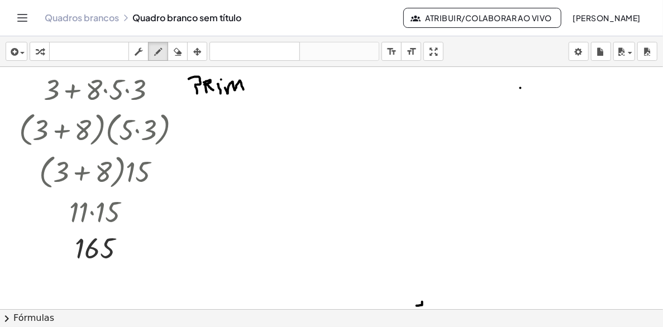
click at [243, 89] on div at bounding box center [343, 309] width 686 height 485
drag, startPoint x: 250, startPoint y: 83, endPoint x: 259, endPoint y: 87, distance: 9.8
click at [259, 87] on div at bounding box center [343, 309] width 686 height 485
click at [260, 84] on div at bounding box center [343, 309] width 686 height 485
drag, startPoint x: 256, startPoint y: 79, endPoint x: 263, endPoint y: 79, distance: 7.3
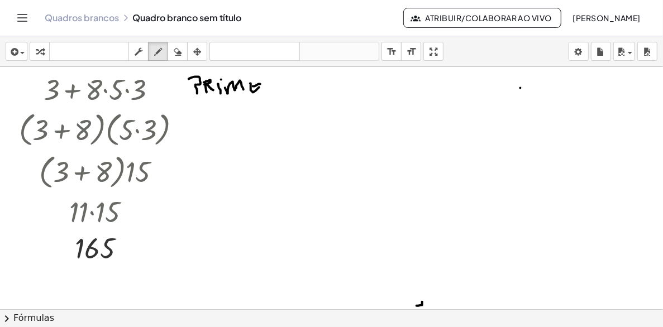
click at [258, 79] on div at bounding box center [343, 309] width 686 height 485
click at [268, 92] on div at bounding box center [343, 309] width 686 height 485
click at [268, 80] on div at bounding box center [343, 309] width 686 height 485
drag, startPoint x: 274, startPoint y: 82, endPoint x: 284, endPoint y: 90, distance: 13.2
click at [283, 92] on div at bounding box center [343, 309] width 686 height 485
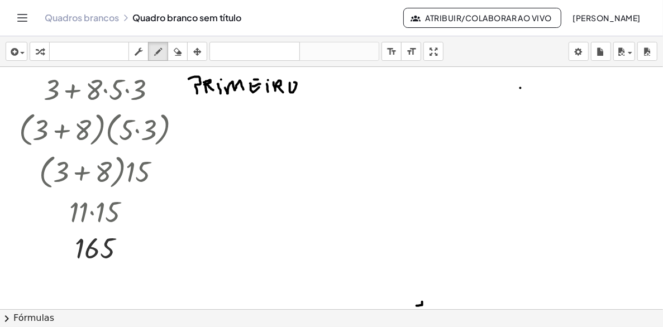
click at [290, 88] on div at bounding box center [343, 309] width 686 height 485
drag, startPoint x: 332, startPoint y: 86, endPoint x: 351, endPoint y: 90, distance: 19.4
click at [351, 90] on div at bounding box center [343, 309] width 686 height 485
drag, startPoint x: 362, startPoint y: 89, endPoint x: 364, endPoint y: 80, distance: 8.5
click at [363, 84] on div at bounding box center [343, 309] width 686 height 485
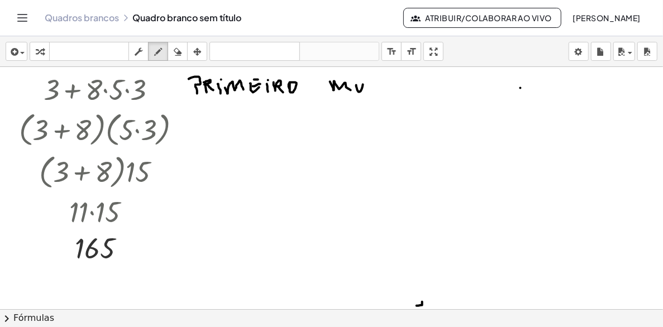
click at [364, 80] on div at bounding box center [343, 309] width 686 height 485
drag, startPoint x: 371, startPoint y: 89, endPoint x: 385, endPoint y: 79, distance: 16.4
click at [374, 90] on div at bounding box center [343, 309] width 686 height 485
click at [385, 90] on div at bounding box center [343, 309] width 686 height 485
drag, startPoint x: 380, startPoint y: 81, endPoint x: 387, endPoint y: 81, distance: 6.7
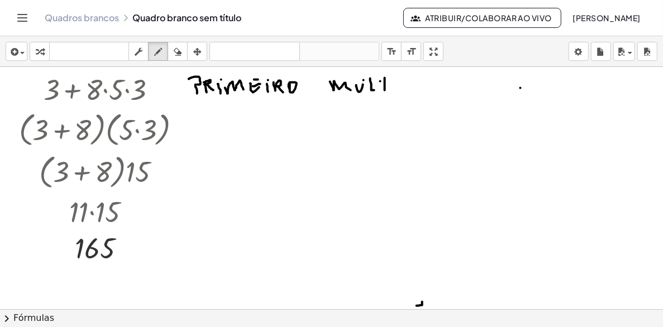
click at [386, 81] on div at bounding box center [343, 309] width 686 height 485
click at [393, 90] on div at bounding box center [343, 309] width 686 height 485
click at [182, 51] on div "button" at bounding box center [177, 51] width 15 height 13
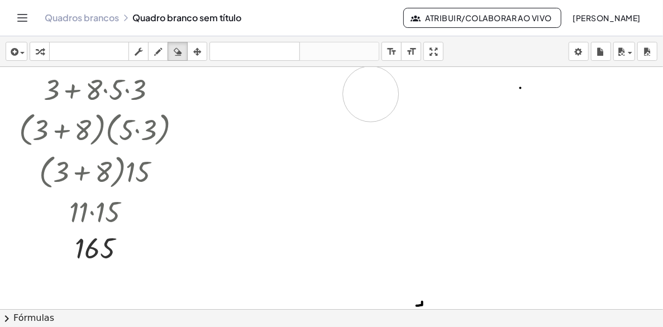
drag, startPoint x: 198, startPoint y: 92, endPoint x: 388, endPoint y: 93, distance: 189.9
click at [388, 93] on div at bounding box center [343, 309] width 686 height 485
click at [156, 54] on icon "button" at bounding box center [158, 51] width 8 height 13
drag, startPoint x: 200, startPoint y: 90, endPoint x: 202, endPoint y: 98, distance: 8.7
click at [205, 98] on div at bounding box center [343, 309] width 686 height 485
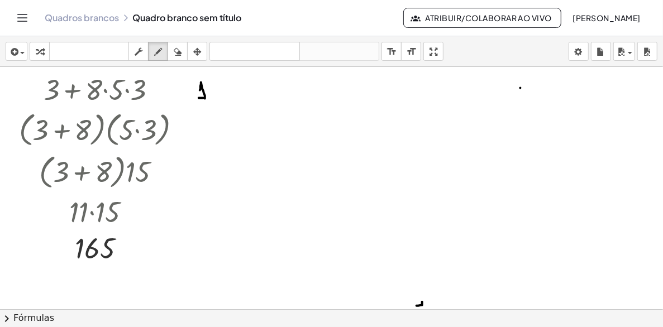
click at [207, 98] on div at bounding box center [343, 309] width 686 height 485
click at [219, 93] on div at bounding box center [343, 309] width 686 height 485
drag, startPoint x: 240, startPoint y: 94, endPoint x: 255, endPoint y: 89, distance: 16.1
click at [253, 95] on div at bounding box center [343, 309] width 686 height 485
drag, startPoint x: 257, startPoint y: 85, endPoint x: 266, endPoint y: 87, distance: 9.6
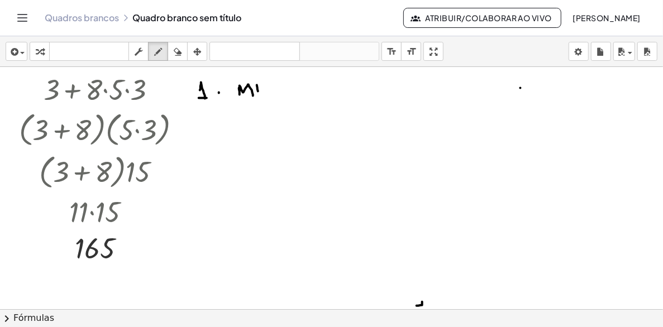
click at [266, 87] on div at bounding box center [343, 309] width 686 height 485
click at [266, 84] on div at bounding box center [343, 309] width 686 height 485
click at [279, 92] on div at bounding box center [343, 309] width 686 height 485
click at [285, 92] on div at bounding box center [343, 309] width 686 height 485
click at [287, 84] on div at bounding box center [343, 309] width 686 height 485
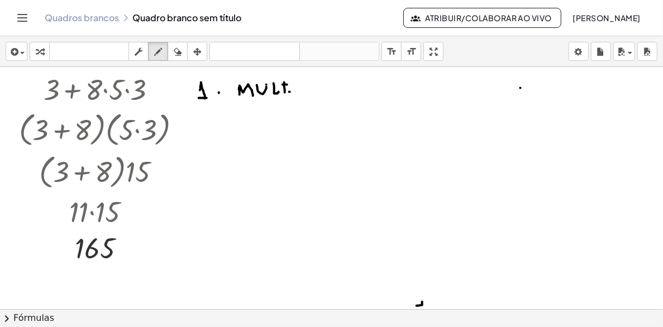
click at [290, 92] on div at bounding box center [343, 309] width 686 height 485
drag, startPoint x: 205, startPoint y: 114, endPoint x: 256, endPoint y: 111, distance: 50.9
click at [220, 127] on div at bounding box center [343, 309] width 686 height 485
click at [226, 122] on div at bounding box center [343, 309] width 686 height 485
click at [256, 111] on div at bounding box center [343, 309] width 686 height 485
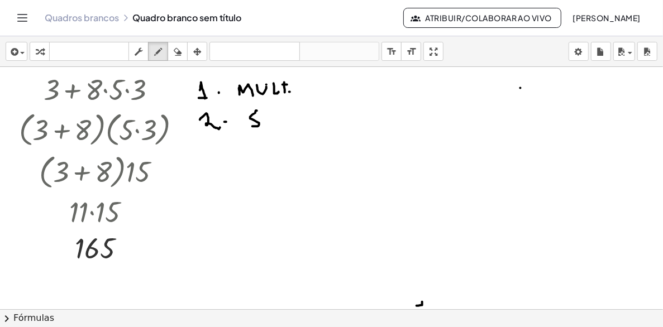
drag, startPoint x: 252, startPoint y: 114, endPoint x: 262, endPoint y: 120, distance: 11.5
click at [252, 123] on div at bounding box center [343, 309] width 686 height 485
click at [266, 120] on div at bounding box center [343, 309] width 686 height 485
drag, startPoint x: 282, startPoint y: 114, endPoint x: 295, endPoint y: 122, distance: 15.0
click at [295, 122] on div at bounding box center [343, 309] width 686 height 485
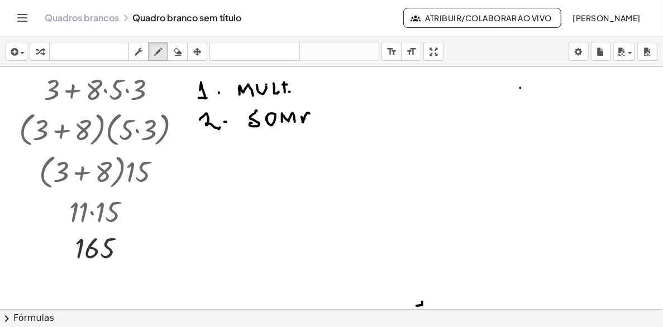
drag, startPoint x: 303, startPoint y: 122, endPoint x: 310, endPoint y: 122, distance: 7.3
click at [311, 122] on div at bounding box center [343, 309] width 686 height 485
drag, startPoint x: 309, startPoint y: 118, endPoint x: 284, endPoint y: 126, distance: 26.2
click at [310, 118] on div at bounding box center [343, 309] width 686 height 485
drag, startPoint x: 189, startPoint y: 76, endPoint x: 149, endPoint y: 85, distance: 41.9
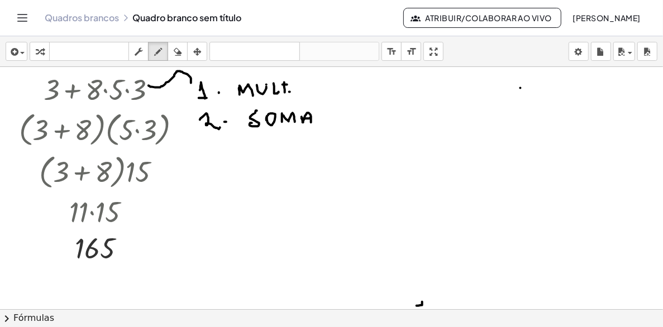
click at [149, 85] on div at bounding box center [343, 309] width 686 height 485
drag, startPoint x: 146, startPoint y: 87, endPoint x: 146, endPoint y: 80, distance: 6.1
click at [145, 85] on div at bounding box center [343, 309] width 686 height 485
drag, startPoint x: 198, startPoint y: 122, endPoint x: 76, endPoint y: 99, distance: 124.5
click at [76, 99] on div at bounding box center [343, 309] width 686 height 485
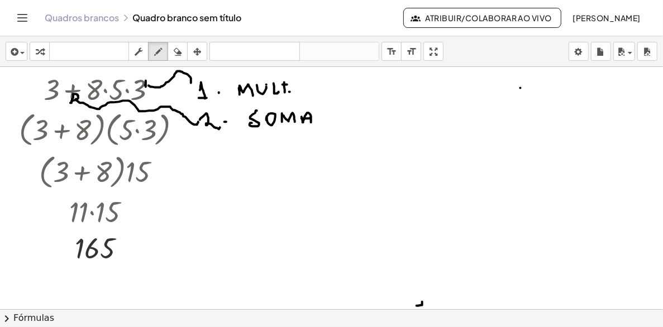
click at [71, 103] on div at bounding box center [343, 309] width 686 height 485
click at [198, 50] on icon "button" at bounding box center [197, 51] width 8 height 13
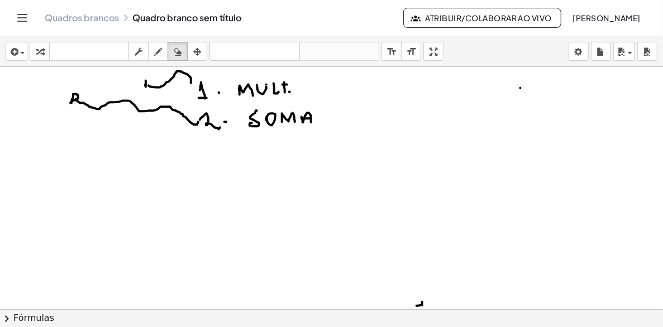
drag, startPoint x: 172, startPoint y: 51, endPoint x: 163, endPoint y: 73, distance: 23.5
click at [173, 53] on div "button" at bounding box center [177, 51] width 15 height 13
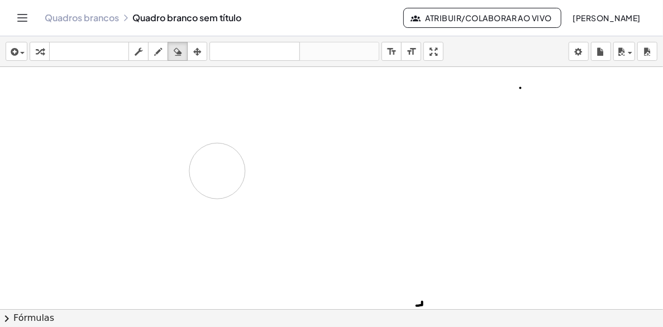
drag, startPoint x: 88, startPoint y: 118, endPoint x: 227, endPoint y: 189, distance: 155.6
click at [244, 197] on div at bounding box center [343, 309] width 686 height 485
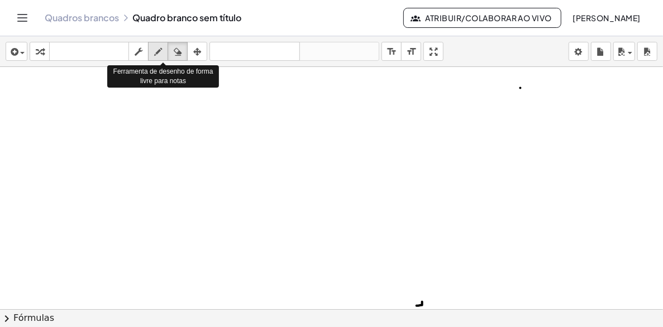
click at [157, 55] on icon "button" at bounding box center [158, 51] width 8 height 13
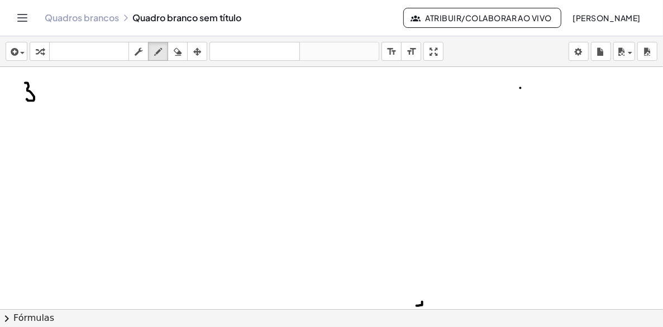
drag, startPoint x: 25, startPoint y: 83, endPoint x: 27, endPoint y: 99, distance: 16.3
click at [27, 99] on div at bounding box center [343, 309] width 686 height 485
drag, startPoint x: 47, startPoint y: 87, endPoint x: 39, endPoint y: 90, distance: 8.8
click at [44, 99] on div at bounding box center [343, 309] width 686 height 485
click at [51, 98] on div at bounding box center [343, 309] width 686 height 485
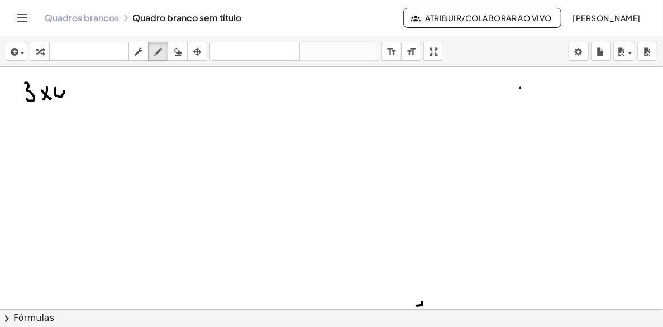
drag, startPoint x: 55, startPoint y: 90, endPoint x: 72, endPoint y: 94, distance: 17.2
click at [66, 100] on div at bounding box center [343, 309] width 686 height 485
click at [75, 93] on div at bounding box center [343, 309] width 686 height 485
drag, startPoint x: 71, startPoint y: 99, endPoint x: 79, endPoint y: 99, distance: 7.8
click at [78, 101] on div at bounding box center [343, 309] width 686 height 485
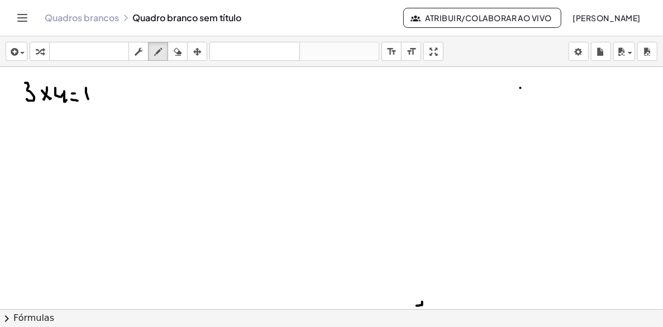
drag, startPoint x: 86, startPoint y: 88, endPoint x: 94, endPoint y: 94, distance: 10.4
click at [89, 100] on div at bounding box center [343, 309] width 686 height 485
click at [102, 99] on div at bounding box center [343, 309] width 686 height 485
click at [94, 88] on div at bounding box center [343, 309] width 686 height 485
click at [32, 130] on div at bounding box center [343, 309] width 686 height 485
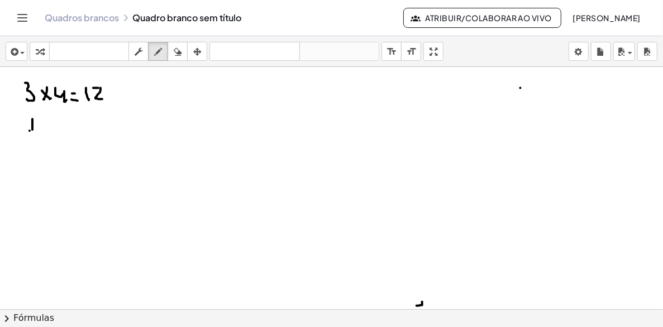
click at [40, 129] on div at bounding box center [343, 309] width 686 height 485
click at [56, 127] on div at bounding box center [343, 309] width 686 height 485
click at [64, 125] on div at bounding box center [343, 309] width 686 height 485
click at [73, 127] on div at bounding box center [343, 309] width 686 height 485
click at [88, 125] on div at bounding box center [343, 309] width 686 height 485
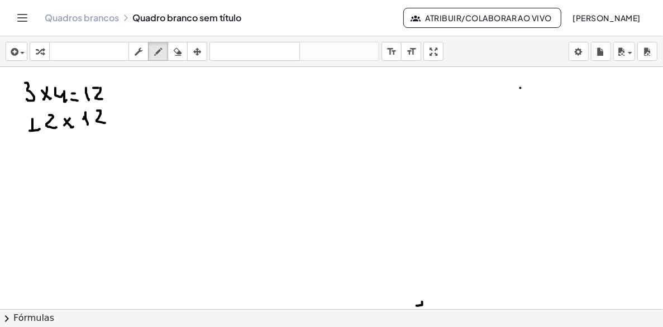
click at [105, 123] on div at bounding box center [343, 309] width 686 height 485
click at [192, 102] on div at bounding box center [343, 309] width 686 height 485
click at [195, 105] on div at bounding box center [343, 309] width 686 height 485
click at [211, 104] on div at bounding box center [343, 309] width 686 height 485
click at [189, 127] on div at bounding box center [343, 309] width 686 height 485
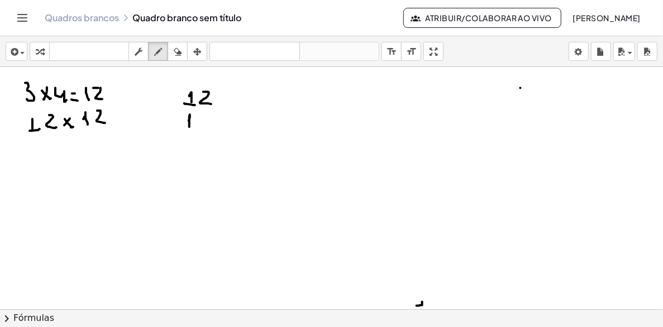
click at [190, 127] on div at bounding box center [343, 309] width 686 height 485
click at [217, 126] on div at bounding box center [343, 309] width 686 height 485
click at [228, 133] on div at bounding box center [343, 309] width 686 height 485
click at [172, 118] on div at bounding box center [343, 309] width 686 height 485
click at [186, 121] on div at bounding box center [343, 309] width 686 height 485
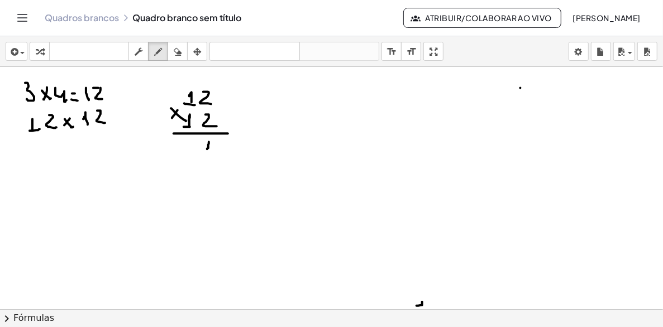
click at [214, 149] on div at bounding box center [343, 309] width 686 height 485
click at [216, 156] on div at bounding box center [343, 309] width 686 height 485
click at [193, 84] on div at bounding box center [343, 309] width 686 height 485
click at [188, 156] on div at bounding box center [343, 309] width 686 height 485
click at [176, 50] on icon "button" at bounding box center [178, 51] width 8 height 13
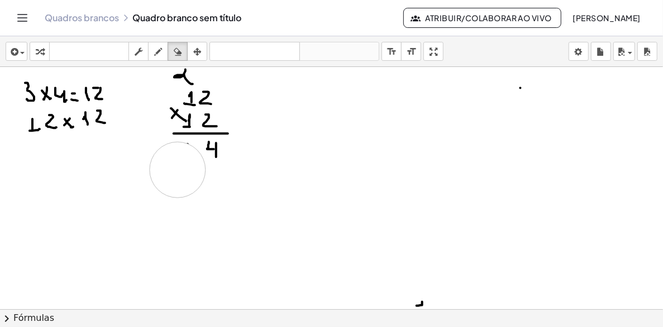
click at [179, 170] on div at bounding box center [343, 309] width 686 height 485
click at [189, 152] on div at bounding box center [343, 309] width 686 height 485
click at [159, 52] on icon "button" at bounding box center [158, 51] width 8 height 13
click at [191, 149] on div at bounding box center [343, 309] width 686 height 485
click at [191, 157] on div at bounding box center [343, 309] width 686 height 485
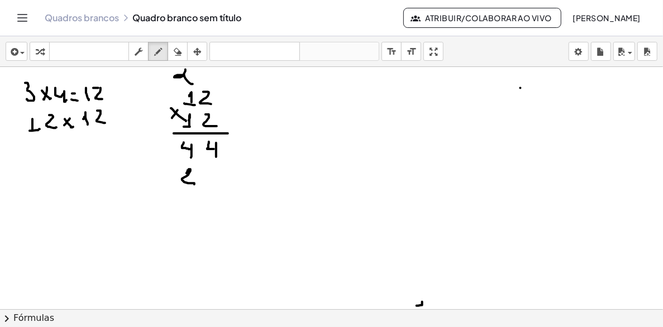
click at [194, 184] on div at bounding box center [343, 309] width 686 height 485
click at [167, 178] on div at bounding box center [343, 309] width 686 height 485
click at [168, 181] on div at bounding box center [343, 309] width 686 height 485
click at [228, 193] on div at bounding box center [343, 309] width 686 height 485
click at [246, 193] on div at bounding box center [343, 309] width 686 height 485
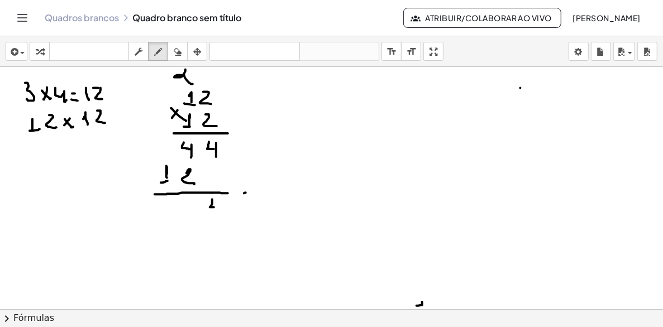
click at [219, 207] on div at bounding box center [343, 309] width 686 height 485
click at [220, 214] on div at bounding box center [343, 309] width 686 height 485
click at [184, 212] on div at bounding box center [343, 309] width 686 height 485
click at [173, 218] on div at bounding box center [343, 309] width 686 height 485
click at [175, 217] on div at bounding box center [343, 309] width 686 height 485
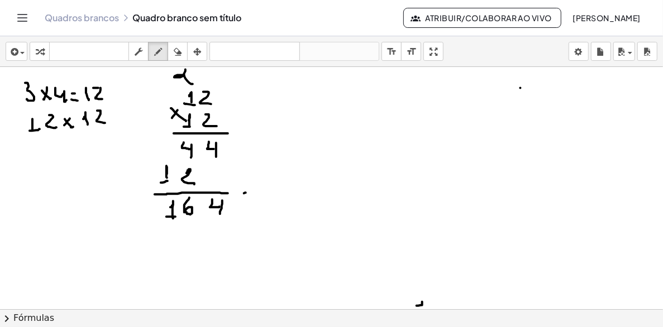
click at [35, 150] on div at bounding box center [343, 309] width 686 height 485
click at [35, 158] on div at bounding box center [343, 309] width 686 height 485
click at [62, 155] on div at bounding box center [343, 309] width 686 height 485
click at [73, 150] on div at bounding box center [343, 309] width 686 height 485
click at [95, 147] on div at bounding box center [343, 309] width 686 height 485
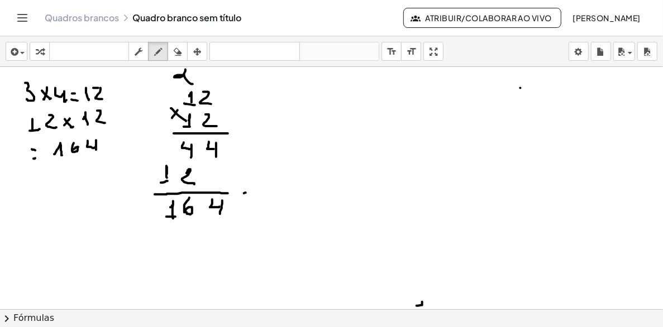
click at [96, 152] on div at bounding box center [343, 309] width 686 height 485
click at [95, 161] on div at bounding box center [343, 309] width 686 height 485
click at [180, 49] on icon "button" at bounding box center [178, 51] width 8 height 13
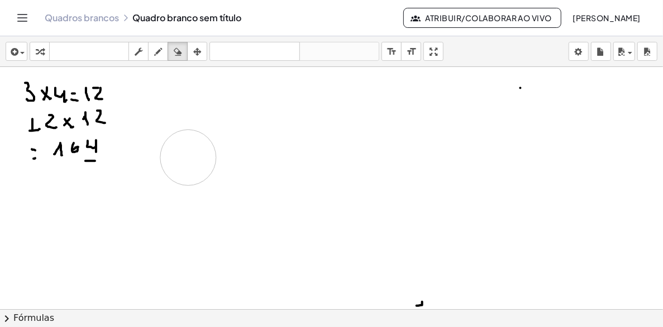
click at [190, 161] on div at bounding box center [343, 309] width 686 height 485
click at [157, 51] on icon "button" at bounding box center [158, 51] width 8 height 13
click at [121, 123] on div at bounding box center [343, 309] width 686 height 485
click at [124, 133] on div at bounding box center [343, 309] width 686 height 485
click at [126, 136] on div at bounding box center [343, 309] width 686 height 485
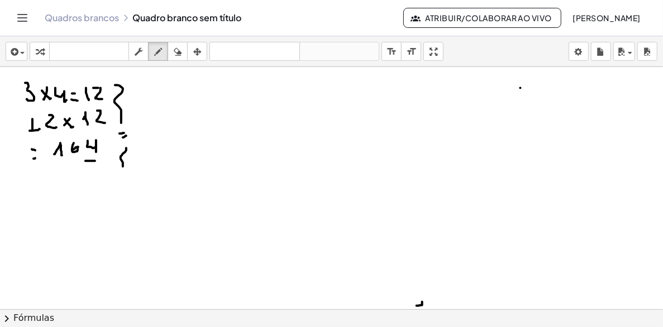
click at [128, 169] on div at bounding box center [343, 309] width 686 height 485
click at [179, 53] on icon "button" at bounding box center [178, 51] width 8 height 13
drag, startPoint x: 99, startPoint y: 185, endPoint x: 94, endPoint y: 173, distance: 13.1
click at [87, 172] on div at bounding box center [343, 309] width 686 height 485
click at [159, 49] on icon "button" at bounding box center [158, 51] width 8 height 13
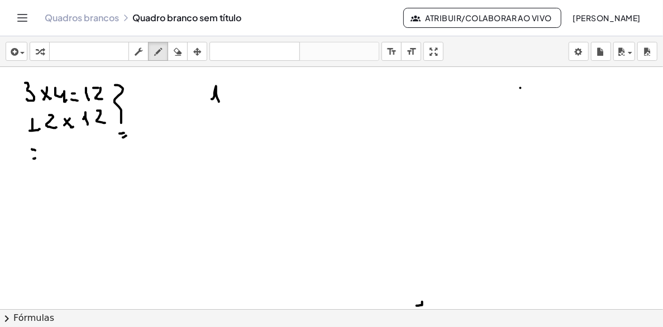
drag, startPoint x: 214, startPoint y: 96, endPoint x: 219, endPoint y: 102, distance: 7.2
click at [219, 102] on div at bounding box center [343, 309] width 686 height 485
drag, startPoint x: 211, startPoint y: 104, endPoint x: 218, endPoint y: 103, distance: 8.0
click at [217, 103] on div at bounding box center [343, 309] width 686 height 485
drag, startPoint x: 229, startPoint y: 87, endPoint x: 239, endPoint y: 101, distance: 16.8
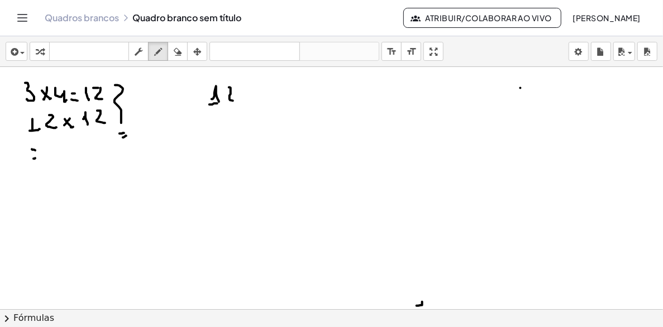
click at [239, 101] on div at bounding box center [343, 309] width 686 height 485
drag, startPoint x: 217, startPoint y: 120, endPoint x: 232, endPoint y: 117, distance: 15.3
click at [218, 127] on div at bounding box center [343, 309] width 686 height 485
drag, startPoint x: 231, startPoint y: 112, endPoint x: 242, endPoint y: 126, distance: 17.1
click at [242, 126] on div at bounding box center [343, 309] width 686 height 485
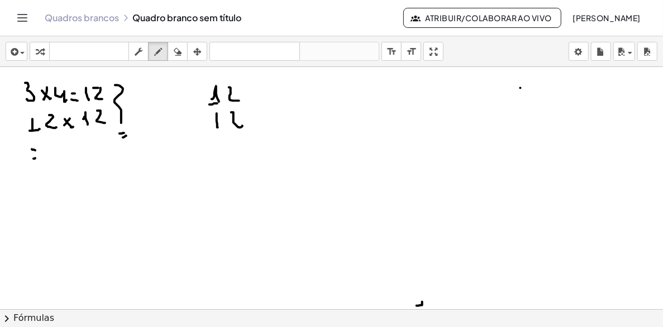
click at [250, 136] on div at bounding box center [343, 309] width 686 height 485
drag, startPoint x: 195, startPoint y: 123, endPoint x: 192, endPoint y: 117, distance: 7.0
click at [195, 123] on div at bounding box center [343, 309] width 686 height 485
drag, startPoint x: 193, startPoint y: 118, endPoint x: 222, endPoint y: 132, distance: 32.2
click at [202, 127] on div at bounding box center [343, 309] width 686 height 485
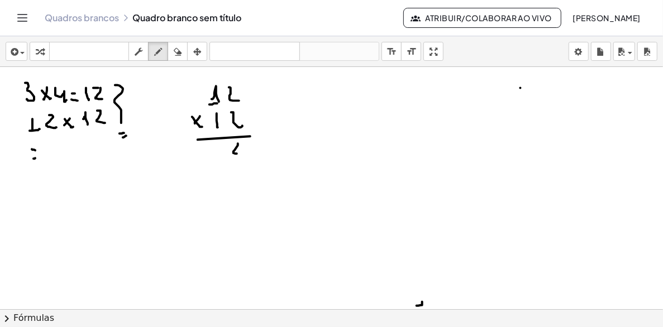
drag, startPoint x: 238, startPoint y: 144, endPoint x: 242, endPoint y: 152, distance: 9.2
click at [242, 152] on div at bounding box center [343, 309] width 686 height 485
drag, startPoint x: 245, startPoint y: 152, endPoint x: 244, endPoint y: 158, distance: 6.2
click at [244, 158] on div at bounding box center [343, 309] width 686 height 485
drag, startPoint x: 216, startPoint y: 145, endPoint x: 218, endPoint y: 155, distance: 10.2
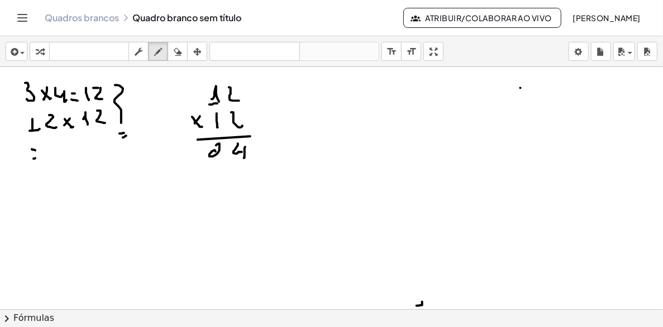
click at [218, 155] on div at bounding box center [343, 309] width 686 height 485
drag, startPoint x: 221, startPoint y: 169, endPoint x: 224, endPoint y: 178, distance: 9.9
click at [224, 179] on div at bounding box center [343, 309] width 686 height 485
drag, startPoint x: 201, startPoint y: 166, endPoint x: 200, endPoint y: 173, distance: 6.2
click at [201, 173] on div at bounding box center [343, 309] width 686 height 485
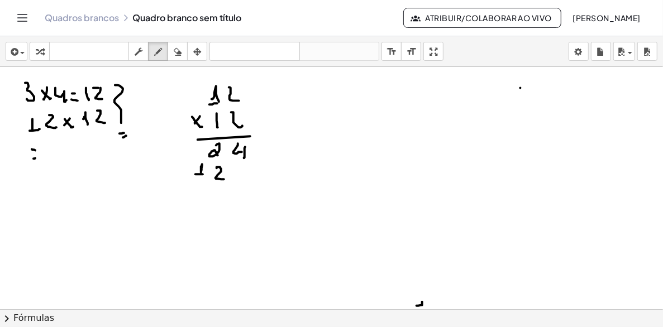
click at [203, 174] on div at bounding box center [343, 309] width 686 height 485
drag, startPoint x: 197, startPoint y: 189, endPoint x: 276, endPoint y: 178, distance: 80.0
click at [276, 178] on div at bounding box center [343, 309] width 686 height 485
drag, startPoint x: 243, startPoint y: 193, endPoint x: 250, endPoint y: 195, distance: 6.5
click at [249, 195] on div at bounding box center [343, 309] width 686 height 485
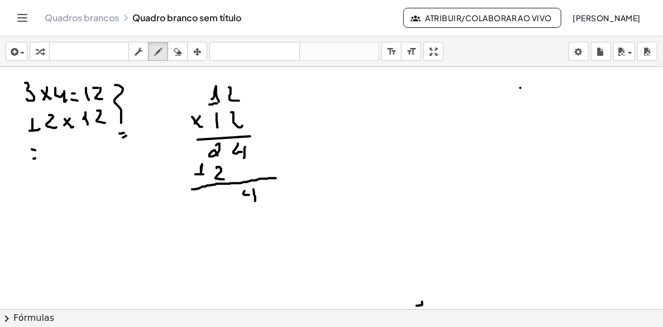
click at [255, 201] on div at bounding box center [343, 309] width 686 height 485
click at [179, 51] on icon "button" at bounding box center [178, 51] width 8 height 13
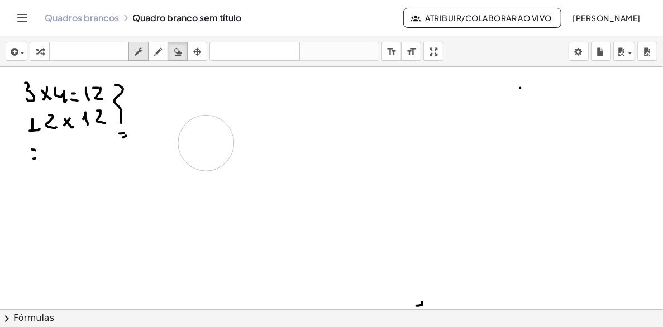
drag, startPoint x: 221, startPoint y: 168, endPoint x: 140, endPoint y: 56, distance: 138.0
click at [206, 131] on div at bounding box center [343, 309] width 686 height 485
click at [160, 49] on icon "button" at bounding box center [158, 51] width 8 height 13
drag, startPoint x: 190, startPoint y: 98, endPoint x: 192, endPoint y: 113, distance: 15.2
click at [192, 113] on div at bounding box center [343, 309] width 686 height 485
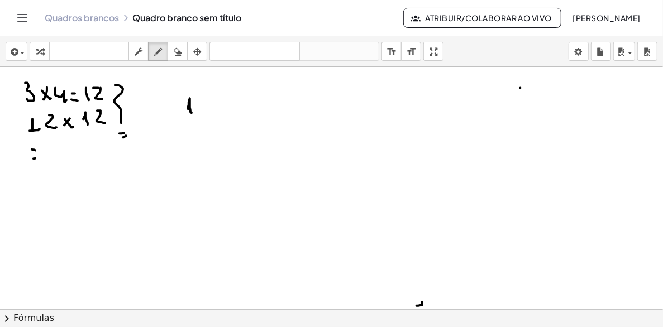
drag, startPoint x: 182, startPoint y: 115, endPoint x: 198, endPoint y: 114, distance: 15.6
click at [195, 114] on div at bounding box center [343, 309] width 686 height 485
drag, startPoint x: 205, startPoint y: 103, endPoint x: 204, endPoint y: 122, distance: 18.4
click at [209, 114] on div at bounding box center [343, 309] width 686 height 485
drag, startPoint x: 187, startPoint y: 133, endPoint x: 192, endPoint y: 141, distance: 9.5
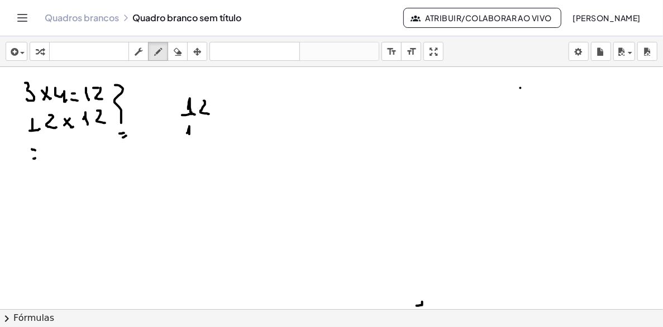
click at [192, 141] on div at bounding box center [343, 309] width 686 height 485
click at [198, 142] on div at bounding box center [343, 309] width 686 height 485
drag, startPoint x: 202, startPoint y: 127, endPoint x: 211, endPoint y: 138, distance: 14.7
click at [211, 138] on div at bounding box center [343, 309] width 686 height 485
click at [169, 133] on div at bounding box center [343, 309] width 686 height 485
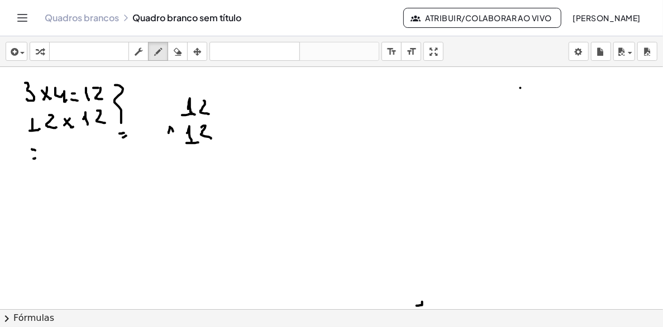
drag, startPoint x: 172, startPoint y: 128, endPoint x: 175, endPoint y: 141, distance: 13.3
click at [176, 136] on div at bounding box center [343, 309] width 686 height 485
drag, startPoint x: 175, startPoint y: 152, endPoint x: 239, endPoint y: 150, distance: 64.3
click at [239, 150] on div at bounding box center [343, 309] width 686 height 485
drag, startPoint x: 205, startPoint y: 166, endPoint x: 213, endPoint y: 165, distance: 8.5
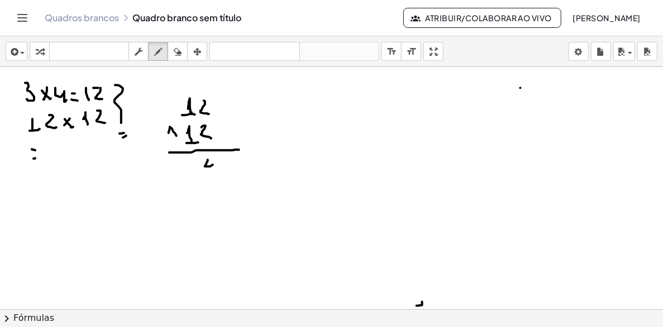
click at [213, 165] on div at bounding box center [343, 309] width 686 height 485
drag, startPoint x: 214, startPoint y: 160, endPoint x: 216, endPoint y: 172, distance: 11.8
click at [216, 172] on div at bounding box center [343, 309] width 686 height 485
drag, startPoint x: 189, startPoint y: 161, endPoint x: 190, endPoint y: 172, distance: 11.3
click at [190, 172] on div at bounding box center [343, 309] width 686 height 485
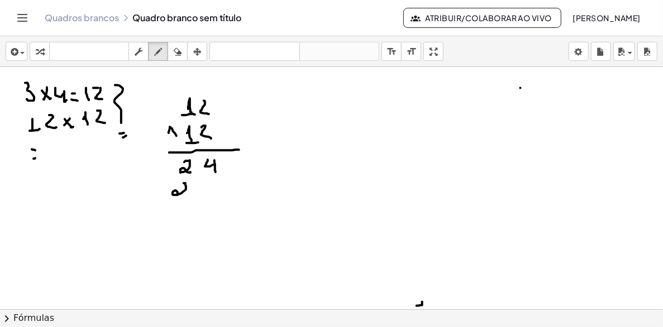
drag, startPoint x: 183, startPoint y: 183, endPoint x: 188, endPoint y: 189, distance: 7.5
click at [184, 197] on div at bounding box center [343, 309] width 686 height 485
drag, startPoint x: 161, startPoint y: 188, endPoint x: 157, endPoint y: 199, distance: 11.8
click at [162, 198] on div at bounding box center [343, 309] width 686 height 485
click at [165, 198] on div at bounding box center [343, 309] width 686 height 485
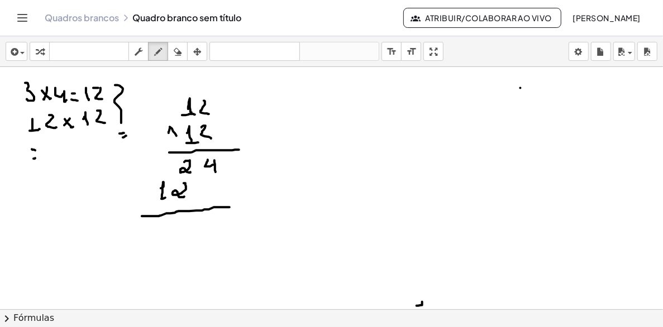
drag, startPoint x: 142, startPoint y: 216, endPoint x: 252, endPoint y: 205, distance: 110.6
click at [258, 206] on div at bounding box center [343, 309] width 686 height 485
drag, startPoint x: 212, startPoint y: 226, endPoint x: 219, endPoint y: 226, distance: 6.7
click at [217, 227] on div at bounding box center [343, 309] width 686 height 485
click at [217, 238] on div at bounding box center [343, 309] width 686 height 485
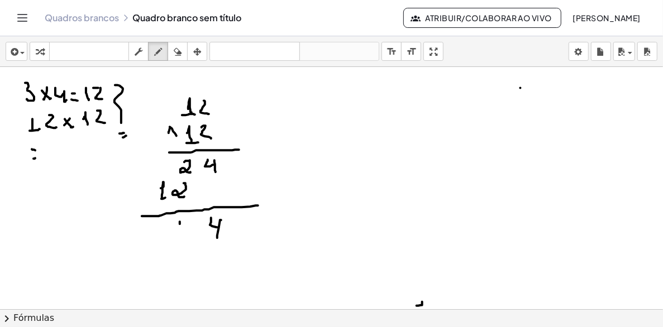
click at [181, 229] on div at bounding box center [343, 309] width 686 height 485
click at [188, 232] on div at bounding box center [343, 309] width 686 height 485
click at [168, 238] on div at bounding box center [343, 309] width 686 height 485
click at [173, 240] on div at bounding box center [343, 309] width 686 height 485
click at [46, 155] on div at bounding box center [343, 309] width 686 height 485
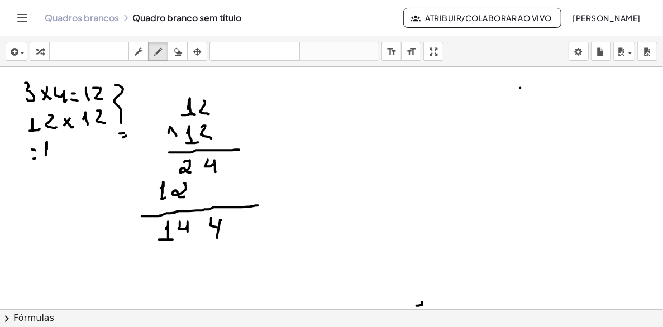
click at [51, 155] on div at bounding box center [343, 309] width 686 height 485
click at [64, 150] on div at bounding box center [343, 309] width 686 height 485
click at [67, 154] on div at bounding box center [343, 309] width 686 height 485
click at [85, 147] on div at bounding box center [343, 309] width 686 height 485
click at [87, 154] on div at bounding box center [343, 309] width 686 height 485
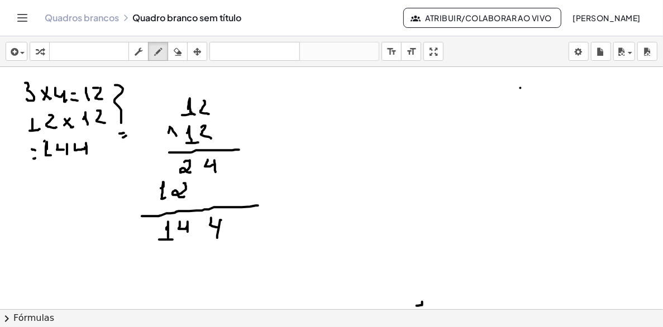
click at [38, 144] on div at bounding box center [343, 309] width 686 height 485
click at [40, 155] on div at bounding box center [343, 309] width 686 height 485
click at [180, 52] on icon "button" at bounding box center [178, 51] width 8 height 13
click at [27, 158] on div at bounding box center [343, 309] width 686 height 485
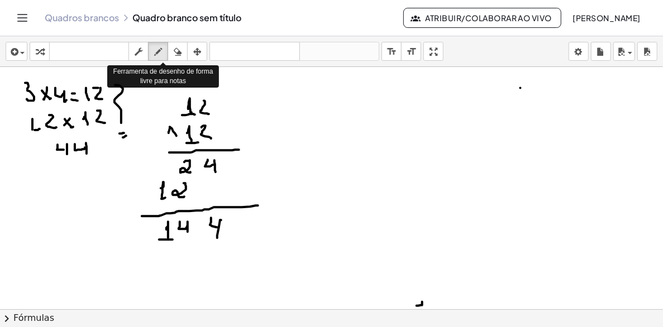
click at [156, 51] on icon "button" at bounding box center [158, 51] width 8 height 13
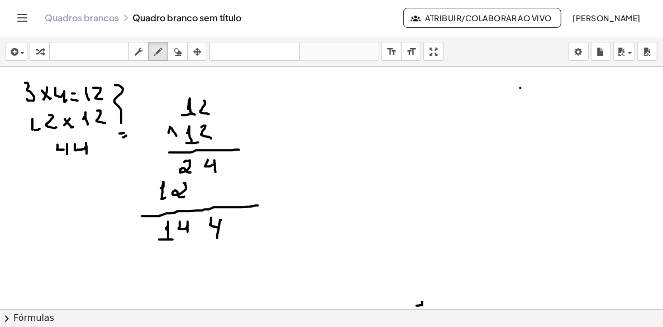
click at [50, 145] on div at bounding box center [343, 309] width 686 height 485
click at [50, 144] on div at bounding box center [343, 309] width 686 height 485
click at [52, 156] on div at bounding box center [343, 309] width 686 height 485
click at [58, 158] on div at bounding box center [343, 309] width 686 height 485
click at [39, 147] on div at bounding box center [343, 309] width 686 height 485
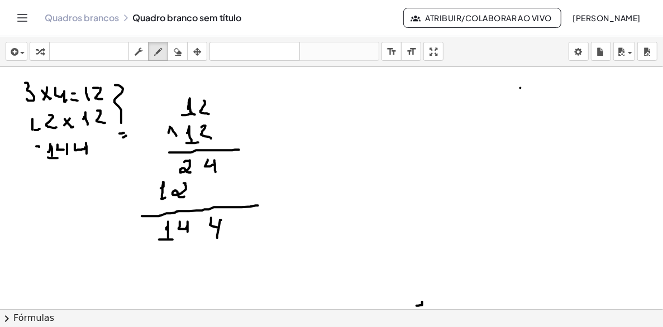
click at [39, 153] on div at bounding box center [343, 309] width 686 height 485
click at [25, 121] on div at bounding box center [343, 309] width 686 height 485
click at [32, 120] on div at bounding box center [343, 309] width 686 height 485
click at [25, 128] on div at bounding box center [343, 309] width 686 height 485
click at [181, 53] on icon "button" at bounding box center [178, 51] width 8 height 13
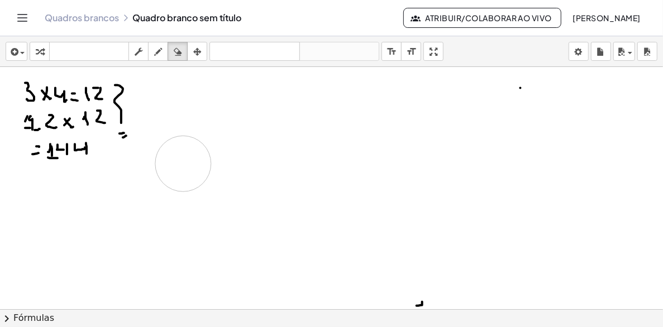
click at [183, 167] on div at bounding box center [343, 309] width 686 height 485
click at [159, 46] on icon "button" at bounding box center [158, 51] width 8 height 13
click at [178, 101] on div at bounding box center [343, 309] width 686 height 485
click at [180, 83] on div at bounding box center [343, 309] width 686 height 485
click at [192, 100] on div at bounding box center [343, 309] width 686 height 485
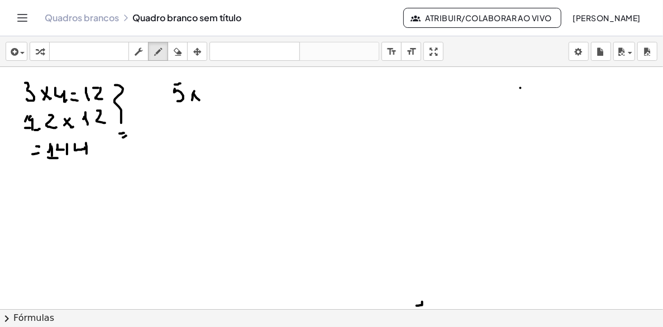
click at [200, 101] on div at bounding box center [343, 309] width 686 height 485
click at [213, 102] on div at bounding box center [343, 309] width 686 height 485
click at [235, 89] on div at bounding box center [343, 309] width 686 height 485
click at [234, 97] on div at bounding box center [343, 309] width 686 height 485
click at [255, 108] on div at bounding box center [343, 309] width 686 height 485
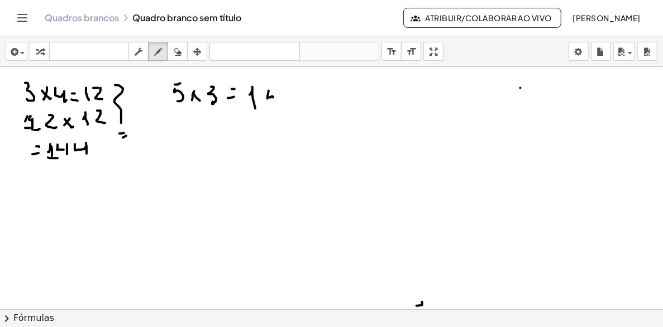
click at [269, 103] on div at bounding box center [343, 309] width 686 height 485
click at [276, 88] on div at bounding box center [343, 309] width 686 height 485
click at [188, 138] on div at bounding box center [343, 309] width 686 height 485
click at [198, 140] on div at bounding box center [343, 309] width 686 height 485
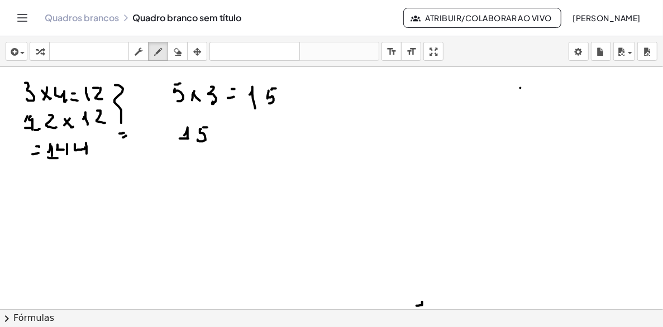
click at [210, 126] on div at bounding box center [343, 309] width 686 height 485
click at [214, 139] on div at bounding box center [343, 309] width 686 height 485
click at [222, 141] on div at bounding box center [343, 309] width 686 height 485
click at [232, 144] on div at bounding box center [343, 309] width 686 height 485
click at [245, 141] on div at bounding box center [343, 309] width 686 height 485
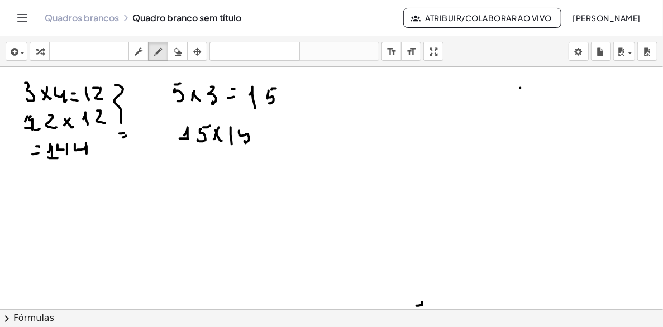
click at [250, 127] on div at bounding box center [343, 309] width 686 height 485
click at [270, 131] on div at bounding box center [343, 309] width 686 height 485
click at [271, 139] on div at bounding box center [343, 309] width 686 height 485
click at [331, 145] on div at bounding box center [343, 309] width 686 height 485
click at [329, 144] on div at bounding box center [343, 309] width 686 height 485
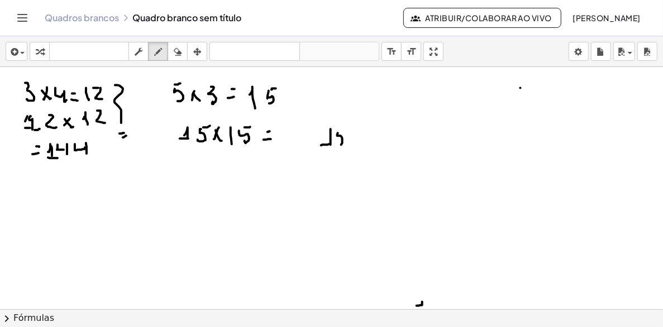
click at [338, 144] on div at bounding box center [343, 309] width 686 height 485
click at [343, 127] on div at bounding box center [343, 309] width 686 height 485
click at [355, 142] on div at bounding box center [343, 309] width 686 height 485
click at [357, 142] on div at bounding box center [343, 309] width 686 height 485
click at [376, 141] on div at bounding box center [343, 309] width 686 height 485
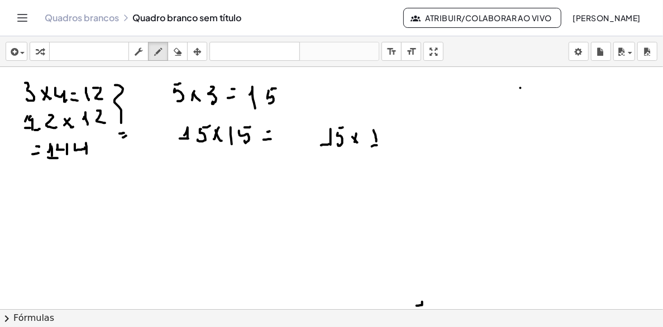
click at [378, 145] on div at bounding box center [343, 309] width 686 height 485
click at [391, 138] on div at bounding box center [343, 309] width 686 height 485
click at [384, 137] on div at bounding box center [343, 309] width 686 height 485
click at [388, 134] on div at bounding box center [343, 309] width 686 height 485
click at [404, 130] on div at bounding box center [343, 309] width 686 height 485
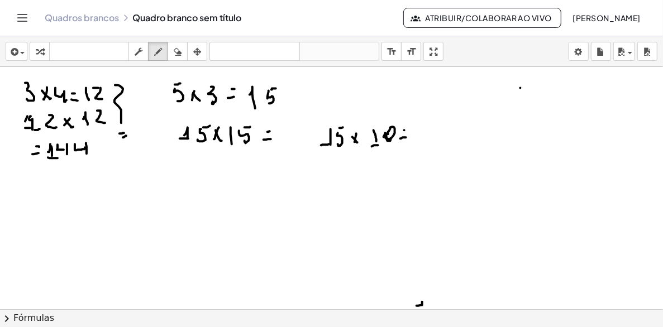
click at [406, 137] on div at bounding box center [343, 309] width 686 height 485
click at [429, 144] on div at bounding box center [343, 309] width 686 height 485
click at [441, 143] on div at bounding box center [343, 309] width 686 height 485
click at [441, 128] on div at bounding box center [343, 309] width 686 height 485
click at [460, 133] on div at bounding box center [343, 309] width 686 height 485
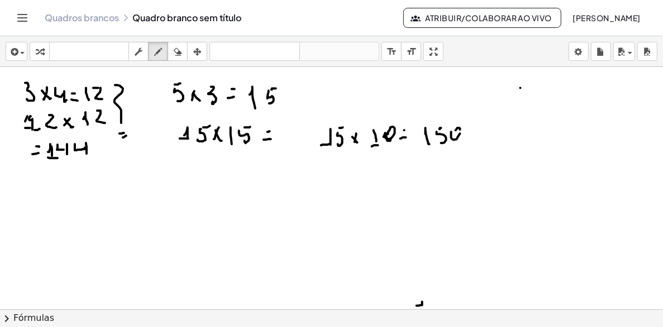
click at [454, 132] on div at bounding box center [343, 309] width 686 height 485
click at [477, 134] on div at bounding box center [343, 309] width 686 height 485
click at [477, 138] on div at bounding box center [343, 309] width 686 height 485
click at [482, 132] on div at bounding box center [343, 309] width 686 height 485
click at [341, 189] on div at bounding box center [343, 309] width 686 height 485
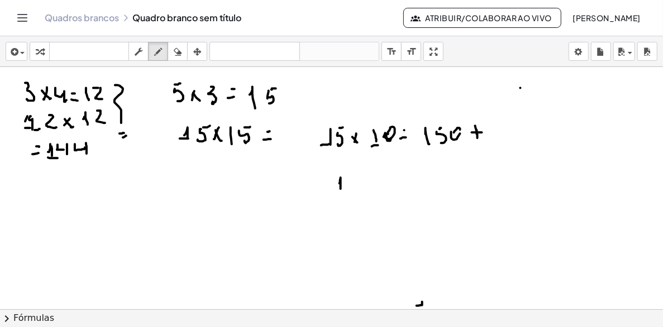
click at [345, 188] on div at bounding box center [343, 309] width 686 height 485
click at [352, 184] on div at bounding box center [343, 309] width 686 height 485
click at [357, 172] on div at bounding box center [343, 309] width 686 height 485
click at [369, 180] on div at bounding box center [343, 309] width 686 height 485
click at [390, 180] on div at bounding box center [343, 309] width 686 height 485
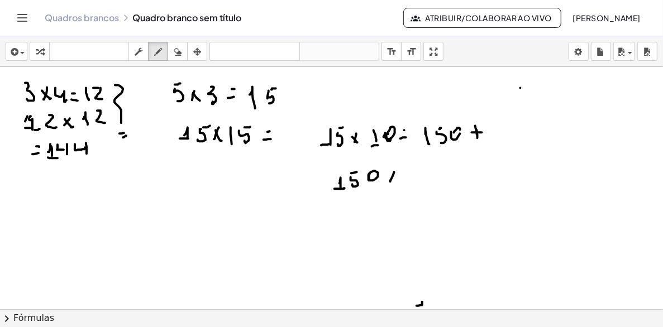
click
drag, startPoint x: 204, startPoint y: 159, endPoint x: 204, endPoint y: 170, distance: 11.2
drag, startPoint x: 198, startPoint y: 165, endPoint x: 206, endPoint y: 164, distance: 7.3
drag, startPoint x: 226, startPoint y: 166, endPoint x: 221, endPoint y: 161, distance: 7.9
drag, startPoint x: 203, startPoint y: 154, endPoint x: 204, endPoint y: 163, distance: 9.0
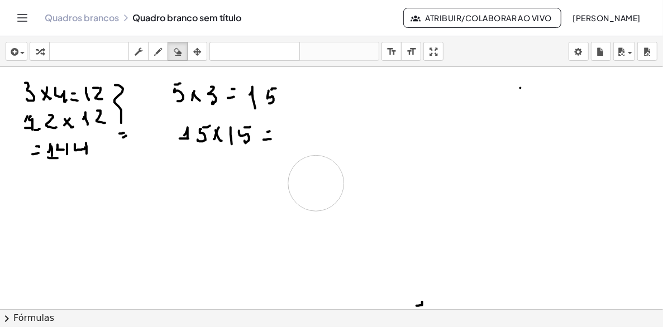
drag, startPoint x: 185, startPoint y: 175, endPoint x: 292, endPoint y: 153, distance: 109.4
drag, startPoint x: 313, startPoint y: 114, endPoint x: 317, endPoint y: 122, distance: 9.2
drag, startPoint x: 323, startPoint y: 116, endPoint x: 323, endPoint y: 128, distance: 11.7
drag, startPoint x: 323, startPoint y: 127, endPoint x: 338, endPoint y: 114, distance: 19.4
drag, startPoint x: 358, startPoint y: 112, endPoint x: 354, endPoint y: 123, distance: 12.0
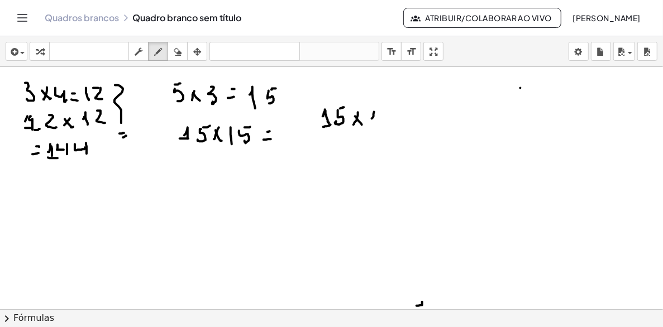
drag, startPoint x: 374, startPoint y: 112, endPoint x: 374, endPoint y: 123, distance: 11.7
drag, startPoint x: 403, startPoint y: 121, endPoint x: 421, endPoint y: 120, distance: 17.9
drag, startPoint x: 422, startPoint y: 112, endPoint x: 424, endPoint y: 125, distance: 13.5
drag, startPoint x: 431, startPoint y: 111, endPoint x: 439, endPoint y: 113, distance: 8.3
drag, startPoint x: 329, startPoint y: 144, endPoint x: 333, endPoint y: 159, distance: 14.9
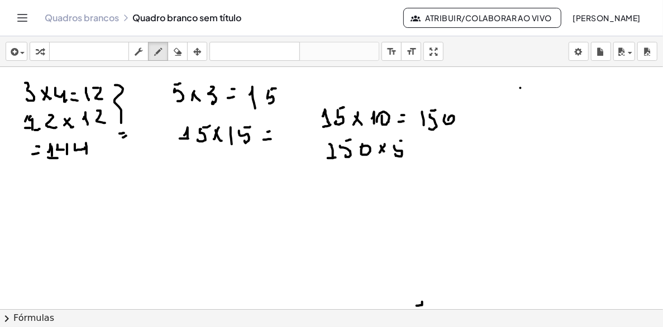
drag, startPoint x: 402, startPoint y: 141, endPoint x: 410, endPoint y: 143, distance: 8.7
drag, startPoint x: 418, startPoint y: 150, endPoint x: 418, endPoint y: 157, distance: 7.3
drag, startPoint x: 321, startPoint y: 155, endPoint x: 325, endPoint y: 175, distance: 19.9
drag, startPoint x: 328, startPoint y: 184, endPoint x: 332, endPoint y: 195, distance: 12.0
drag, startPoint x: 339, startPoint y: 189, endPoint x: 346, endPoint y: 199, distance: 12.4
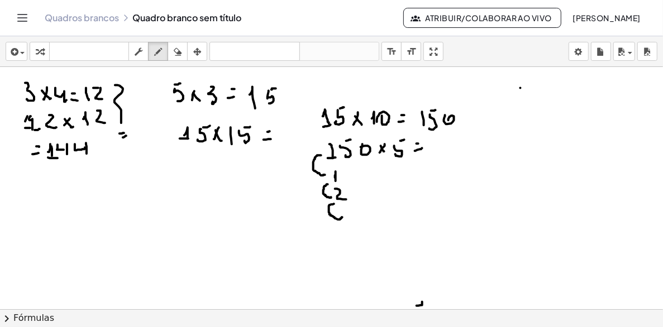
drag, startPoint x: 334, startPoint y: 204, endPoint x: 342, endPoint y: 217, distance: 15.8
drag, startPoint x: 346, startPoint y: 208, endPoint x: 348, endPoint y: 217, distance: 9.2
drag, startPoint x: 433, startPoint y: 141, endPoint x: 441, endPoint y: 145, distance: 8.2
drag, startPoint x: 430, startPoint y: 193, endPoint x: 432, endPoint y: 203, distance: 10.2
drag, startPoint x: 453, startPoint y: 198, endPoint x: 452, endPoint y: 187, distance: 11.8
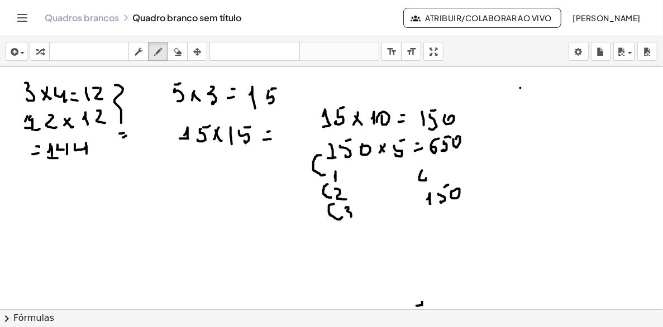
drag, startPoint x: 420, startPoint y: 176, endPoint x: 432, endPoint y: 179, distance: 12.1
drag, startPoint x: 436, startPoint y: 174, endPoint x: 440, endPoint y: 179, distance: 6.4
drag, startPoint x: 445, startPoint y: 167, endPoint x: 450, endPoint y: 170, distance: 6.5
drag, startPoint x: 417, startPoint y: 223, endPoint x: 484, endPoint y: 216, distance: 67.4
drag, startPoint x: 447, startPoint y: 236, endPoint x: 445, endPoint y: 226, distance: 10.3
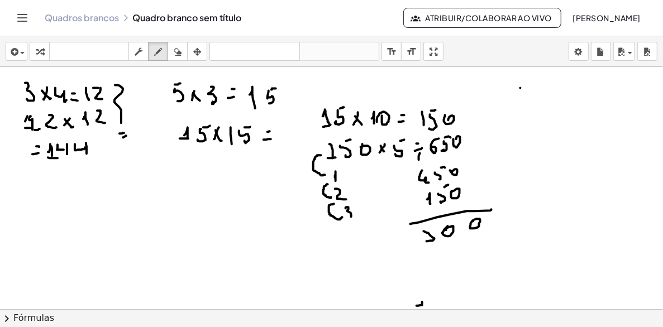
drag, startPoint x: 431, startPoint y: 241, endPoint x: 433, endPoint y: 226, distance: 15.2
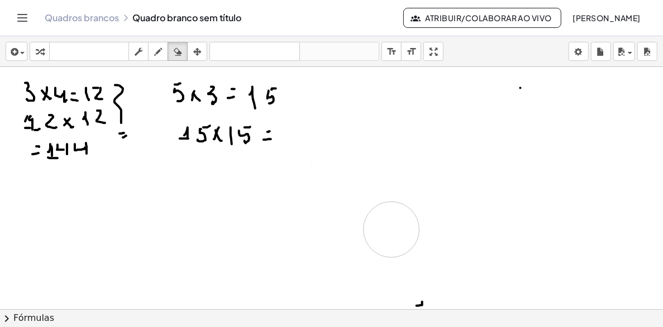
drag, startPoint x: 344, startPoint y: 208, endPoint x: 421, endPoint y: 188, distance: 79.6
drag, startPoint x: 340, startPoint y: 112, endPoint x: 342, endPoint y: 124, distance: 11.8
drag, startPoint x: 351, startPoint y: 108, endPoint x: 365, endPoint y: 110, distance: 14.1
drag, startPoint x: 395, startPoint y: 113, endPoint x: 399, endPoint y: 121, distance: 8.5
drag, startPoint x: 427, startPoint y: 117, endPoint x: 436, endPoint y: 117, distance: 8.4
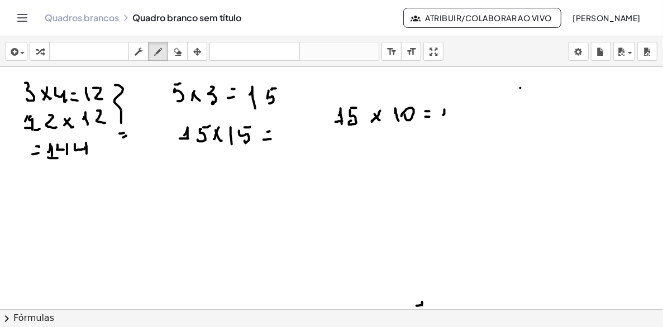
drag, startPoint x: 445, startPoint y: 109, endPoint x: 446, endPoint y: 120, distance: 10.2
drag, startPoint x: 455, startPoint y: 109, endPoint x: 456, endPoint y: 118, distance: 9.6
drag, startPoint x: 456, startPoint y: 103, endPoint x: 462, endPoint y: 105, distance: 6.9
drag, startPoint x: 471, startPoint y: 116, endPoint x: 469, endPoint y: 103, distance: 13.0
drag, startPoint x: 469, startPoint y: 103, endPoint x: 467, endPoint y: 112, distance: 9.1
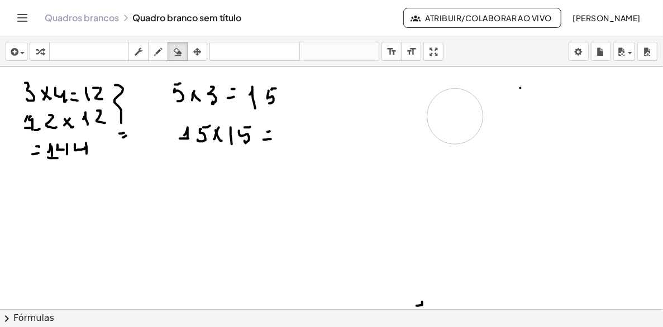
drag, startPoint x: 550, startPoint y: 169, endPoint x: 410, endPoint y: 118, distance: 148.4
drag, startPoint x: 318, startPoint y: 99, endPoint x: 321, endPoint y: 109, distance: 11.0
drag, startPoint x: 326, startPoint y: 93, endPoint x: 346, endPoint y: 96, distance: 20.9
drag, startPoint x: 378, startPoint y: 101, endPoint x: 385, endPoint y: 97, distance: 8.5
drag, startPoint x: 393, startPoint y: 97, endPoint x: 400, endPoint y: 101, distance: 8.0
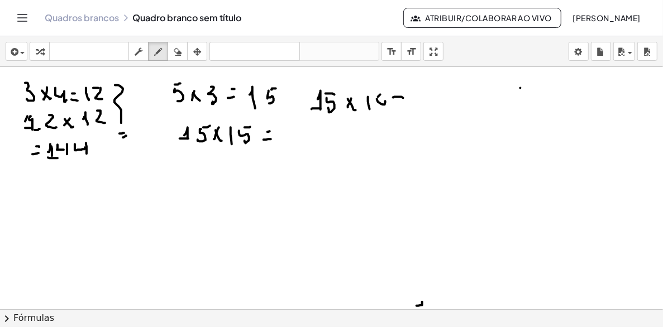
drag, startPoint x: 404, startPoint y: 103, endPoint x: 418, endPoint y: 102, distance: 14.6
drag, startPoint x: 420, startPoint y: 93, endPoint x: 429, endPoint y: 98, distance: 10.0
drag, startPoint x: 437, startPoint y: 97, endPoint x: 433, endPoint y: 104, distance: 8.2
drag, startPoint x: 433, startPoint y: 89, endPoint x: 440, endPoint y: 90, distance: 7.3
drag, startPoint x: 451, startPoint y: 99, endPoint x: 452, endPoint y: 88, distance: 11.8
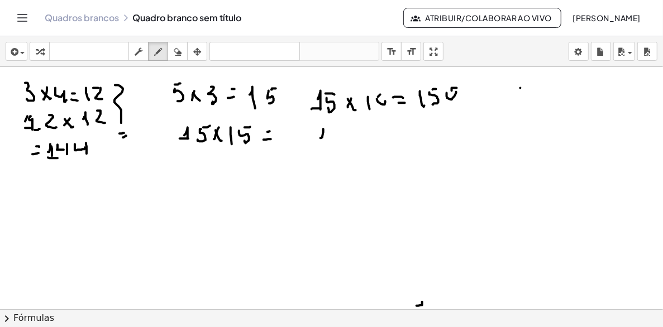
drag, startPoint x: 321, startPoint y: 138, endPoint x: 322, endPoint y: 144, distance: 6.2
drag, startPoint x: 361, startPoint y: 143, endPoint x: 356, endPoint y: 134, distance: 10.3
drag, startPoint x: 379, startPoint y: 128, endPoint x: 385, endPoint y: 128, distance: 6.1
drag, startPoint x: 397, startPoint y: 130, endPoint x: 393, endPoint y: 138, distance: 9.8
drag, startPoint x: 322, startPoint y: 170, endPoint x: 323, endPoint y: 181, distance: 11.8
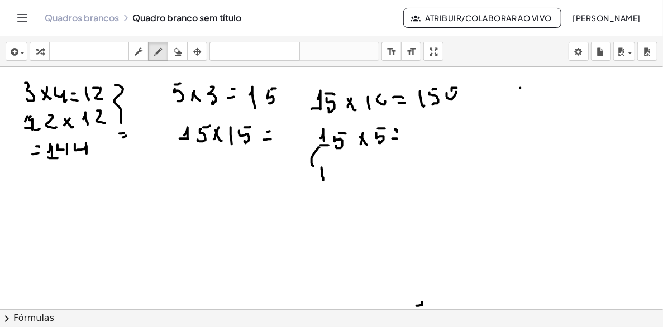
drag, startPoint x: 319, startPoint y: 147, endPoint x: 317, endPoint y: 166, distance: 19.1
drag, startPoint x: 328, startPoint y: 166, endPoint x: 333, endPoint y: 178, distance: 12.0
drag, startPoint x: 351, startPoint y: 169, endPoint x: 343, endPoint y: 170, distance: 7.9
drag, startPoint x: 329, startPoint y: 187, endPoint x: 338, endPoint y: 199, distance: 15.6
drag, startPoint x: 347, startPoint y: 200, endPoint x: 354, endPoint y: 205, distance: 7.6
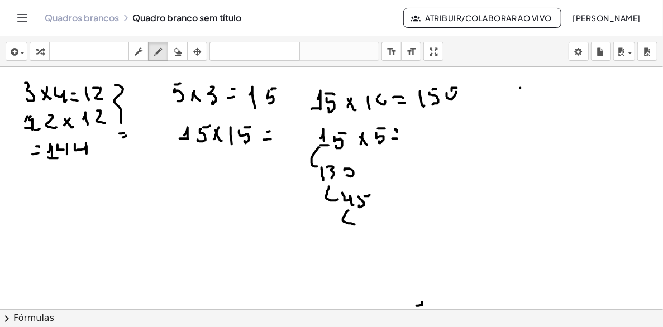
drag, startPoint x: 343, startPoint y: 221, endPoint x: 355, endPoint y: 224, distance: 12.9
drag, startPoint x: 370, startPoint y: 233, endPoint x: 378, endPoint y: 249, distance: 18.0
drag, startPoint x: 382, startPoint y: 237, endPoint x: 386, endPoint y: 243, distance: 8.1
drag, startPoint x: 388, startPoint y: 242, endPoint x: 402, endPoint y: 233, distance: 16.3
drag, startPoint x: 402, startPoint y: 236, endPoint x: 402, endPoint y: 242, distance: 6.2
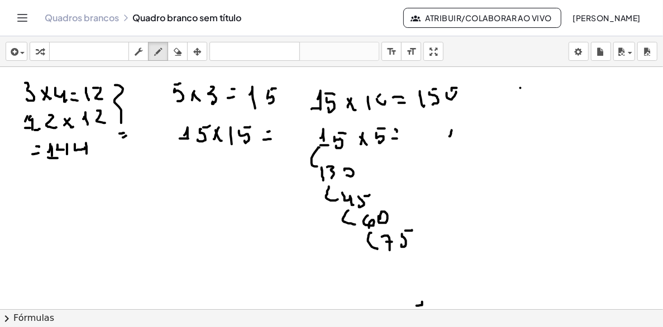
drag, startPoint x: 452, startPoint y: 130, endPoint x: 453, endPoint y: 144, distance: 13.4
drag, startPoint x: 464, startPoint y: 130, endPoint x: 472, endPoint y: 130, distance: 8.4
drag, startPoint x: 464, startPoint y: 150, endPoint x: 468, endPoint y: 163, distance: 12.9
drag, startPoint x: 468, startPoint y: 159, endPoint x: 477, endPoint y: 151, distance: 12.3
drag, startPoint x: 483, startPoint y: 150, endPoint x: 472, endPoint y: 160, distance: 14.6
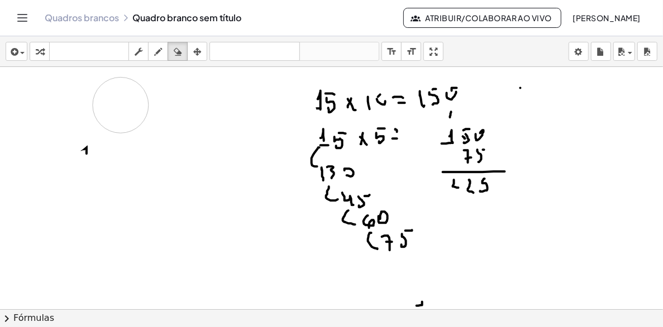
drag, startPoint x: 117, startPoint y: 156, endPoint x: 157, endPoint y: 98, distance: 70.8
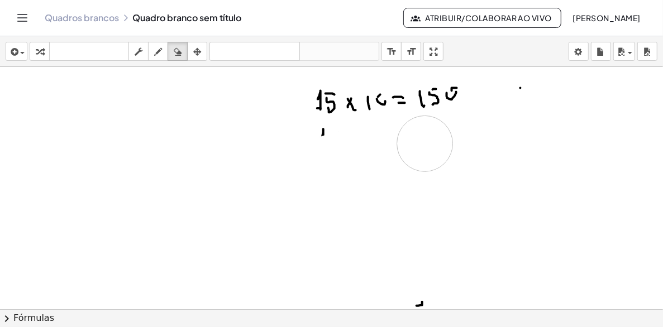
drag, startPoint x: 329, startPoint y: 101, endPoint x: 298, endPoint y: 108, distance: 32.5
drag, startPoint x: 298, startPoint y: 108, endPoint x: 259, endPoint y: 156, distance: 61.6
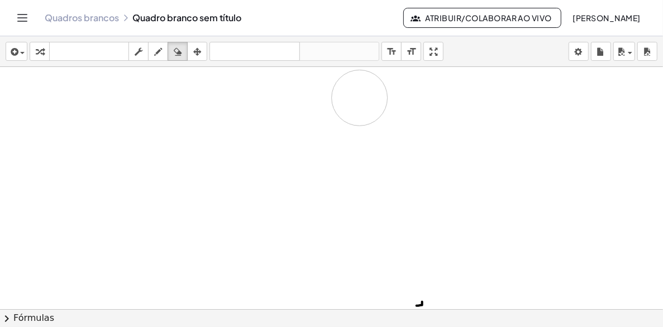
drag, startPoint x: 322, startPoint y: 129, endPoint x: 99, endPoint y: 104, distance: 223.7
drag, startPoint x: 158, startPoint y: 51, endPoint x: 111, endPoint y: 82, distance: 56.4
drag, startPoint x: 23, startPoint y: 82, endPoint x: 19, endPoint y: 88, distance: 7.3
drag, startPoint x: 38, startPoint y: 79, endPoint x: 30, endPoint y: 90, distance: 14.0
drag, startPoint x: 35, startPoint y: 88, endPoint x: 44, endPoint y: 85, distance: 8.7
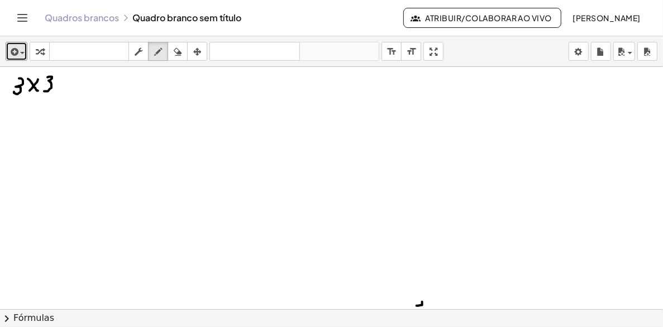
drag, startPoint x: 52, startPoint y: 77, endPoint x: 55, endPoint y: 85, distance: 8.5
drag, startPoint x: 78, startPoint y: 79, endPoint x: 88, endPoint y: 88, distance: 13.4
drag, startPoint x: 104, startPoint y: 82, endPoint x: 125, endPoint y: 82, distance: 20.7
drag, startPoint x: 170, startPoint y: 87, endPoint x: 179, endPoint y: 84, distance: 9.9
drag, startPoint x: 183, startPoint y: 88, endPoint x: 179, endPoint y: 78, distance: 10.5
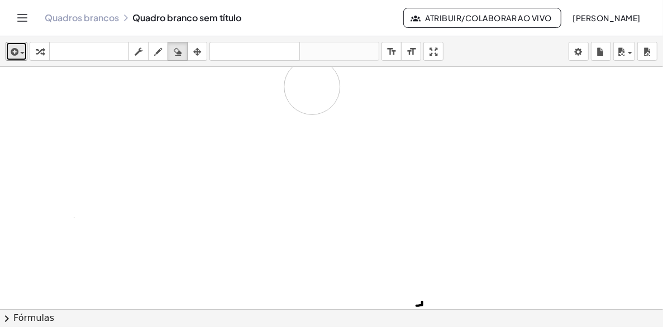
drag, startPoint x: 126, startPoint y: 213, endPoint x: 240, endPoint y: 197, distance: 115.5
drag, startPoint x: 111, startPoint y: 101, endPoint x: 59, endPoint y: 123, distance: 55.8
drag, startPoint x: 101, startPoint y: 135, endPoint x: 105, endPoint y: 110, distance: 24.9
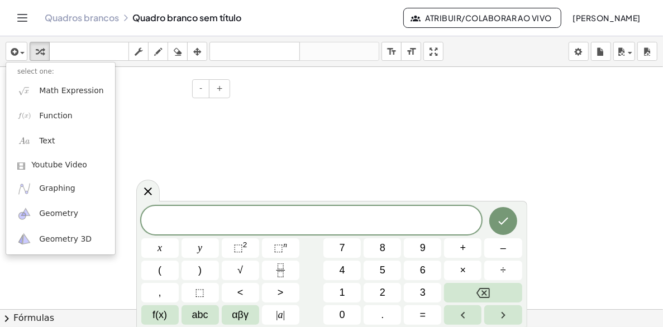
drag, startPoint x: 152, startPoint y: 94, endPoint x: 146, endPoint y: 93, distance: 6.7
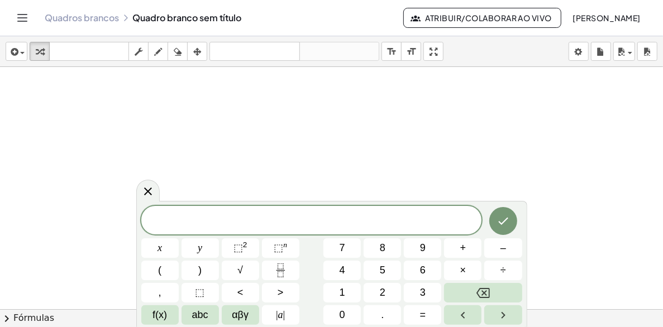
scroll to position [204, 0]
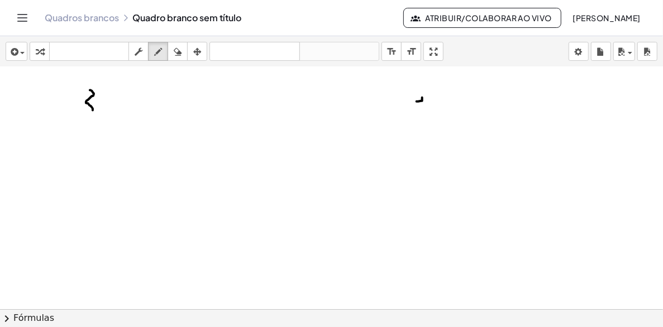
drag, startPoint x: 93, startPoint y: 93, endPoint x: 89, endPoint y: 112, distance: 20.0
drag, startPoint x: 175, startPoint y: 51, endPoint x: 142, endPoint y: 121, distance: 77.2
drag, startPoint x: 128, startPoint y: 171, endPoint x: 528, endPoint y: 144, distance: 401.3
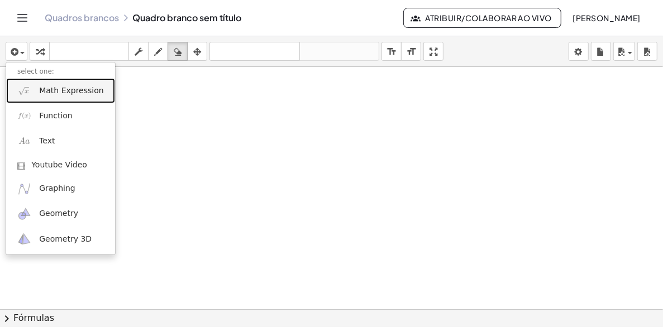
drag, startPoint x: 68, startPoint y: 97, endPoint x: 77, endPoint y: 111, distance: 16.6
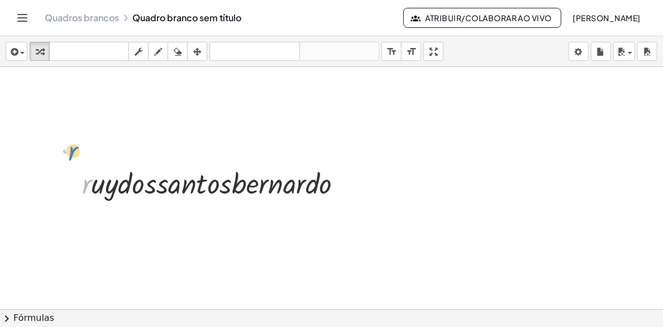
drag, startPoint x: 84, startPoint y: 185, endPoint x: 79, endPoint y: 171, distance: 14.7
drag, startPoint x: 112, startPoint y: 154, endPoint x: 117, endPoint y: 165, distance: 11.5
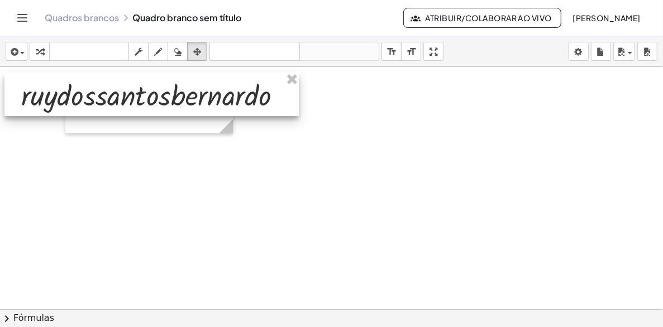
drag, startPoint x: 96, startPoint y: 175, endPoint x: 53, endPoint y: 95, distance: 90.2
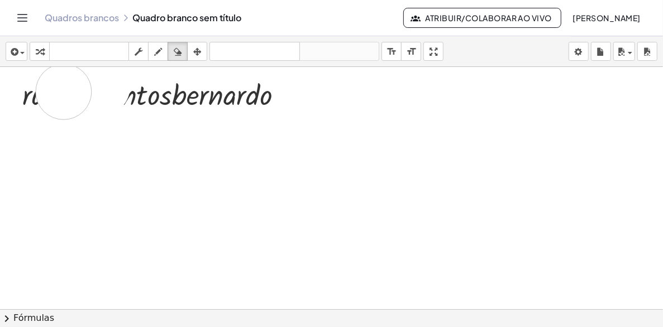
drag, startPoint x: 100, startPoint y: 88, endPoint x: 68, endPoint y: 93, distance: 32.3
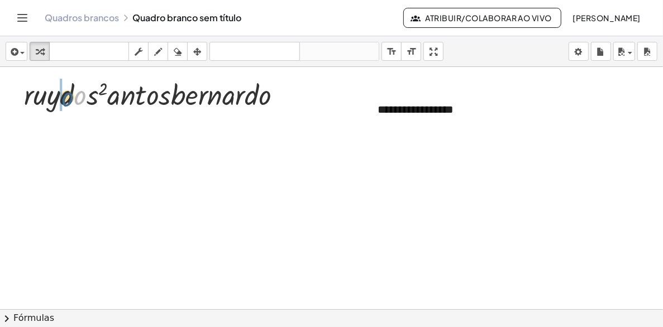
drag, startPoint x: 78, startPoint y: 99, endPoint x: 63, endPoint y: 111, distance: 19.2
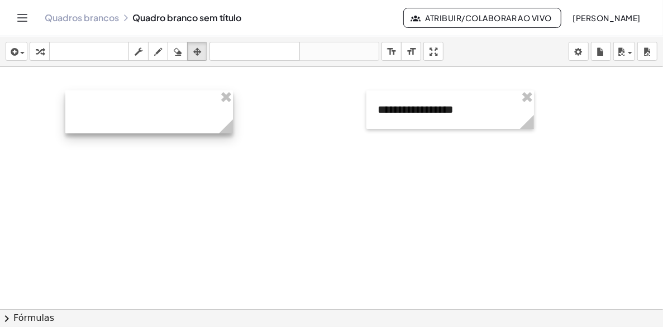
drag, startPoint x: 226, startPoint y: 98, endPoint x: 322, endPoint y: 105, distance: 95.7
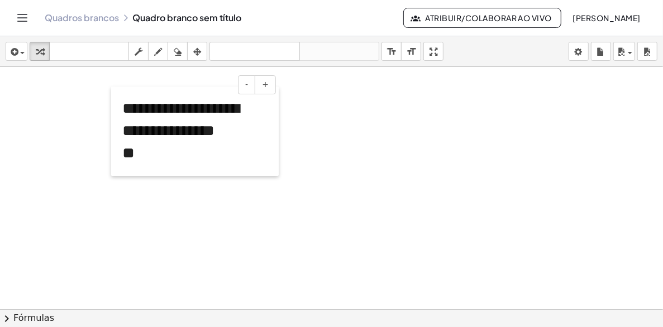
drag, startPoint x: 68, startPoint y: 103, endPoint x: 114, endPoint y: 99, distance: 46.0
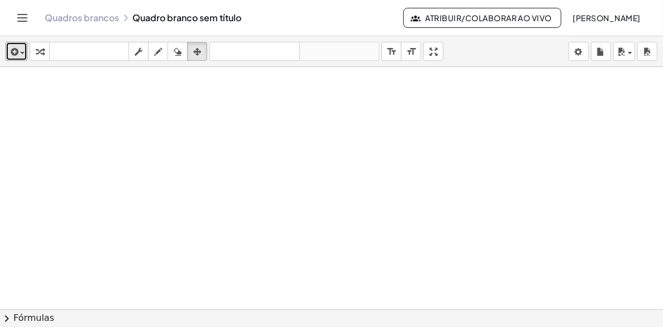
drag, startPoint x: 19, startPoint y: 52, endPoint x: 55, endPoint y: 101, distance: 59.9
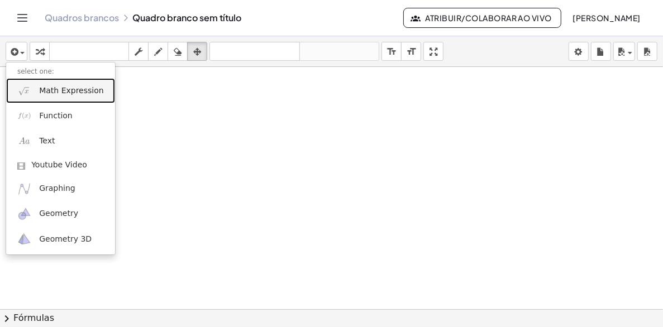
drag, startPoint x: 73, startPoint y: 88, endPoint x: 83, endPoint y: 111, distance: 25.0
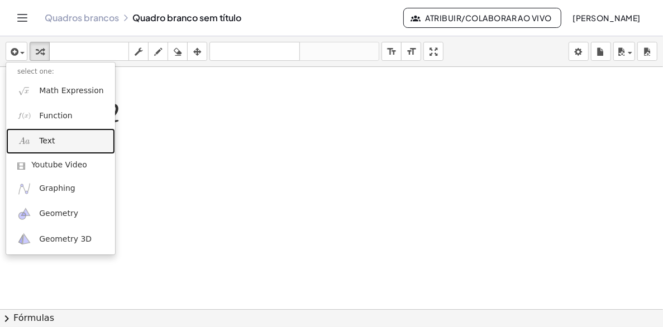
drag, startPoint x: 61, startPoint y: 138, endPoint x: 77, endPoint y: 138, distance: 15.6
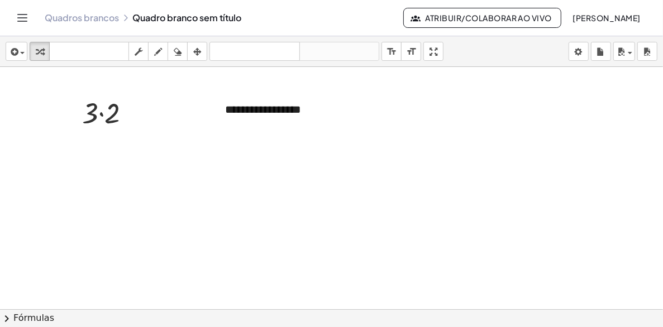
drag, startPoint x: 259, startPoint y: 103, endPoint x: 207, endPoint y: 107, distance: 52.0
drag, startPoint x: 207, startPoint y: 107, endPoint x: 307, endPoint y: 110, distance: 100.6
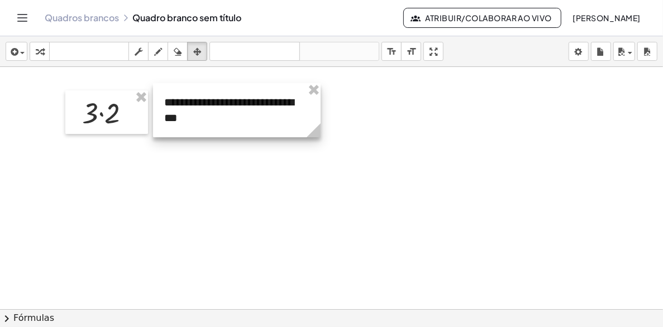
drag, startPoint x: 267, startPoint y: 107, endPoint x: 285, endPoint y: 111, distance: 17.6
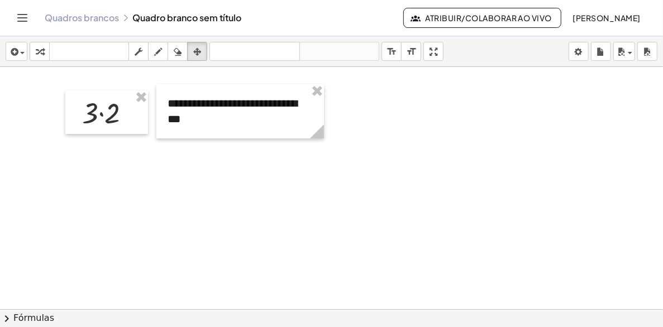
drag, startPoint x: 215, startPoint y: 179, endPoint x: 193, endPoint y: 117, distance: 65.4
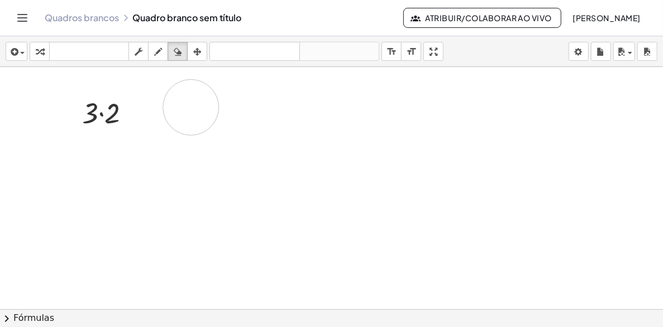
drag, startPoint x: 247, startPoint y: 112, endPoint x: 194, endPoint y: 107, distance: 53.3
drag, startPoint x: 274, startPoint y: 100, endPoint x: 265, endPoint y: 103, distance: 9.5
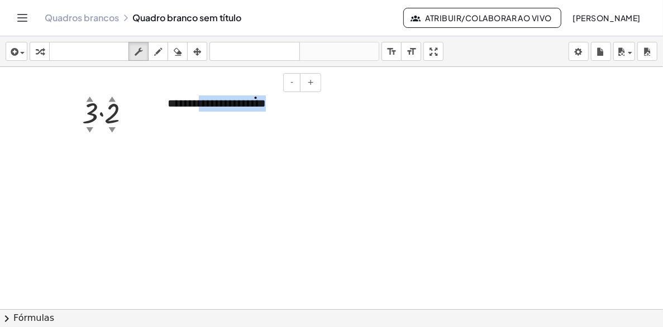
drag, startPoint x: 278, startPoint y: 105, endPoint x: 193, endPoint y: 105, distance: 85.4
drag, startPoint x: 172, startPoint y: 104, endPoint x: 194, endPoint y: 106, distance: 22.4
drag, startPoint x: 174, startPoint y: 107, endPoint x: 260, endPoint y: 107, distance: 85.4
drag, startPoint x: 230, startPoint y: 102, endPoint x: 212, endPoint y: 175, distance: 75.3
drag, startPoint x: 561, startPoint y: 1, endPoint x: 535, endPoint y: 53, distance: 58.4
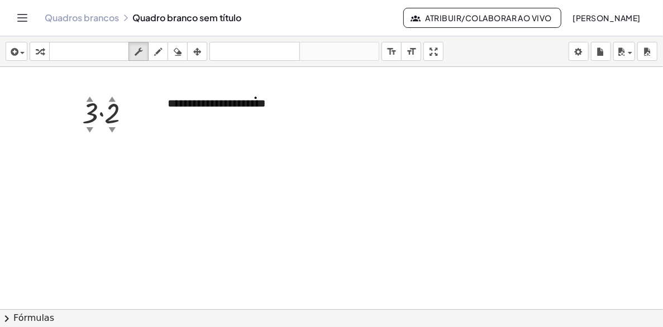
drag, startPoint x: 588, startPoint y: 1, endPoint x: 410, endPoint y: 198, distance: 265.7
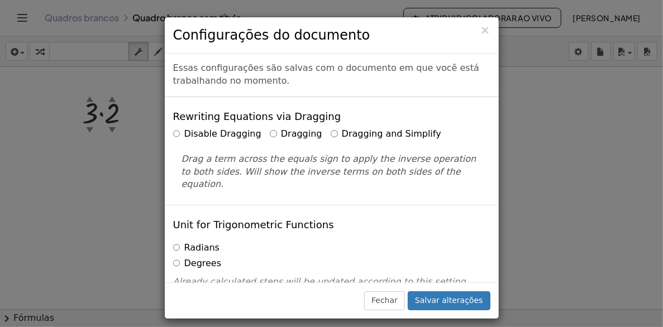
drag, startPoint x: 355, startPoint y: 111, endPoint x: 312, endPoint y: 203, distance: 102.2
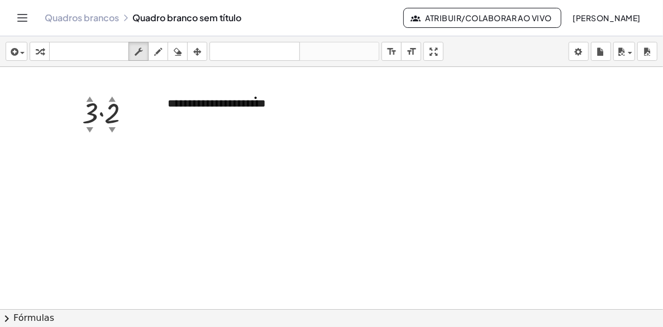
drag, startPoint x: 651, startPoint y: 1, endPoint x: 417, endPoint y: 130, distance: 268.0
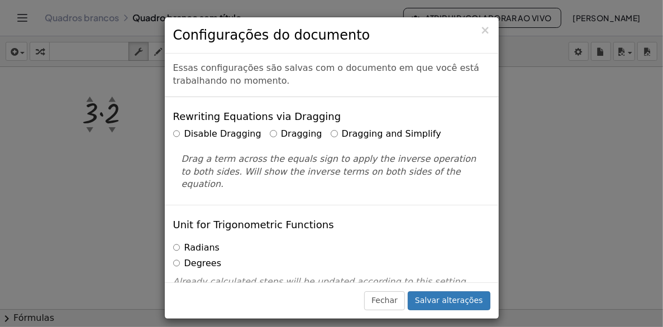
drag, startPoint x: 462, startPoint y: 41, endPoint x: 435, endPoint y: 39, distance: 27.4
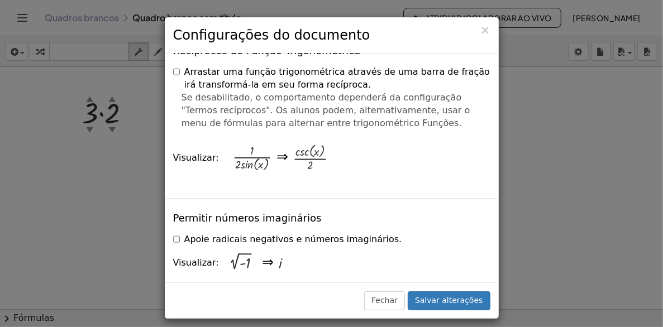
scroll to position [1625, 0]
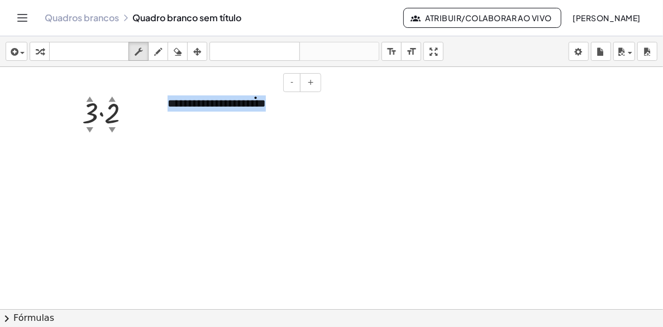
drag, startPoint x: 249, startPoint y: 105, endPoint x: 163, endPoint y: 105, distance: 86.0
drag, startPoint x: 189, startPoint y: 103, endPoint x: 436, endPoint y: 152, distance: 251.6
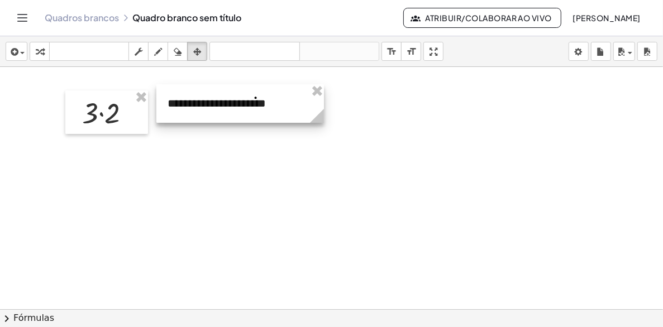
drag, startPoint x: 321, startPoint y: 93, endPoint x: 251, endPoint y: 94, distance: 69.3
